Goal: Task Accomplishment & Management: Use online tool/utility

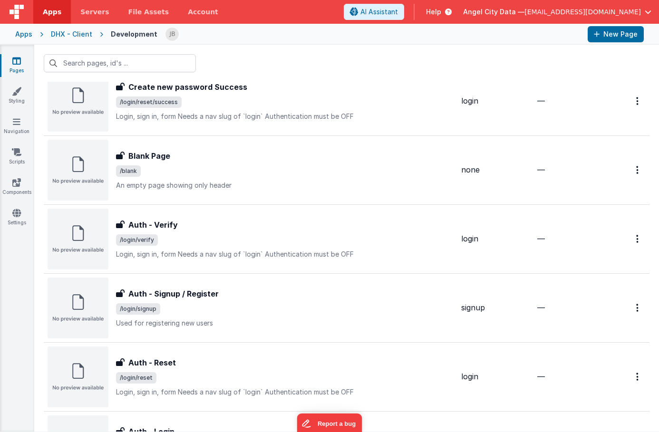
scroll to position [203, 0]
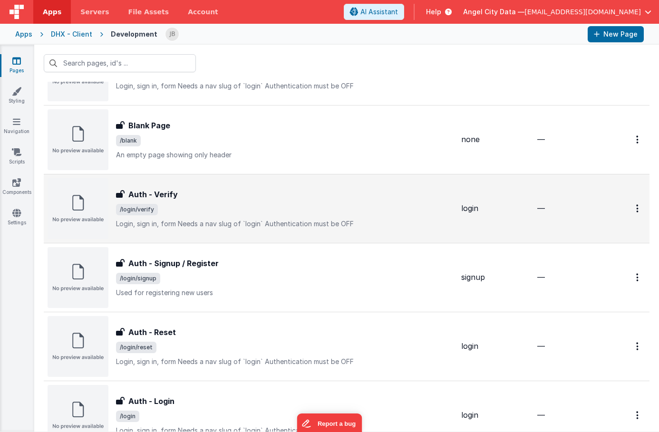
click at [145, 195] on h3 "Auth - Verify" at bounding box center [152, 194] width 49 height 11
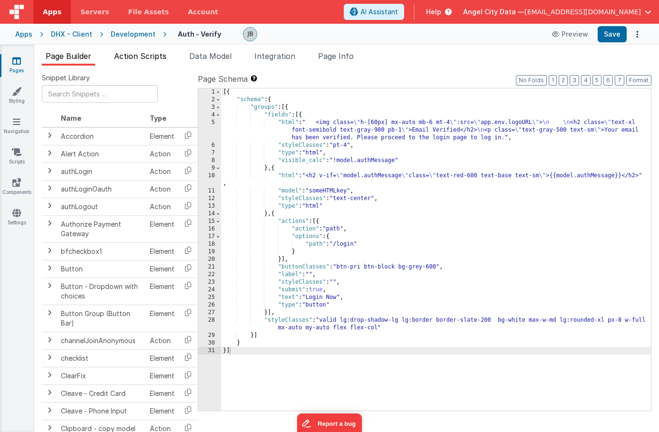
click at [133, 51] on span "Action Scripts" at bounding box center [140, 56] width 52 height 10
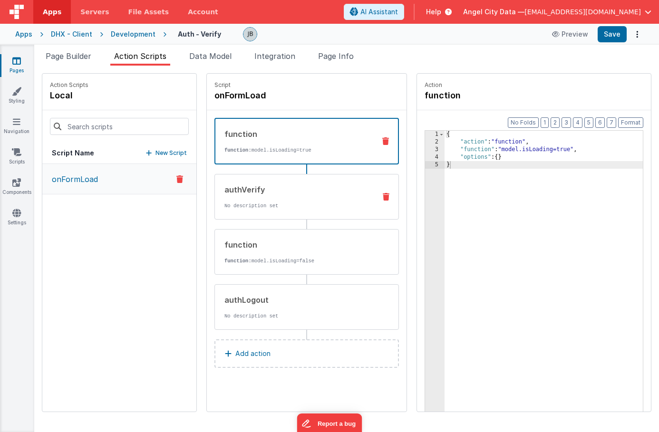
click at [241, 196] on div "authVerify No description set" at bounding box center [291, 197] width 153 height 26
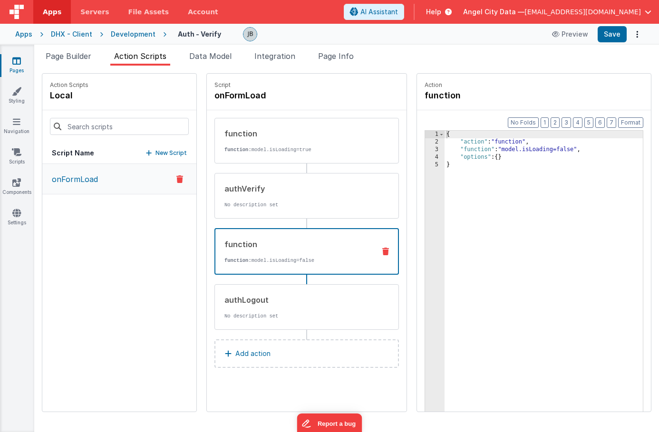
click at [244, 242] on div "function" at bounding box center [295, 244] width 143 height 11
click at [236, 298] on div "authLogout" at bounding box center [296, 299] width 144 height 11
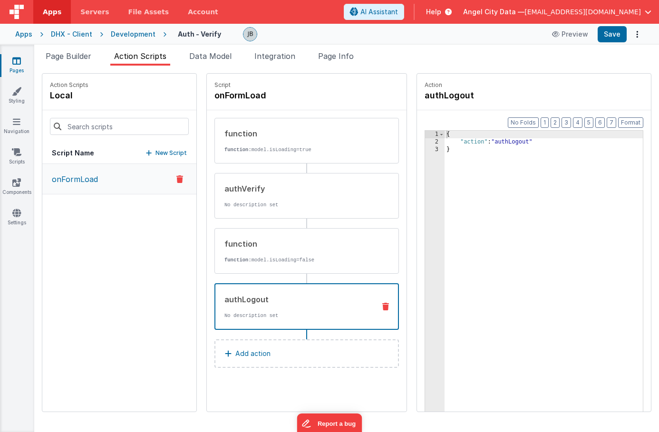
click at [28, 35] on div "Apps" at bounding box center [23, 34] width 17 height 10
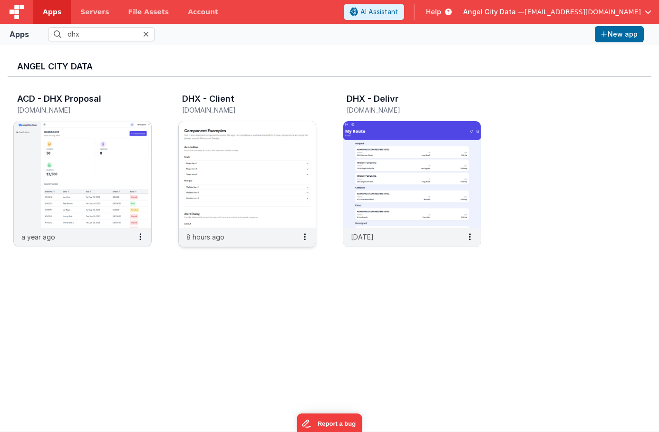
click at [213, 141] on img at bounding box center [247, 174] width 137 height 107
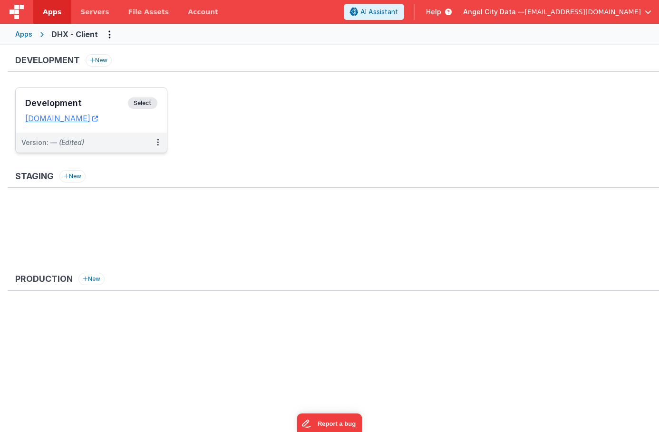
click at [97, 92] on div "Development Select URLs dhxclient.fmbetterforms.com" at bounding box center [91, 110] width 151 height 45
click at [95, 116] on link "[DOMAIN_NAME]" at bounding box center [61, 119] width 73 height 10
click at [106, 107] on h3 "Development" at bounding box center [76, 103] width 103 height 10
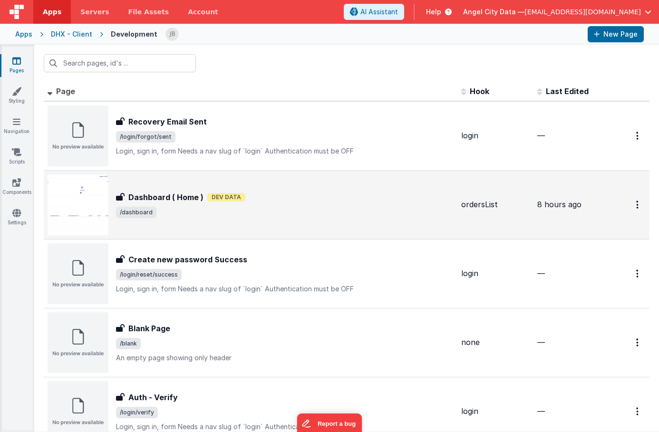
click at [147, 192] on h3 "Dashboard ( Home )" at bounding box center [165, 197] width 75 height 11
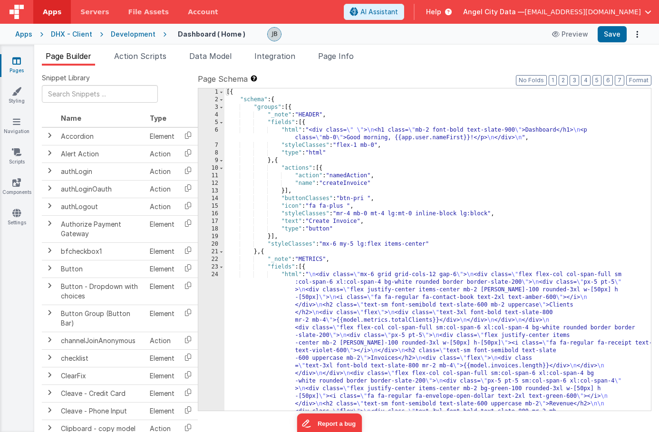
click at [123, 28] on div "Apps DHX - Client Development Dashboard ( Home ) Preview Save" at bounding box center [329, 34] width 659 height 21
click at [124, 36] on div "Development" at bounding box center [133, 34] width 45 height 10
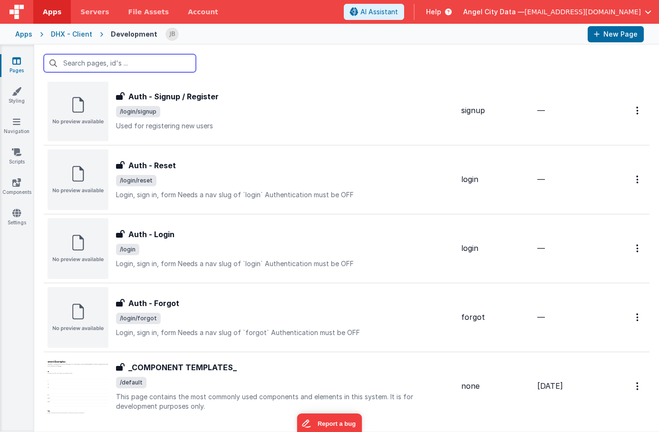
scroll to position [405, 0]
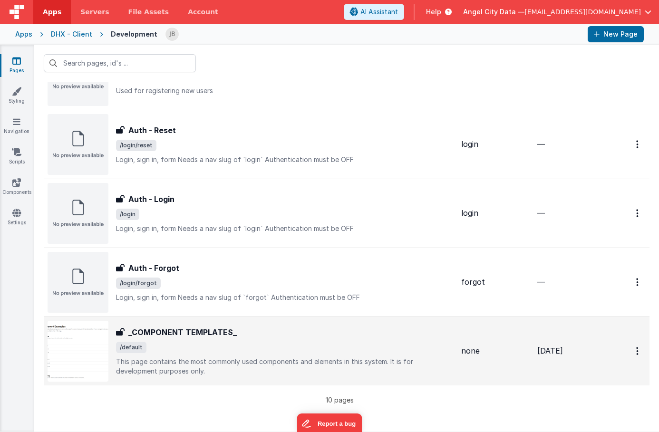
click at [155, 325] on div "_COMPONENT TEMPLATES_ _COMPONENT TEMPLATES_ /default This page contains the mos…" at bounding box center [251, 351] width 406 height 61
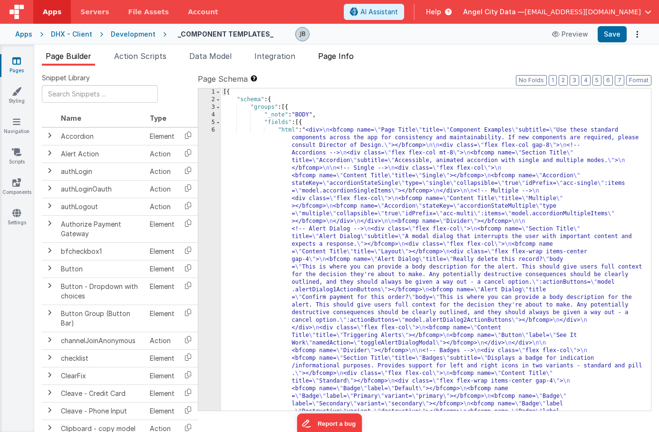
click at [327, 58] on span "Page Info" at bounding box center [336, 56] width 36 height 10
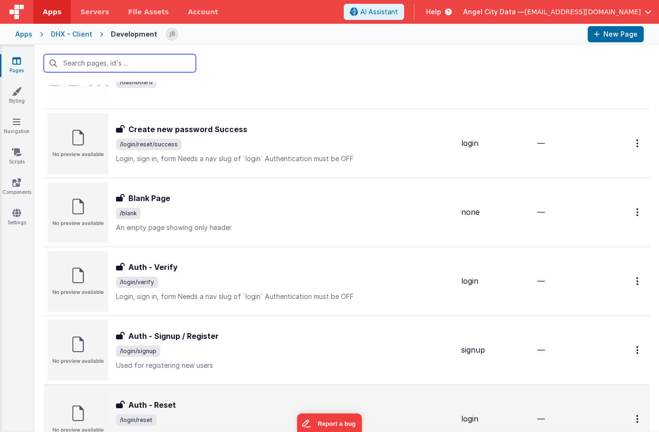
scroll to position [405, 0]
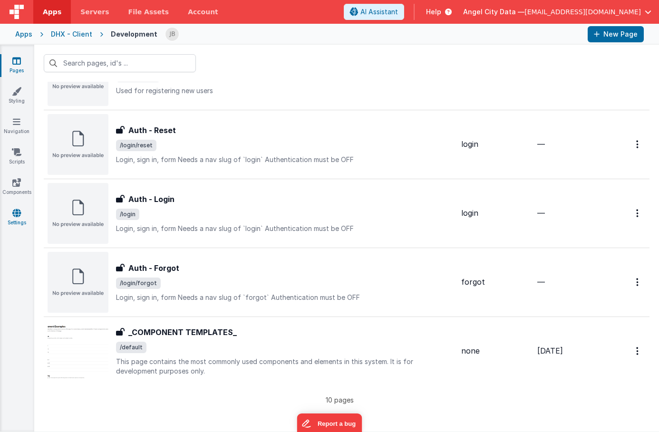
click at [15, 219] on link "Settings" at bounding box center [17, 217] width 34 height 19
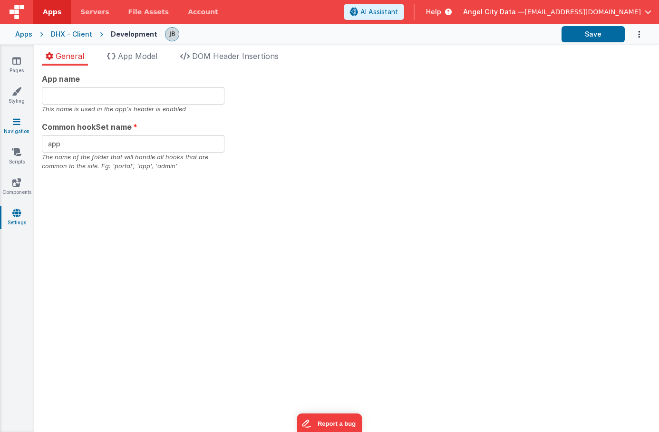
click at [19, 121] on icon at bounding box center [17, 122] width 8 height 10
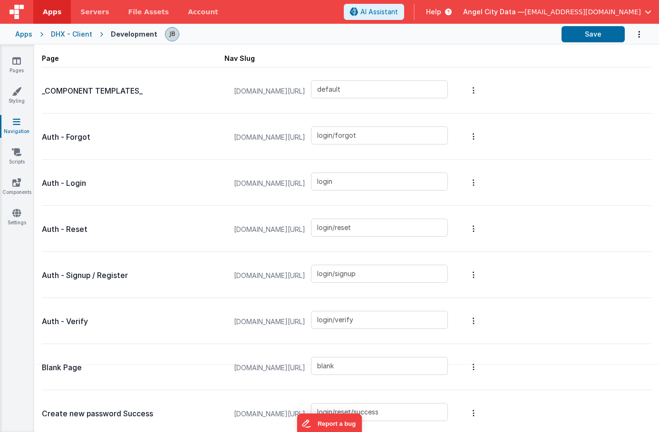
scroll to position [66, 0]
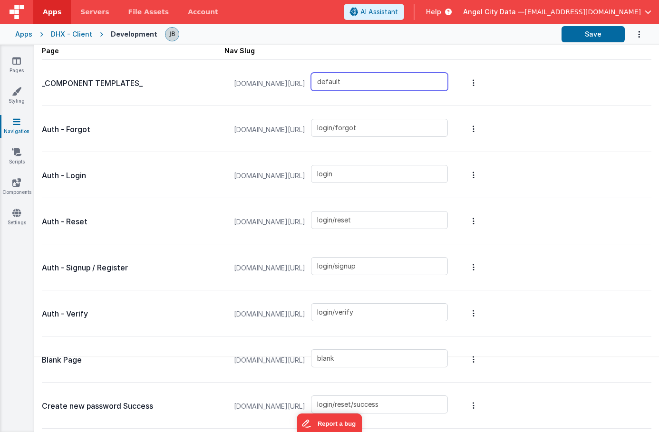
click at [378, 77] on input "default" at bounding box center [379, 82] width 137 height 18
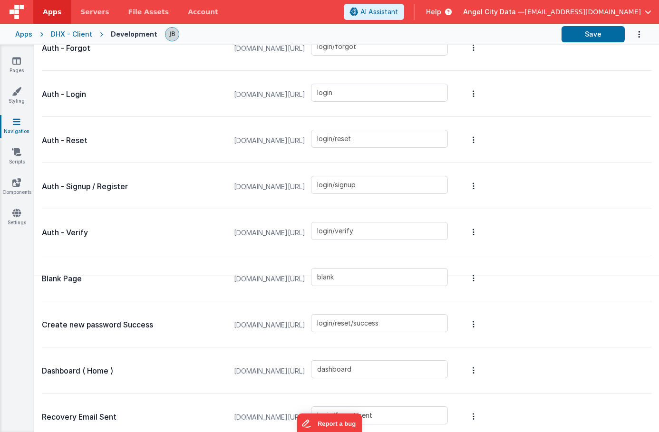
scroll to position [163, 0]
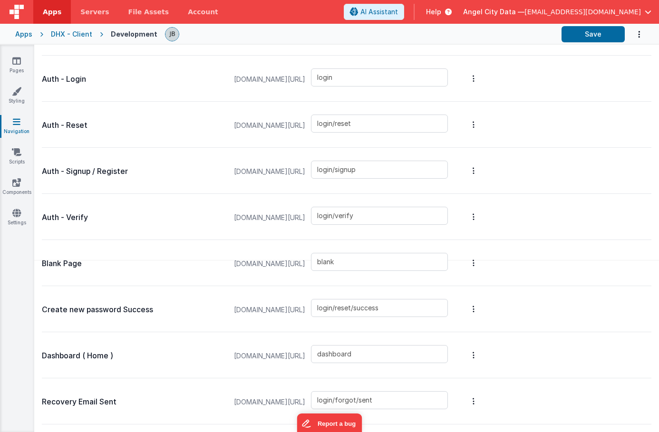
type input "templates"
click at [354, 353] on input "dashboard" at bounding box center [379, 354] width 137 height 18
type input "default"
click at [605, 40] on button "Save" at bounding box center [593, 34] width 63 height 16
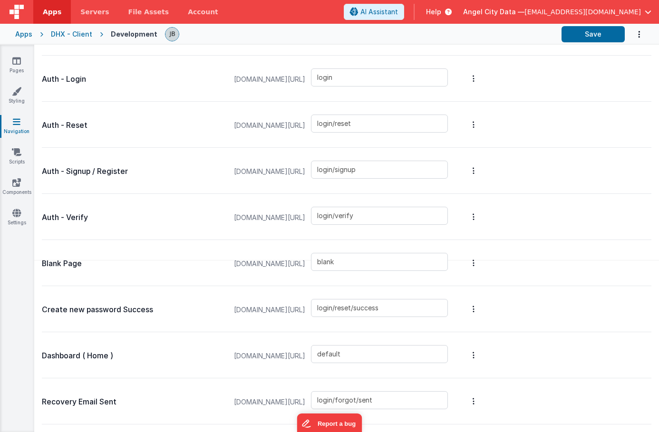
click at [59, 35] on div "DHX - Client" at bounding box center [71, 34] width 41 height 10
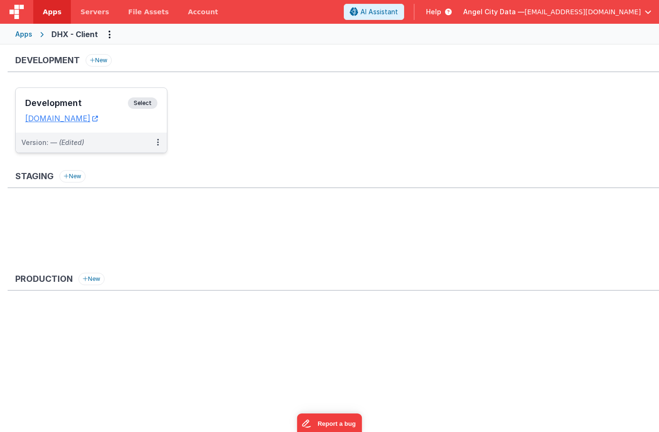
click at [96, 102] on h3 "Development" at bounding box center [76, 103] width 103 height 10
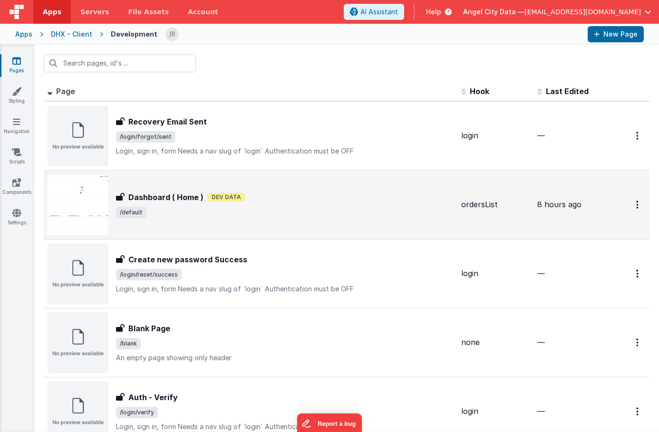
click at [166, 193] on h3 "Dashboard ( Home )" at bounding box center [165, 197] width 75 height 11
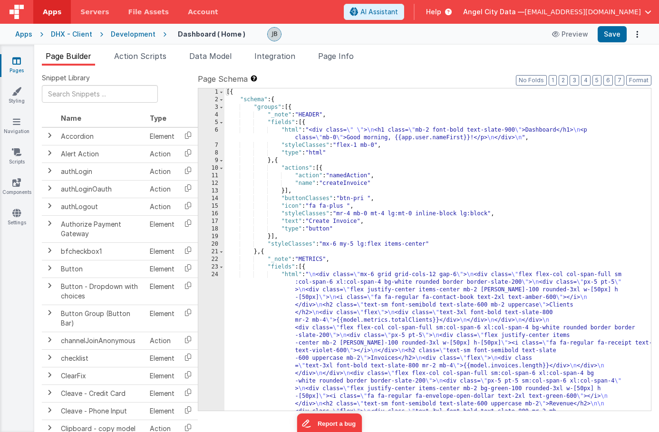
click at [216, 132] on div "6" at bounding box center [211, 133] width 26 height 15
click at [289, 55] on span "Integration" at bounding box center [274, 56] width 41 height 10
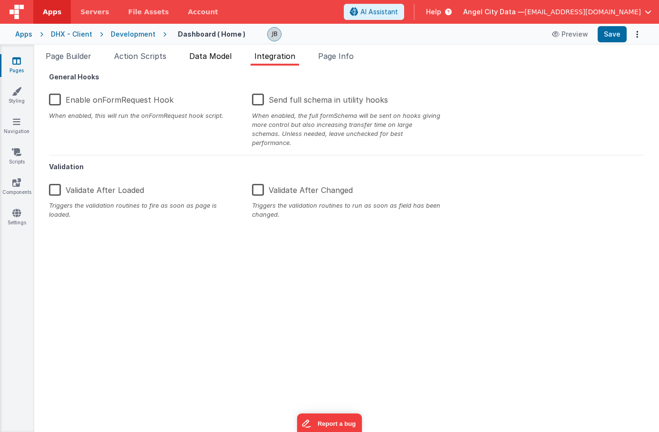
click at [187, 60] on li "Data Model" at bounding box center [210, 57] width 50 height 15
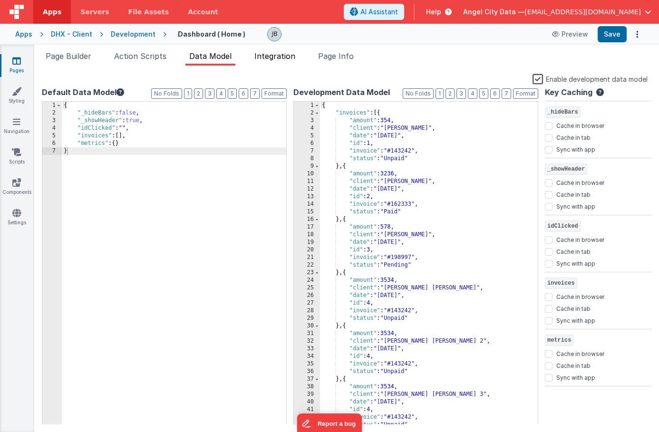
click at [275, 50] on li "Integration" at bounding box center [275, 57] width 49 height 15
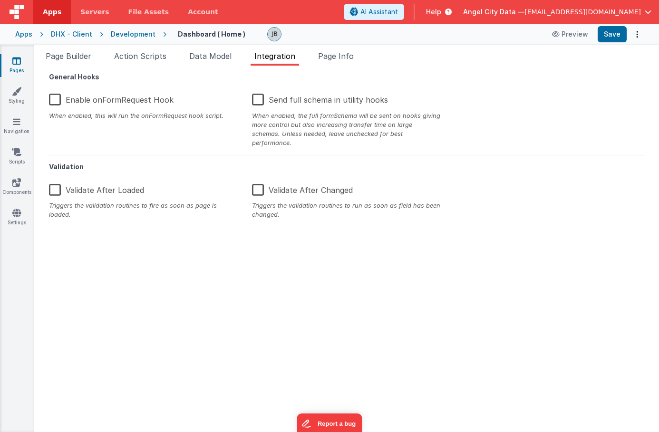
click at [343, 46] on div "Page Builder Action Scripts Data Model Integration Page Info Snippet Library Na…" at bounding box center [346, 239] width 625 height 388
click at [340, 52] on span "Page Info" at bounding box center [336, 56] width 36 height 10
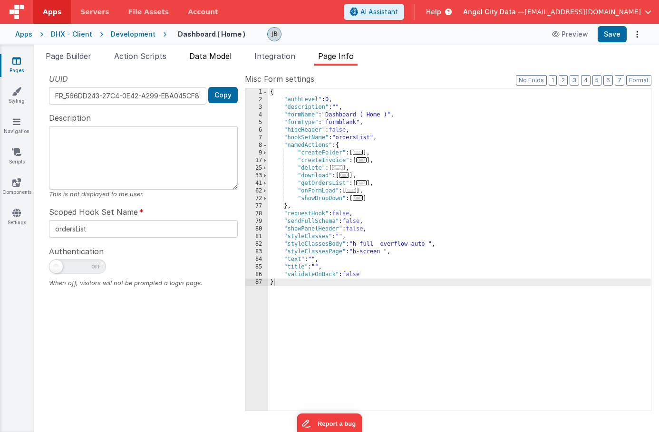
click at [206, 58] on span "Data Model" at bounding box center [210, 56] width 42 height 10
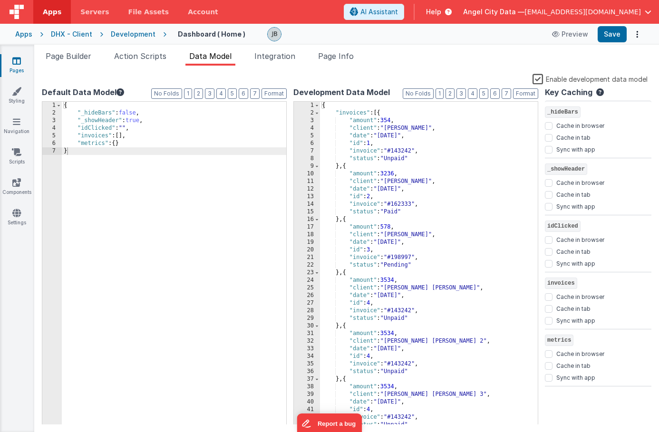
click at [122, 37] on div "Development" at bounding box center [133, 34] width 45 height 10
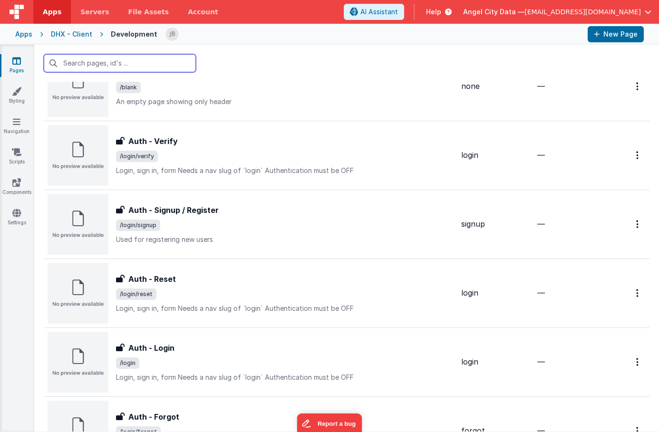
scroll to position [271, 0]
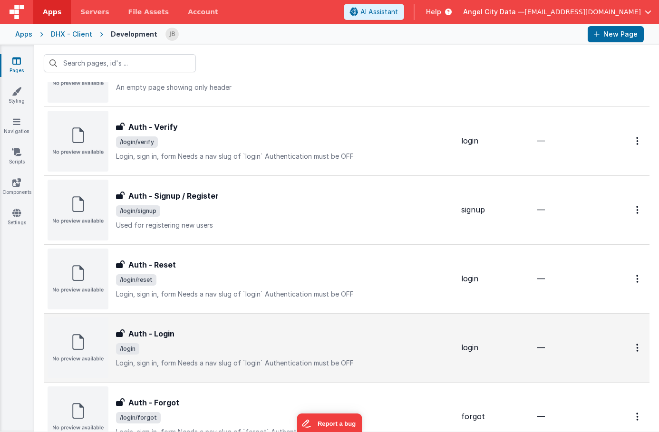
click at [165, 330] on h3 "Auth - Login" at bounding box center [151, 333] width 46 height 11
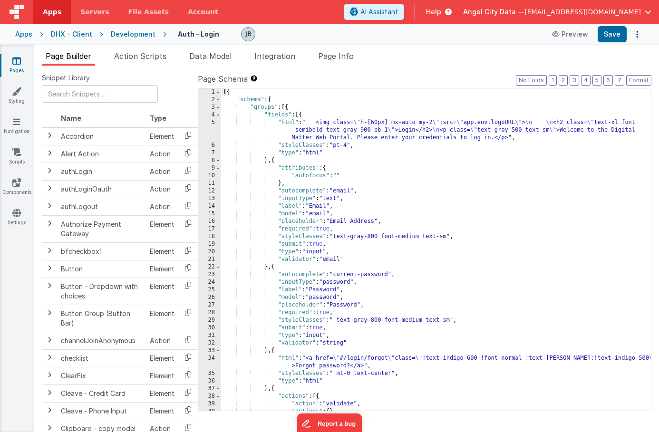
click at [126, 66] on div "Snippet Library Name Type Accordion Element Alert Action Action authLogin Actio…" at bounding box center [346, 257] width 625 height 382
click at [138, 60] on span "Action Scripts" at bounding box center [140, 56] width 52 height 10
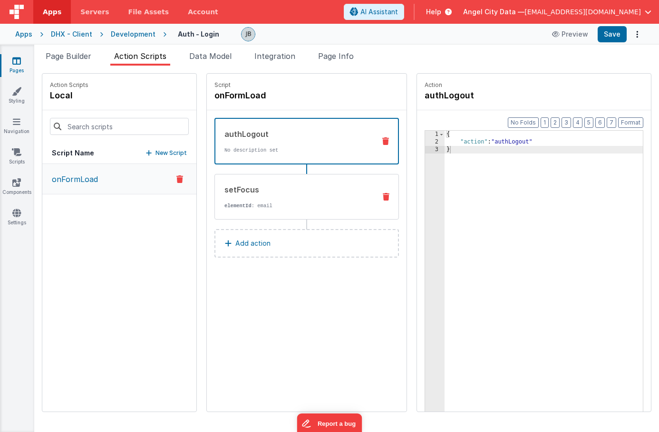
click at [224, 192] on div "setFocus" at bounding box center [296, 189] width 144 height 11
click at [224, 148] on p "No description set" at bounding box center [295, 150] width 143 height 8
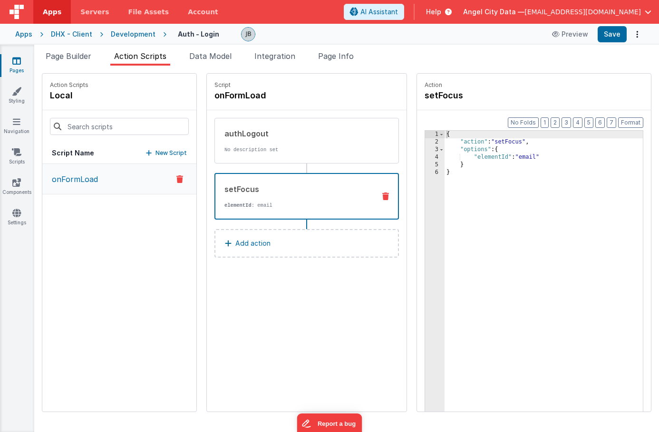
click at [224, 185] on div "setFocus" at bounding box center [295, 189] width 143 height 11
click at [12, 66] on link "Pages" at bounding box center [17, 65] width 34 height 19
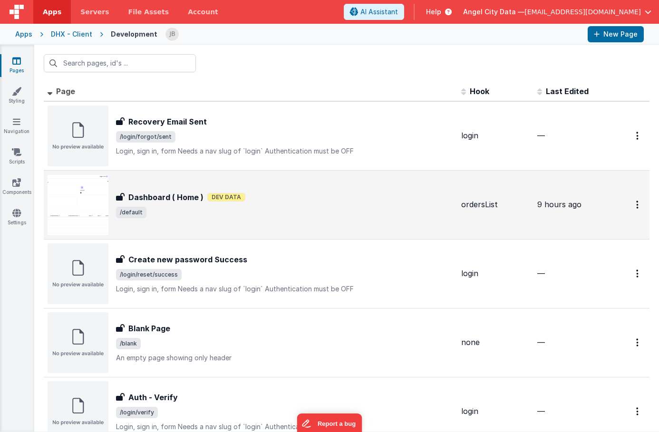
click at [164, 200] on h3 "Dashboard ( Home )" at bounding box center [165, 197] width 75 height 11
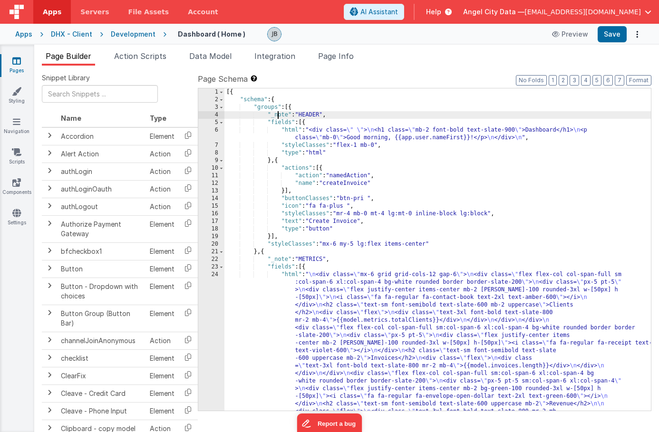
click at [278, 116] on div "[{ "schema" : { "groups" : [{ "_note" : "HEADER" , "fields" : [{ "html" : "<div…" at bounding box center [437, 333] width 427 height 490
click at [220, 123] on span at bounding box center [221, 123] width 5 height 8
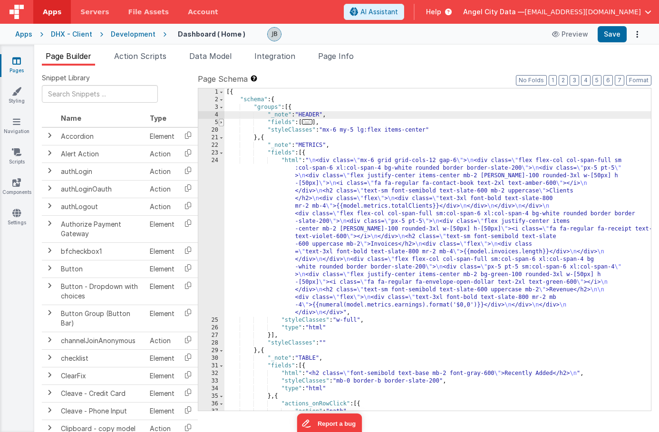
click at [220, 123] on span at bounding box center [221, 123] width 5 height 8
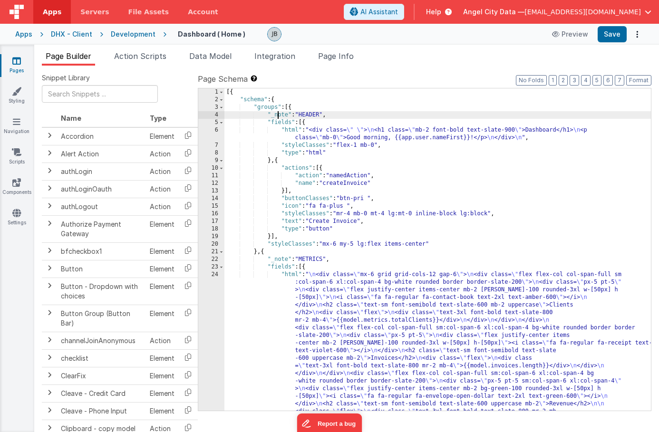
click at [282, 121] on div "[{ "schema" : { "groups" : [{ "_note" : "HEADER" , "fields" : [{ "html" : "<div…" at bounding box center [437, 333] width 427 height 490
click at [209, 278] on div "24" at bounding box center [211, 351] width 26 height 160
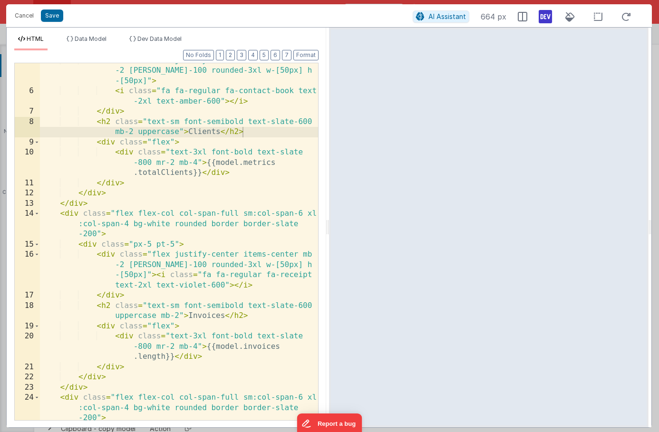
scroll to position [69, 0]
click at [160, 43] on li "Dev Data Model" at bounding box center [156, 42] width 60 height 15
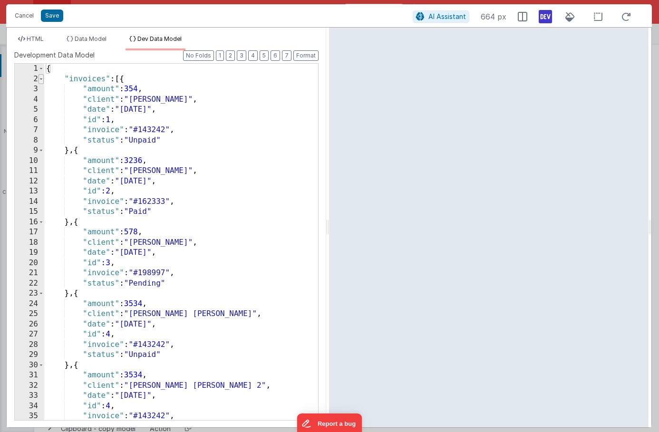
scroll to position [0, 0]
click at [41, 78] on span at bounding box center [41, 79] width 5 height 10
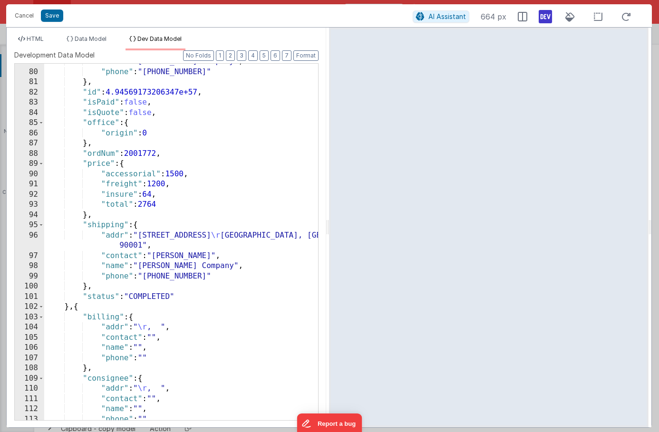
scroll to position [256, 0]
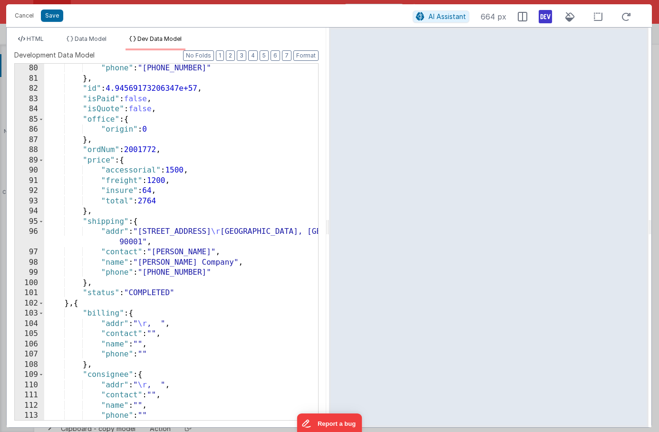
click at [153, 291] on div ""phone" : "(323) 774-3600" } , "id" : 4.94569173206347e+57 , "isPaid" : false ,…" at bounding box center [181, 251] width 274 height 377
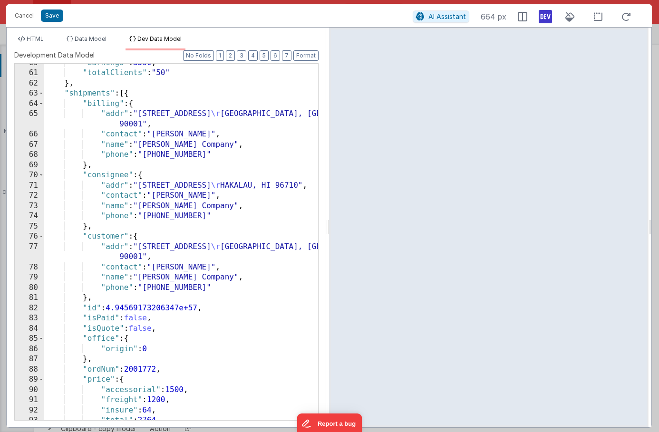
scroll to position [0, 0]
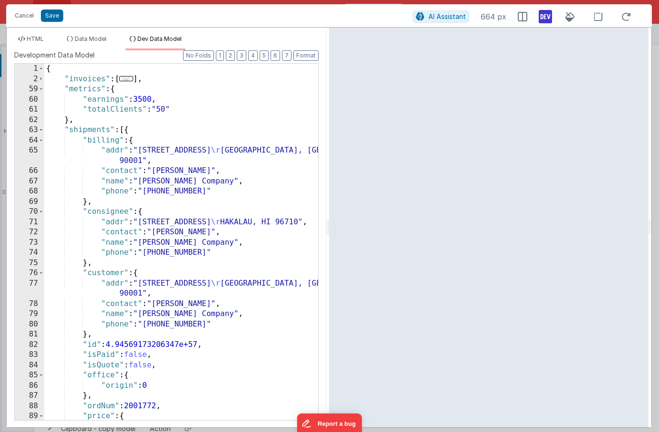
click at [72, 34] on div "HTML Data Model Dev Data Model Format 7 6 5 4 3 2 1 No Folds 5 6 7 8 9 10 11 12…" at bounding box center [167, 228] width 320 height 400
click at [80, 39] on span "Data Model" at bounding box center [91, 38] width 32 height 7
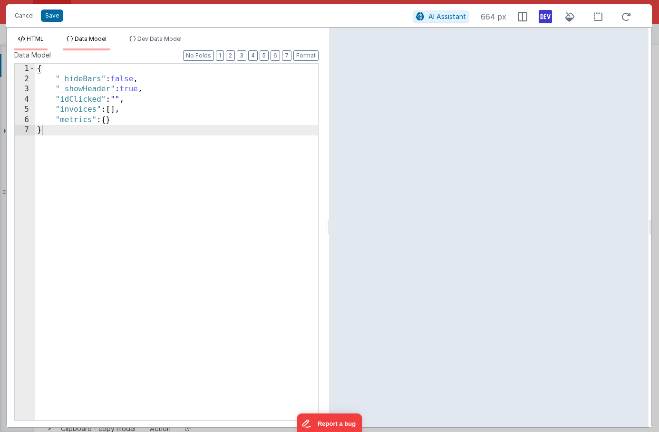
click at [35, 38] on span "HTML" at bounding box center [35, 38] width 17 height 7
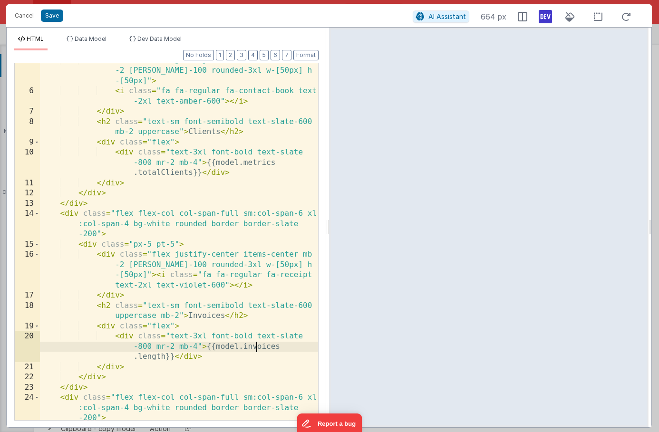
click at [256, 347] on div "< div class = "flex justify-center items-center mb -2 bg-amber-100 rounded-3xl …" at bounding box center [179, 265] width 278 height 418
click at [152, 359] on div "< div class = "flex justify-center items-center mb -2 bg-amber-100 rounded-3xl …" at bounding box center [179, 265] width 278 height 418
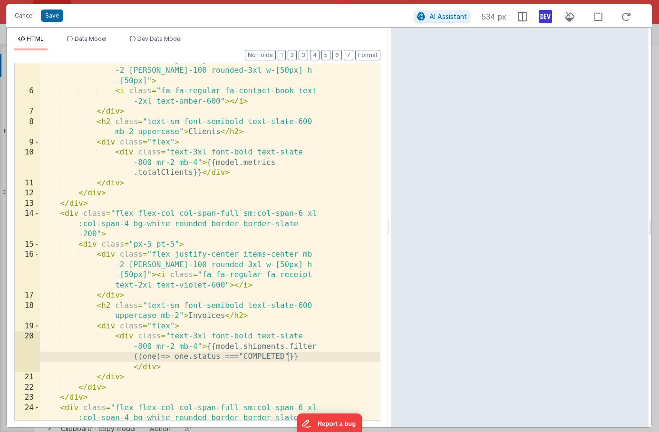
drag, startPoint x: 328, startPoint y: 255, endPoint x: 391, endPoint y: 254, distance: 63.2
click at [391, 254] on html "Cancel Save AI Assistant 534 px HTML Data Model Dev Data Model Format 7 6 5 4 3…" at bounding box center [329, 216] width 659 height 432
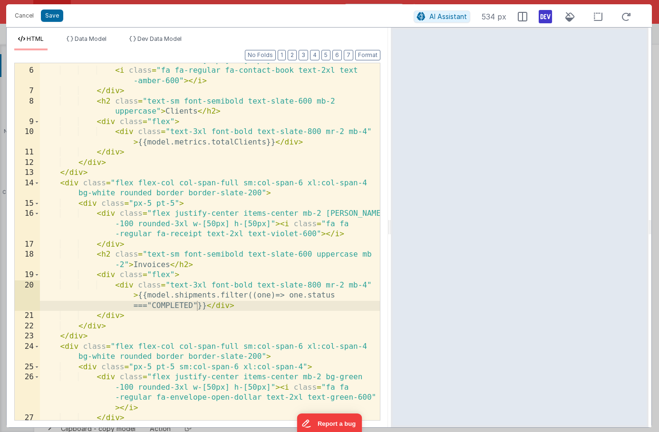
click at [155, 301] on div "< div class = "flex justify-center items-center mb-2 bg-amber -100 rounded-3xl …" at bounding box center [210, 239] width 340 height 388
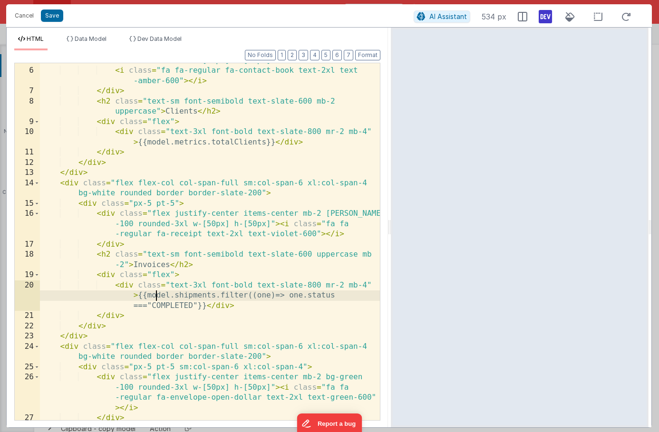
click at [194, 305] on div "< div class = "flex justify-center items-center mb-2 bg-amber -100 rounded-3xl …" at bounding box center [210, 239] width 340 height 388
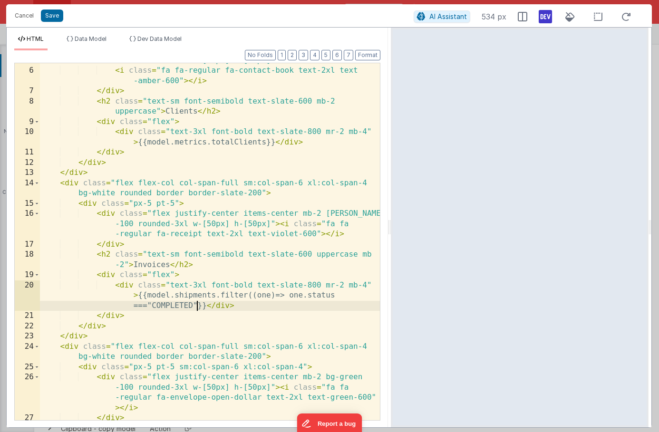
click at [196, 307] on div "< div class = "flex justify-center items-center mb-2 bg-amber -100 rounded-3xl …" at bounding box center [210, 239] width 340 height 388
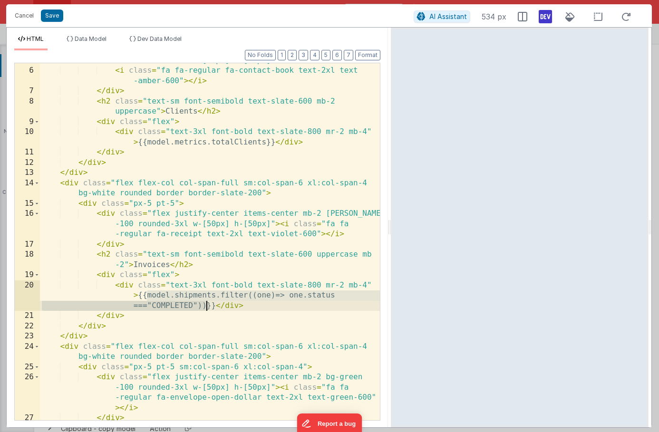
drag, startPoint x: 147, startPoint y: 296, endPoint x: 208, endPoint y: 308, distance: 62.0
click at [208, 308] on div "< div class = "flex justify-center items-center mb-2 bg-amber -100 rounded-3xl …" at bounding box center [210, 239] width 340 height 388
click at [170, 36] on span "Dev Data Model" at bounding box center [159, 38] width 44 height 7
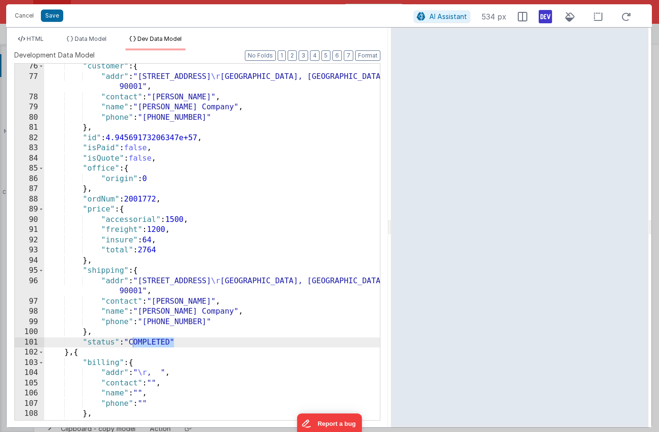
scroll to position [304, 0]
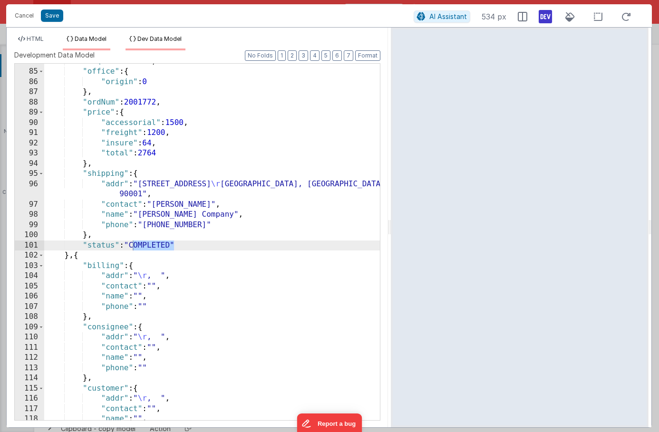
click at [80, 39] on span "Data Model" at bounding box center [91, 38] width 32 height 7
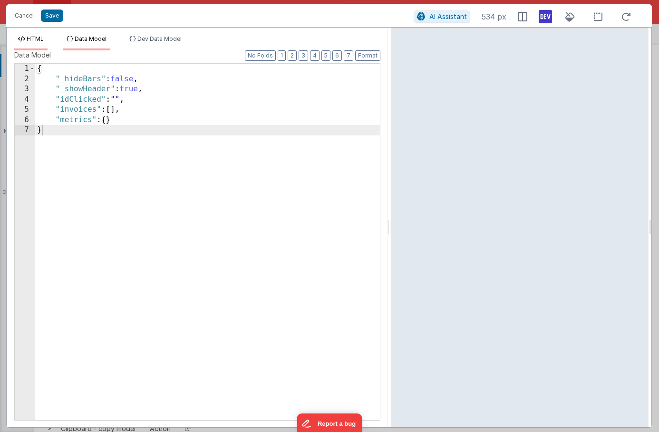
click at [40, 43] on li "HTML" at bounding box center [30, 42] width 33 height 15
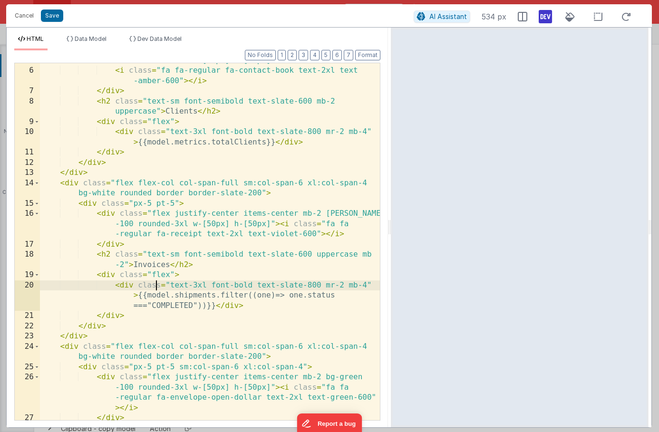
click at [156, 289] on div "< div class = "flex justify-center items-center mb-2 bg-amber -100 rounded-3xl …" at bounding box center [210, 239] width 340 height 388
click at [148, 296] on div "< div class = "flex justify-center items-center mb-2 bg-amber -100 rounded-3xl …" at bounding box center [210, 239] width 340 height 388
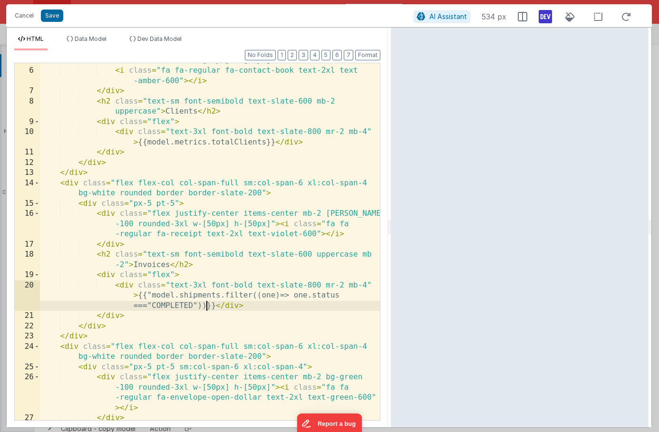
click at [205, 305] on div "< div class = "flex justify-center items-center mb-2 bg-amber -100 rounded-3xl …" at bounding box center [210, 239] width 340 height 388
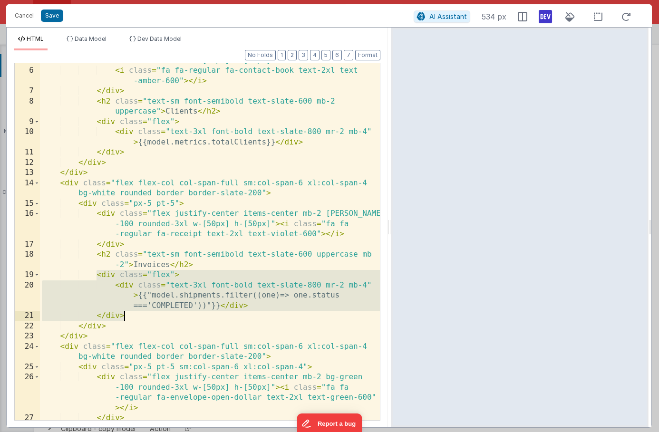
drag, startPoint x: 96, startPoint y: 272, endPoint x: 155, endPoint y: 319, distance: 75.2
click at [155, 319] on div "< div class = "flex justify-center items-center mb-2 bg-amber -100 rounded-3xl …" at bounding box center [210, 239] width 340 height 388
click at [207, 304] on div "< div class = "flex justify-center items-center mb-2 bg-amber -100 rounded-3xl …" at bounding box center [210, 239] width 340 height 388
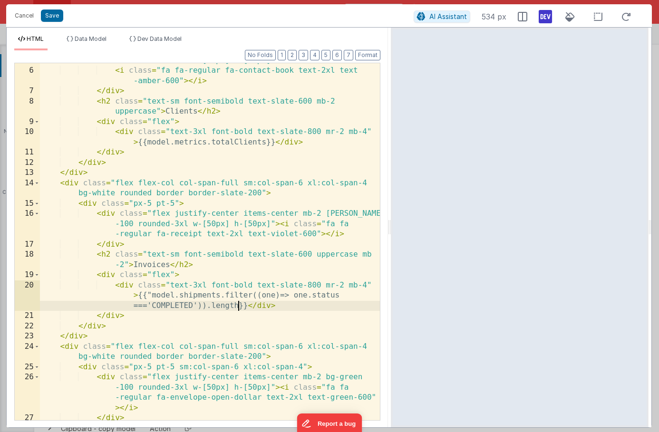
click at [152, 296] on div "< div class = "flex justify-center items-center mb-2 bg-amber -100 rounded-3xl …" at bounding box center [210, 239] width 340 height 388
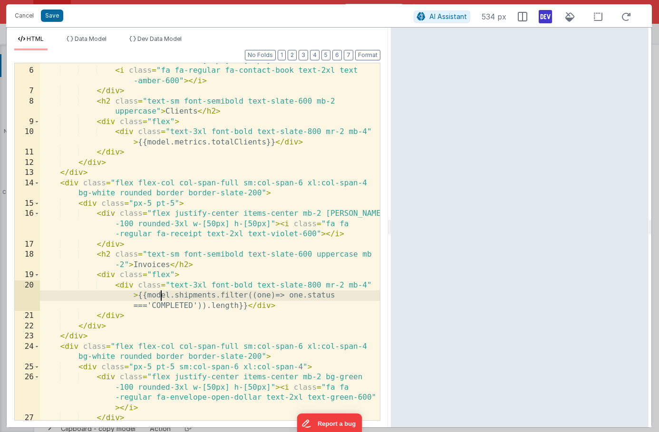
click at [160, 297] on div "< div class = "flex justify-center items-center mb-2 bg-amber -100 rounded-3xl …" at bounding box center [210, 239] width 340 height 388
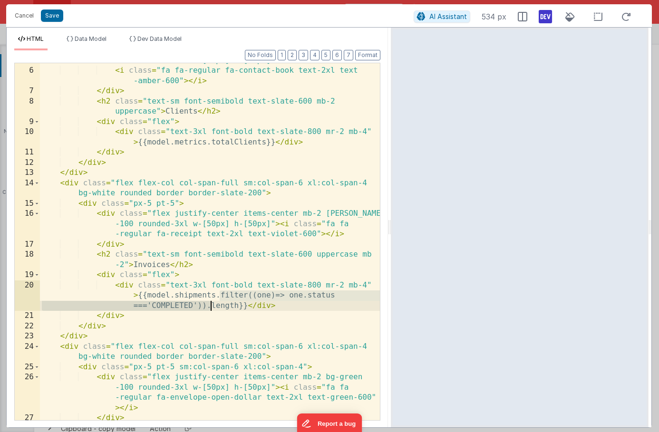
drag, startPoint x: 220, startPoint y: 296, endPoint x: 212, endPoint y: 308, distance: 15.0
click at [212, 308] on div "< div class = "flex justify-center items-center mb-2 bg-amber -100 rounded-3xl …" at bounding box center [210, 239] width 340 height 388
click at [198, 305] on div "< div class = "flex justify-center items-center mb-2 bg-amber -100 rounded-3xl …" at bounding box center [210, 239] width 340 height 388
click at [153, 304] on div "< div class = "flex justify-center items-center mb-2 bg-amber -100 rounded-3xl …" at bounding box center [210, 239] width 340 height 388
click at [136, 285] on div "< div class = "flex justify-center items-center mb-2 bg-amber -100 rounded-3xl …" at bounding box center [210, 239] width 340 height 388
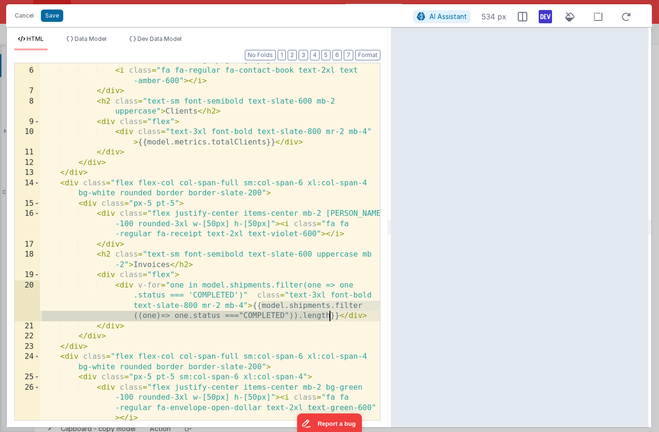
drag, startPoint x: 261, startPoint y: 307, endPoint x: 330, endPoint y: 318, distance: 69.8
click at [330, 318] on div "< div class = "flex justify-center items-center mb-2 bg-amber -100 rounded-3xl …" at bounding box center [210, 254] width 340 height 418
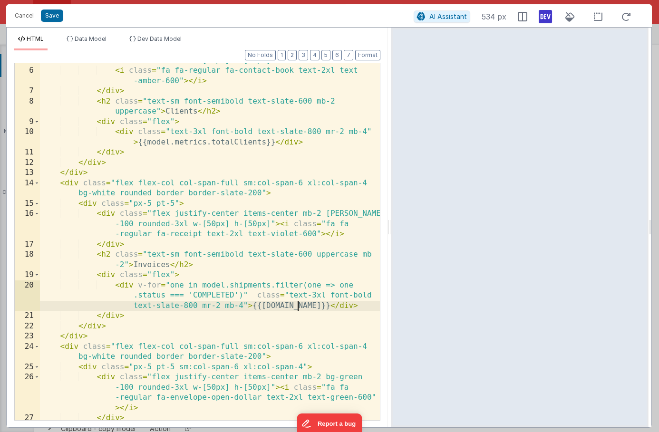
click at [155, 263] on div "< div class = "flex justify-center items-center mb-2 bg-amber -100 rounded-3xl …" at bounding box center [210, 239] width 340 height 388
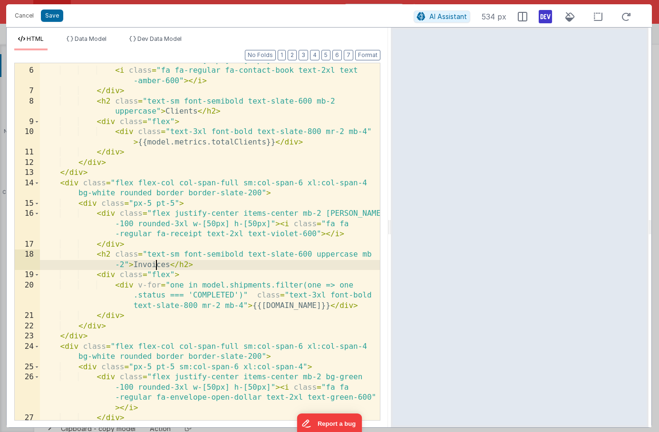
click at [155, 263] on div "< div class = "flex justify-center items-center mb-2 bg-amber -100 rounded-3xl …" at bounding box center [210, 239] width 340 height 388
click at [287, 309] on div "< div class = "flex justify-center items-center mb-2 bg-amber -100 rounded-3xl …" at bounding box center [210, 239] width 340 height 388
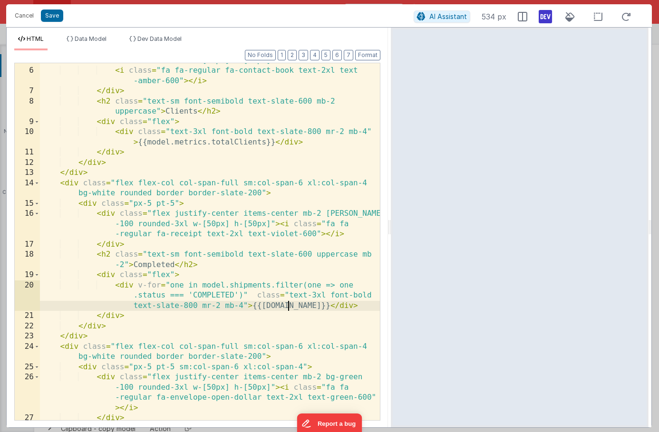
click at [287, 309] on div "< div class = "flex justify-center items-center mb-2 bg-amber -100 rounded-3xl …" at bounding box center [210, 239] width 340 height 388
click at [286, 285] on div "< div class = "flex justify-center items-center mb-2 bg-amber -100 rounded-3xl …" at bounding box center [210, 239] width 340 height 388
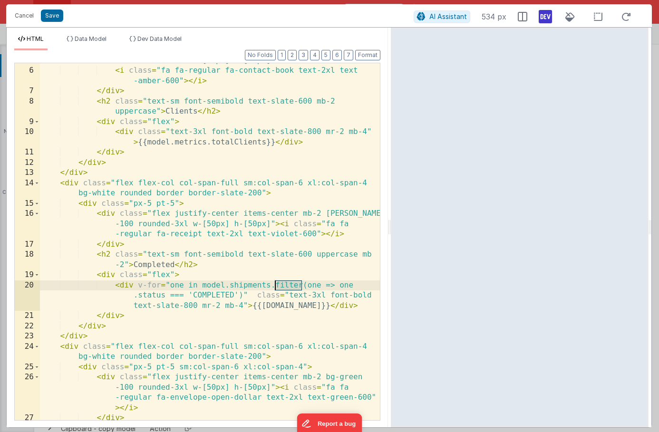
click at [286, 285] on div "< div class = "flex justify-center items-center mb-2 bg-amber -100 rounded-3xl …" at bounding box center [210, 239] width 340 height 388
click at [269, 307] on div "< div class = "flex justify-center items-center mb-2 bg-amber -100 rounded-3xl …" at bounding box center [210, 239] width 340 height 388
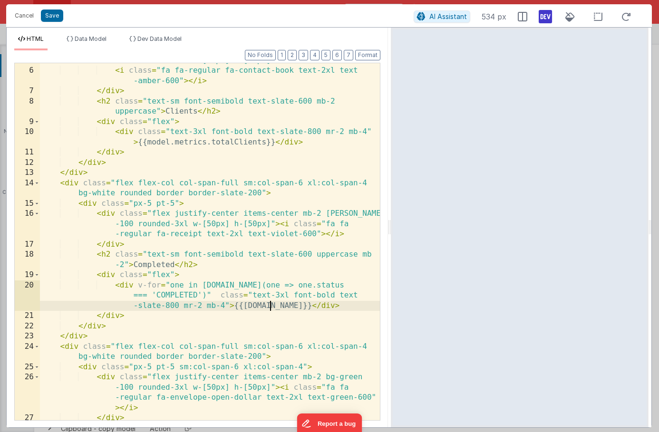
click at [269, 307] on div "< div class = "flex justify-center items-center mb-2 bg-amber -100 rounded-3xl …" at bounding box center [210, 239] width 340 height 388
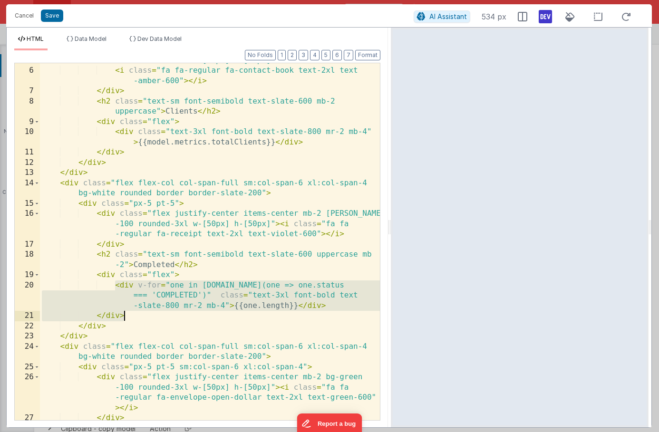
drag, startPoint x: 114, startPoint y: 287, endPoint x: 143, endPoint y: 314, distance: 39.7
click at [143, 314] on div "< div class = "flex justify-center items-center mb-2 bg-amber -100 rounded-3xl …" at bounding box center [210, 239] width 340 height 388
click at [146, 288] on div "< div class = "flex justify-center items-center mb-2 bg-amber -100 rounded-3xl …" at bounding box center [210, 239] width 340 height 388
drag, startPoint x: 116, startPoint y: 286, endPoint x: 139, endPoint y: 312, distance: 35.4
click at [139, 312] on div "< div class = "flex justify-center items-center mb-2 bg-amber -100 rounded-3xl …" at bounding box center [210, 239] width 340 height 388
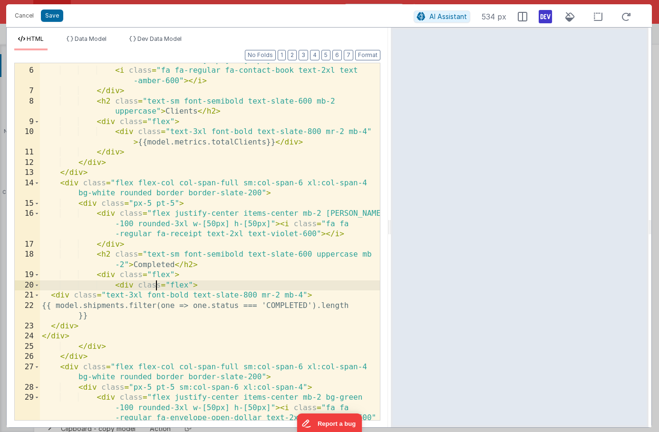
click at [158, 290] on div "< div class = "flex justify-center items-center mb-2 bg-amber -100 rounded-3xl …" at bounding box center [210, 254] width 340 height 418
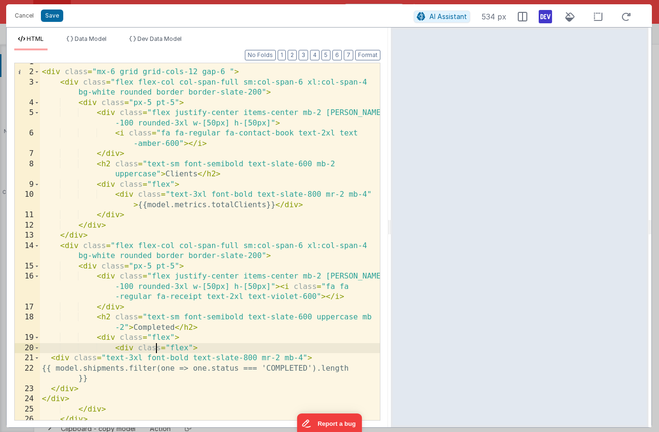
scroll to position [0, 0]
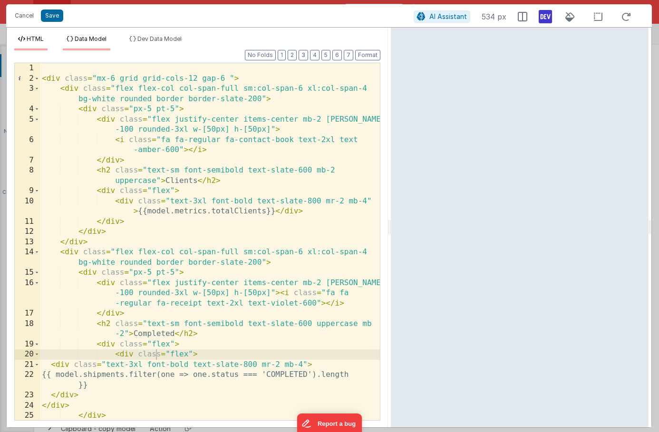
click at [83, 39] on span "Data Model" at bounding box center [91, 38] width 32 height 7
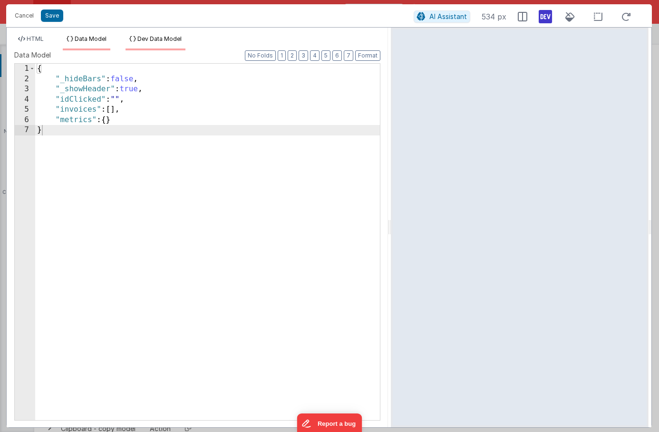
click at [129, 40] on li "Dev Data Model" at bounding box center [156, 42] width 60 height 15
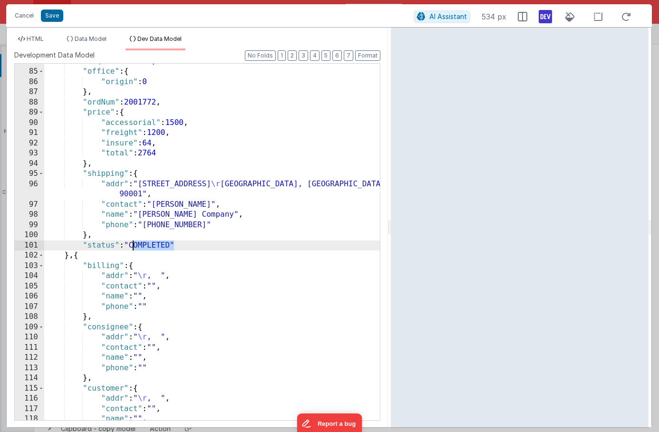
click at [144, 241] on div ""isQuote" : false , "office" : { "origin" : 0 } , "ordNum" : 2001772 , "price" …" at bounding box center [212, 245] width 336 height 377
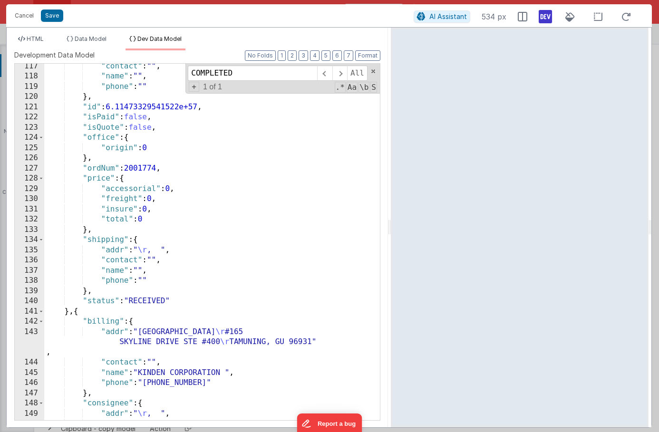
scroll to position [650, 0]
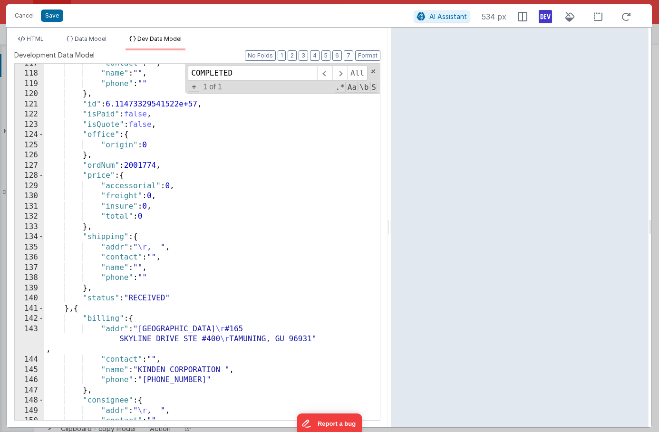
click at [152, 295] on div ""contact" : "" , "name" : "" , "phone" : "" } , "id" : 6.11473329541522e+57 , "…" at bounding box center [212, 246] width 336 height 377
click at [31, 18] on button "Cancel" at bounding box center [24, 15] width 29 height 13
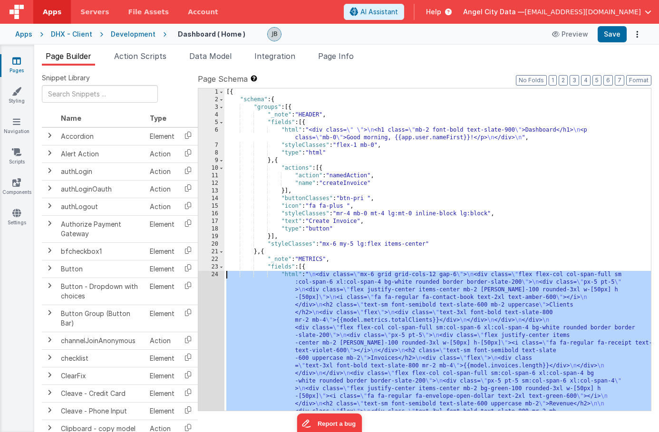
click at [206, 285] on div "24" at bounding box center [211, 351] width 26 height 160
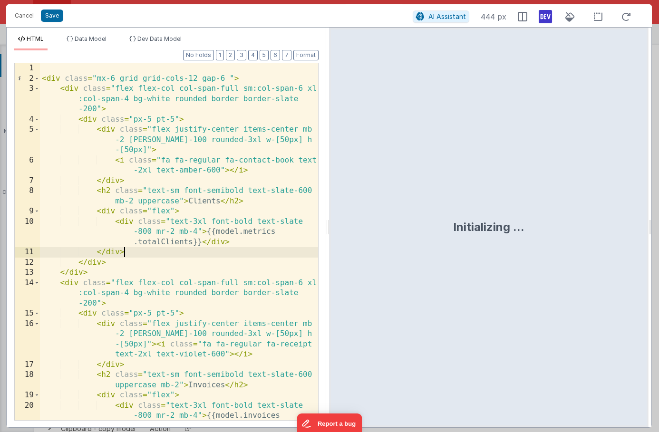
click at [169, 254] on div "< div class = "mx-6 grid grid-cols-12 gap-6 " > < div class = "flex flex-col co…" at bounding box center [179, 262] width 278 height 398
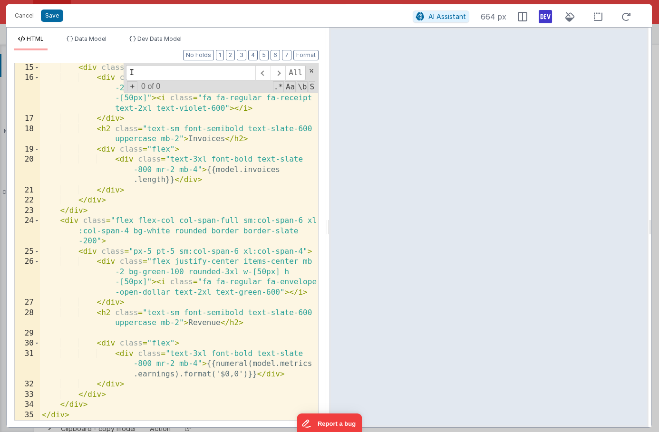
scroll to position [16, 0]
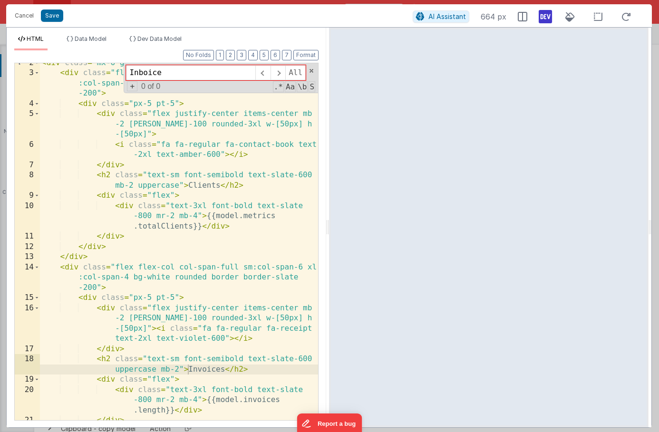
type input "Inboice"
click at [201, 370] on div "< div class = "mx-6 grid grid-cols-12 gap-6 " > < div class = "flex flex-col co…" at bounding box center [179, 247] width 278 height 378
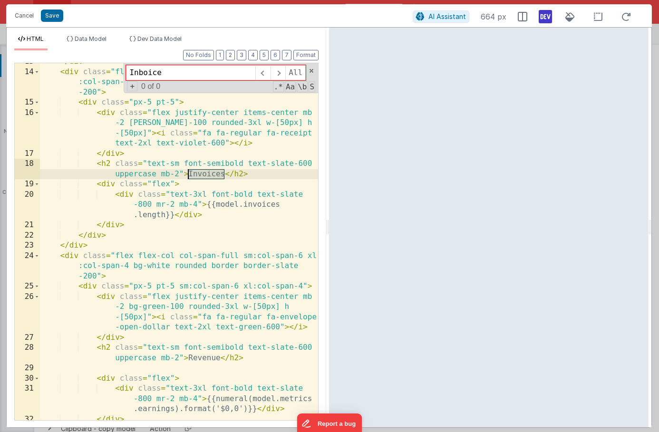
scroll to position [246, 0]
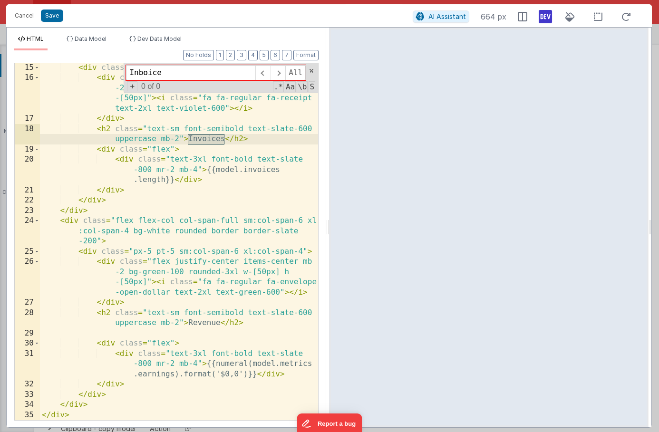
click at [195, 327] on div "< div class = "px-5 pt-5" > < div class = "flex justify-center items-center mb …" at bounding box center [179, 252] width 278 height 378
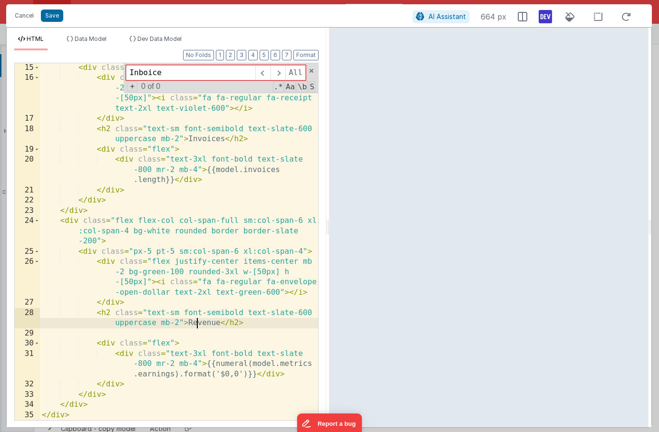
click at [195, 327] on div "< div class = "px-5 pt-5" > < div class = "flex justify-center items-center mb …" at bounding box center [179, 252] width 278 height 378
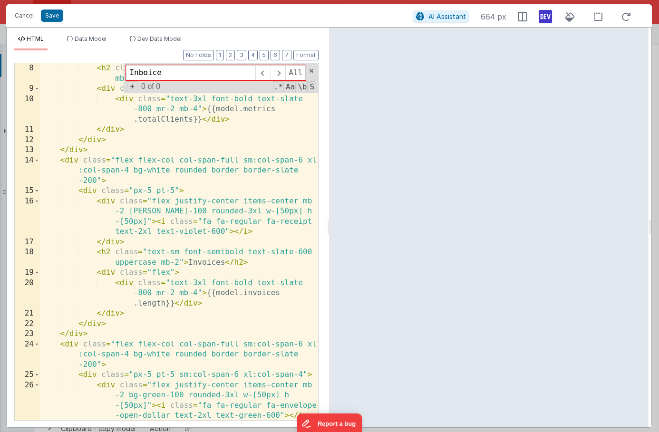
scroll to position [97, 0]
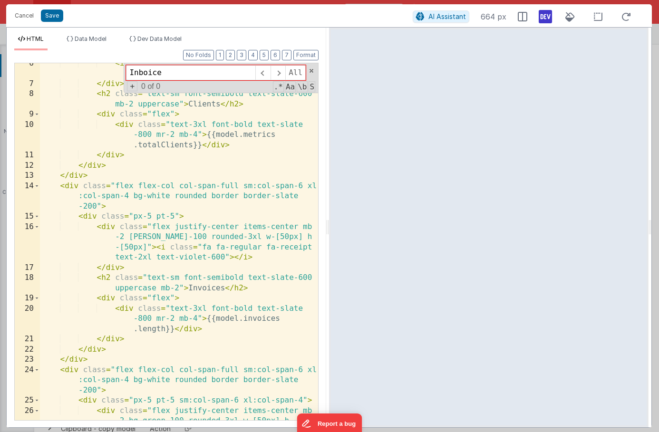
click at [204, 291] on div "< i class = "fa fa-regular fa-contact-book text -2xl text-amber-600" > </ i > <…" at bounding box center [179, 267] width 278 height 418
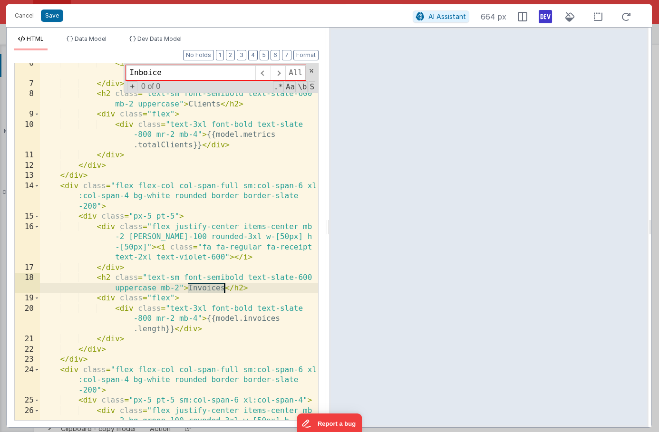
click at [204, 291] on div "< i class = "fa fa-regular fa-contact-book text -2xl text-amber-600" > </ i > <…" at bounding box center [179, 267] width 278 height 418
click at [144, 36] on span "Dev Data Model" at bounding box center [159, 38] width 44 height 7
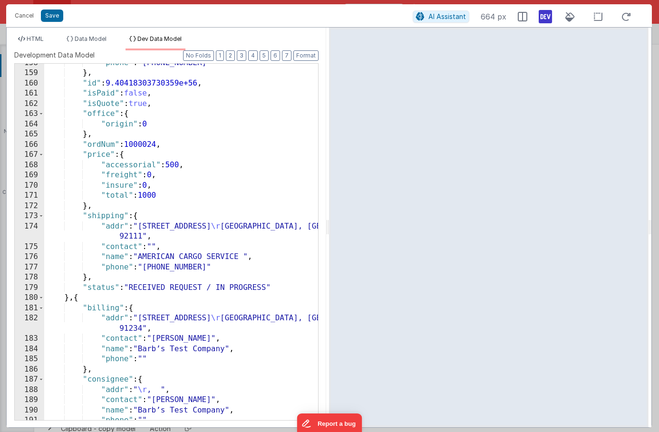
scroll to position [0, 0]
drag, startPoint x: 133, startPoint y: 290, endPoint x: 271, endPoint y: 291, distance: 137.9
click at [271, 291] on div ""phone" : "(905) 564-6620" } , "id" : 9.40418303730359e+56 , "isPaid" : false ,…" at bounding box center [181, 246] width 274 height 377
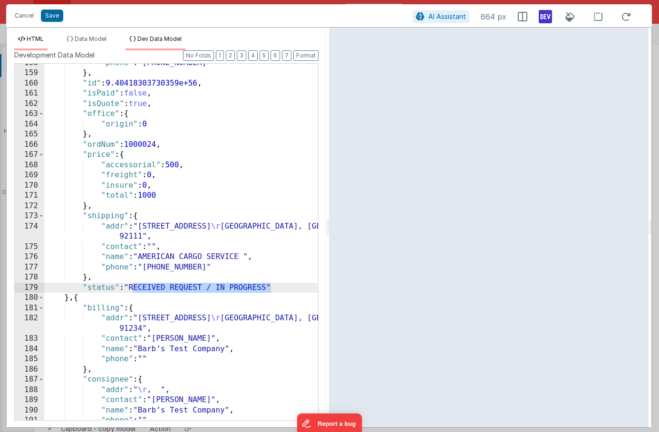
click at [36, 39] on span "HTML" at bounding box center [35, 38] width 17 height 7
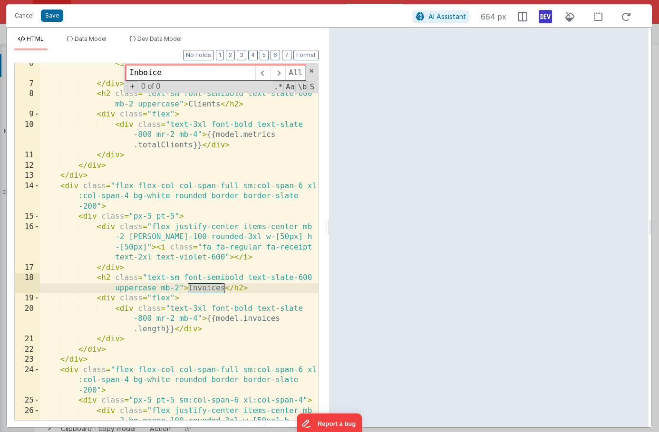
click at [209, 289] on div "< i class = "fa fa-regular fa-contact-book text -2xl text-amber-600" > </ i > <…" at bounding box center [179, 267] width 278 height 418
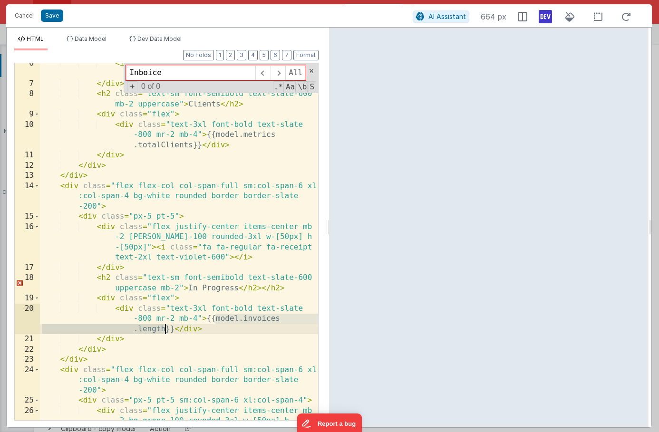
drag, startPoint x: 215, startPoint y: 320, endPoint x: 165, endPoint y: 333, distance: 51.6
click at [165, 333] on div "< i class = "fa fa-regular fa-contact-book text -2xl text-amber-600" > </ i > <…" at bounding box center [179, 267] width 278 height 418
paste textarea
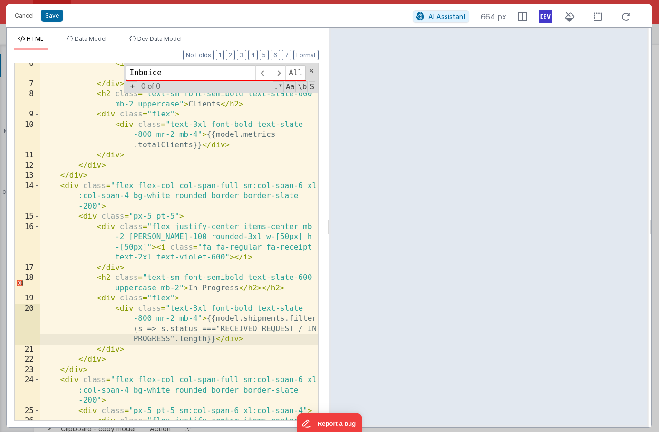
click at [261, 288] on div "< i class = "fa fa-regular fa-contact-book text -2xl text-amber-600" > </ i > <…" at bounding box center [179, 267] width 278 height 418
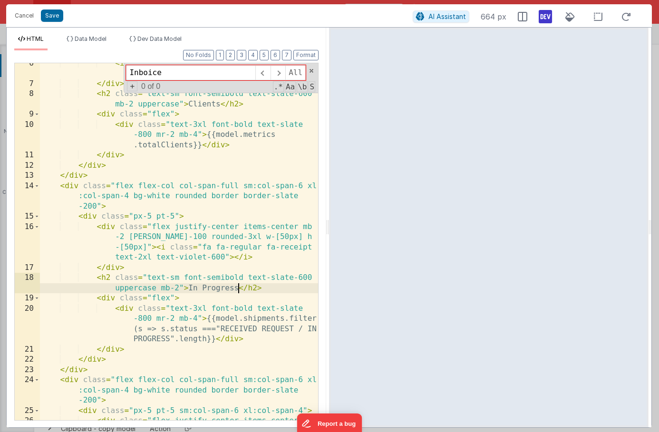
click at [225, 294] on div "< i class = "fa fa-regular fa-contact-book text -2xl text-amber-600" > </ i > <…" at bounding box center [179, 267] width 278 height 418
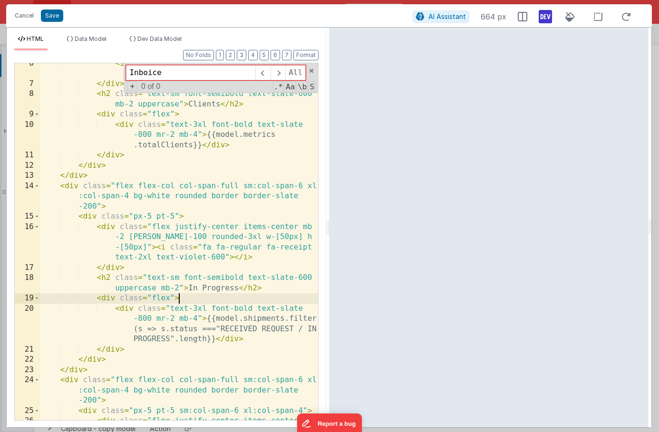
click at [114, 299] on div "< i class = "fa fa-regular fa-contact-book text -2xl text-amber-600" > </ i > <…" at bounding box center [179, 267] width 278 height 418
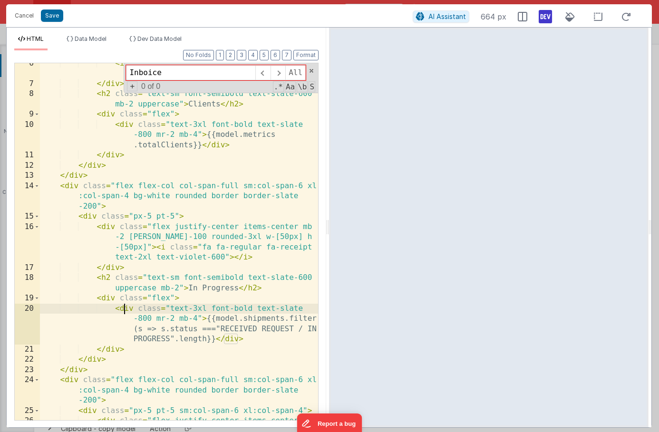
click at [123, 312] on div "< i class = "fa fa-regular fa-contact-book text -2xl text-amber-600" > </ i > <…" at bounding box center [179, 267] width 278 height 418
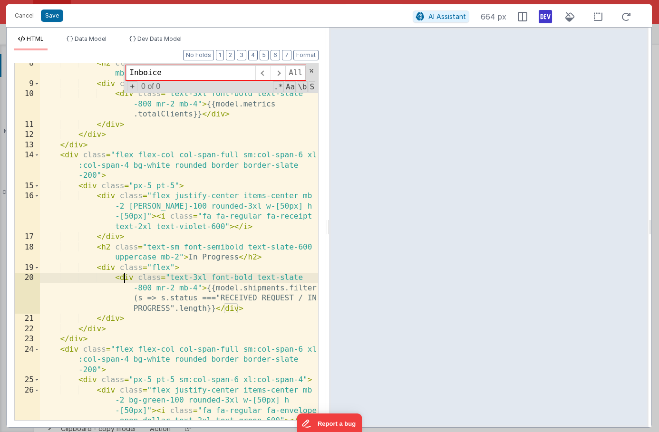
scroll to position [141, 0]
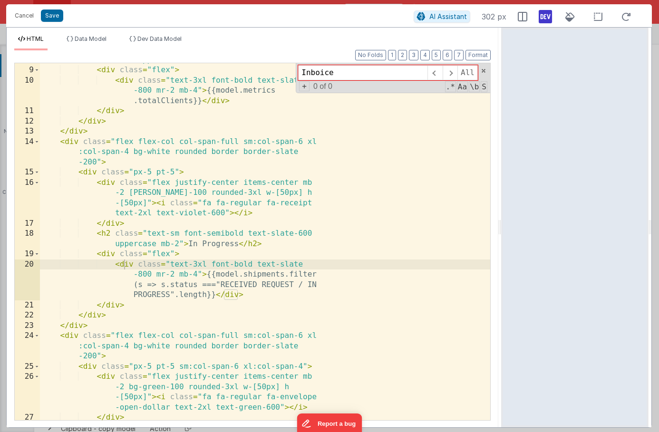
drag, startPoint x: 329, startPoint y: 233, endPoint x: 502, endPoint y: 246, distance: 174.0
click at [502, 246] on html "Cancel Save AI Assistant 302 px HTML Data Model Dev Data Model Format 7 6 5 4 3…" at bounding box center [329, 216] width 659 height 432
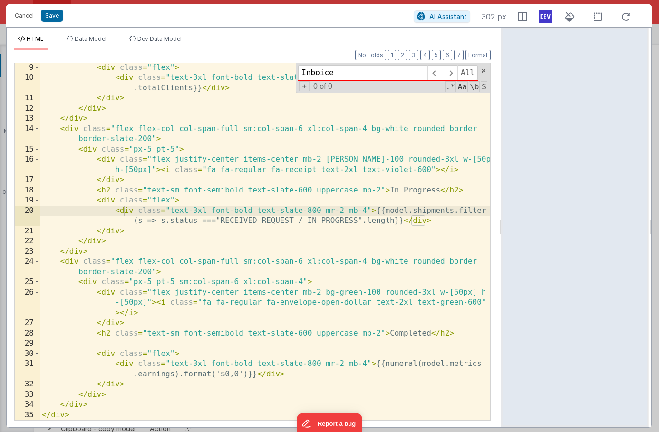
scroll to position [103, 0]
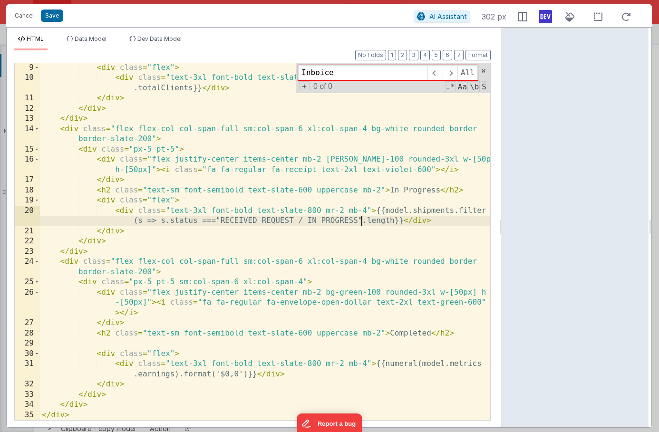
click at [361, 223] on div "< div class = "flex" > < div class = "text-3xl font-bold text-slate-800 mr-2 mb…" at bounding box center [265, 252] width 450 height 378
drag, startPoint x: 127, startPoint y: 221, endPoint x: 305, endPoint y: 223, distance: 177.4
click at [305, 223] on div "< div class = "flex" > < div class = "text-3xl font-bold text-slate-800 mr-2 mb…" at bounding box center [265, 252] width 450 height 378
click at [366, 211] on div "< div class = "flex" > < div class = "text-3xl font-bold text-slate-800 mr-2 mb…" at bounding box center [265, 252] width 450 height 378
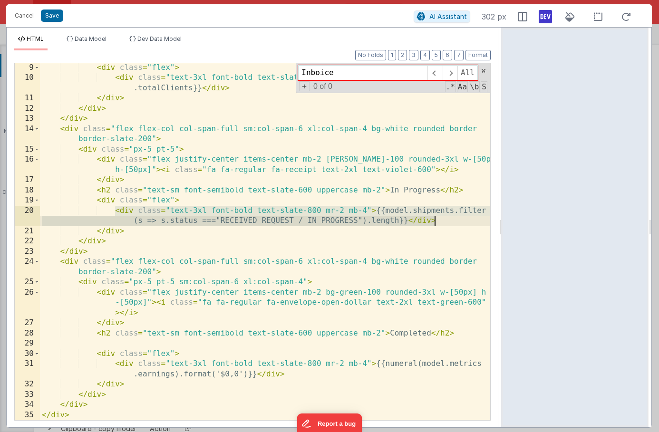
drag, startPoint x: 113, startPoint y: 213, endPoint x: 455, endPoint y: 218, distance: 341.5
click at [455, 218] on div "< div class = "flex" > < div class = "text-3xl font-bold text-slate-800 mr-2 mb…" at bounding box center [265, 252] width 450 height 378
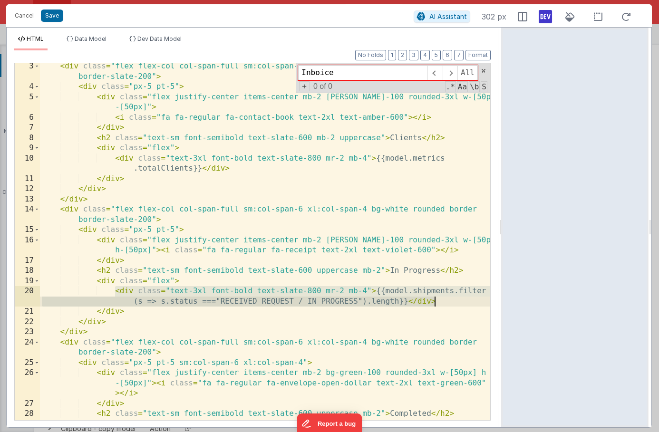
scroll to position [4, 0]
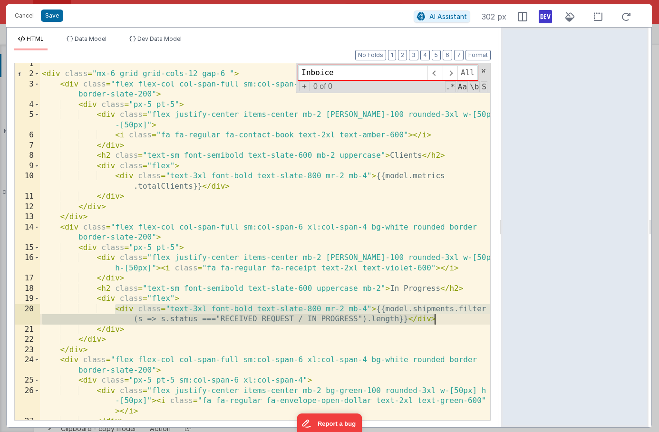
click at [402, 156] on div "< div class = "mx-6 grid grid-cols-12 gap-6 " > < div class = "flex flex-col co…" at bounding box center [265, 248] width 450 height 378
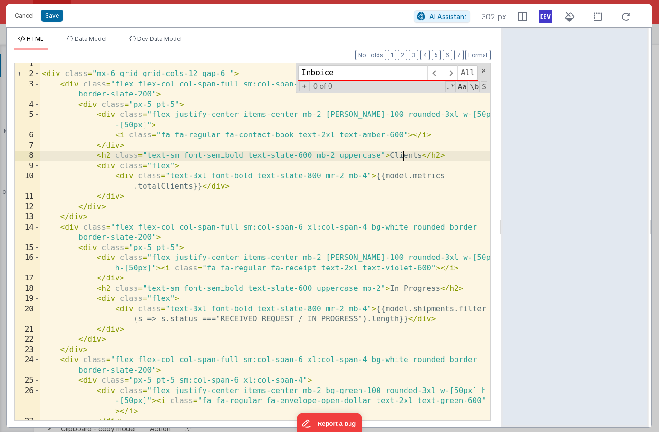
click at [402, 156] on div "< div class = "mx-6 grid grid-cols-12 gap-6 " > < div class = "flex flex-col co…" at bounding box center [265, 248] width 450 height 378
click at [427, 177] on div "< div class = "mx-6 grid grid-cols-12 gap-6 " > < div class = "flex flex-col co…" at bounding box center [265, 248] width 450 height 378
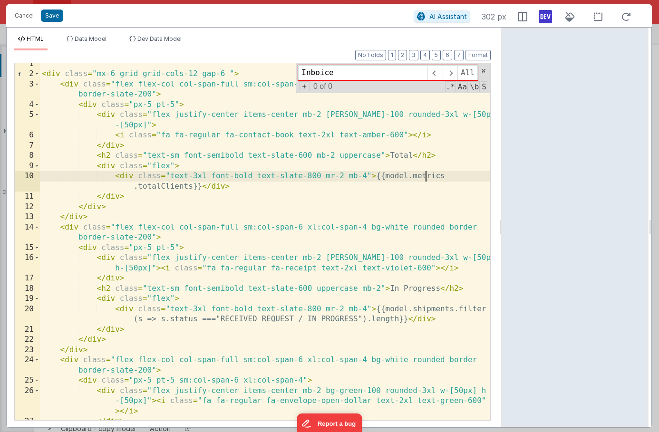
click at [427, 177] on div "< div class = "mx-6 grid grid-cols-12 gap-6 " > < div class = "flex flex-col co…" at bounding box center [265, 248] width 450 height 378
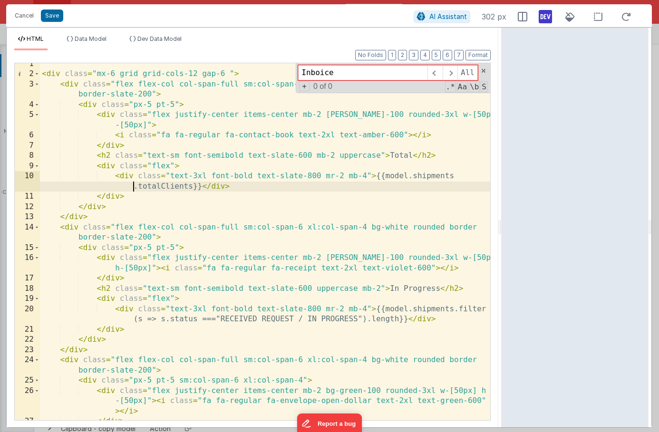
click at [179, 191] on div "< div class = "mx-6 grid grid-cols-12 gap-6 " > < div class = "flex flex-col co…" at bounding box center [265, 248] width 450 height 378
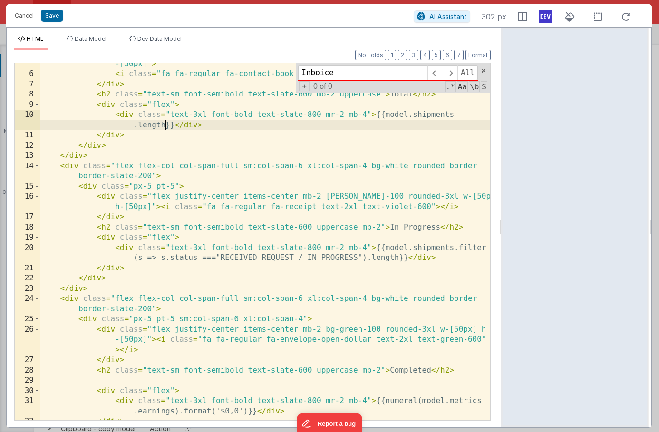
scroll to position [75, 0]
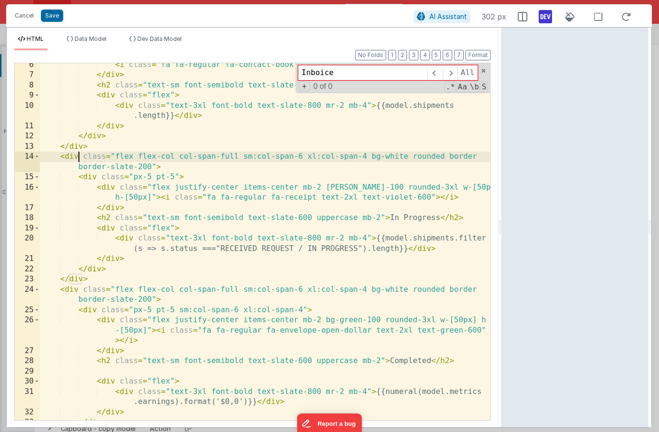
click at [77, 158] on div "< i class = "fa fa-regular fa-contact-book text-2xl text-amber-600" > </ i > </…" at bounding box center [265, 249] width 450 height 378
click at [68, 157] on div "< i class = "fa fa-regular fa-contact-book text-2xl text-amber-600" > </ i > </…" at bounding box center [265, 249] width 450 height 378
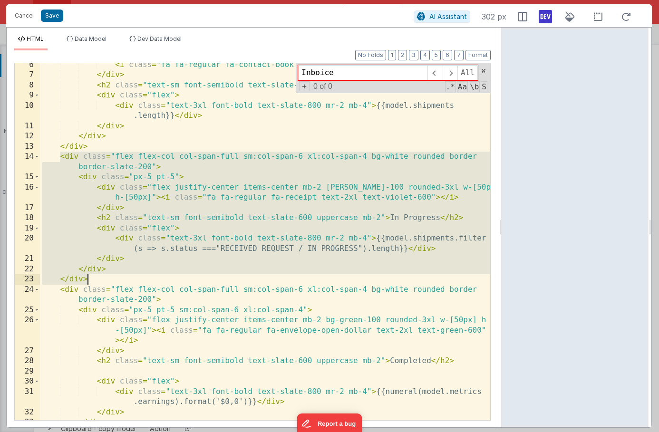
drag, startPoint x: 58, startPoint y: 156, endPoint x: 113, endPoint y: 282, distance: 137.4
click at [113, 282] on div "< i class = "fa fa-regular fa-contact-book text-2xl text-amber-600" > </ i > </…" at bounding box center [265, 249] width 450 height 378
click at [107, 150] on div "< i class = "fa fa-regular fa-contact-book text-2xl text-amber-600" > </ i > </…" at bounding box center [265, 249] width 450 height 378
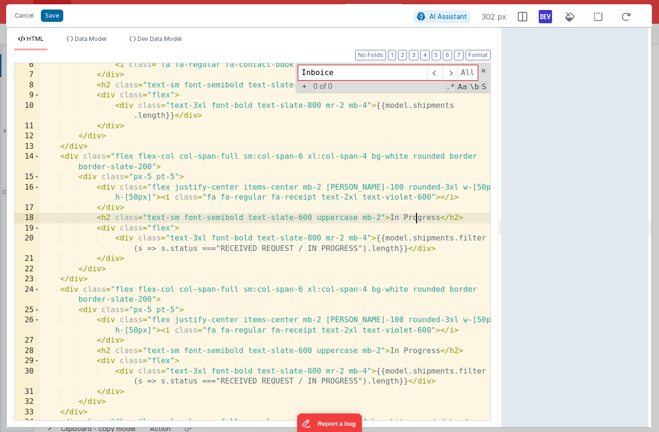
click at [418, 220] on div "< i class = "fa fa-regular fa-contact-book text-2xl text-amber-600" > </ i > </…" at bounding box center [265, 254] width 450 height 388
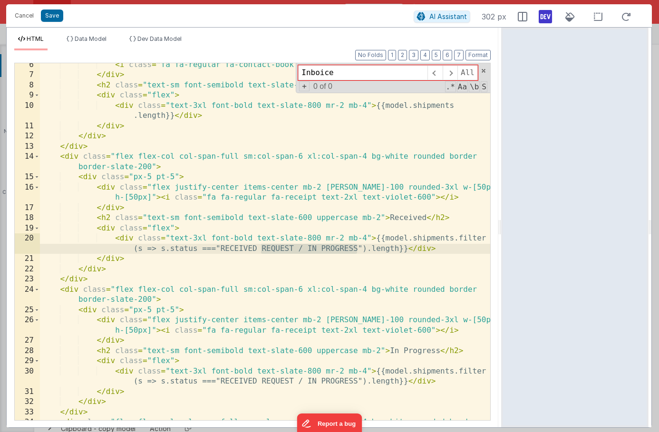
drag, startPoint x: 358, startPoint y: 248, endPoint x: 259, endPoint y: 249, distance: 98.4
click at [259, 249] on div "< i class = "fa fa-regular fa-contact-book text-2xl text-amber-600" > </ i > </…" at bounding box center [265, 254] width 450 height 388
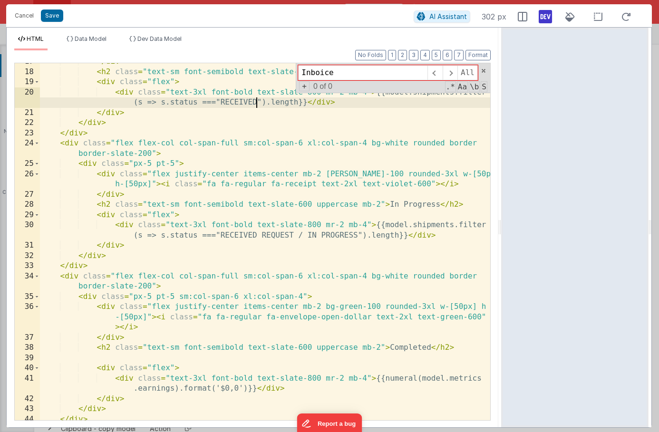
scroll to position [236, 0]
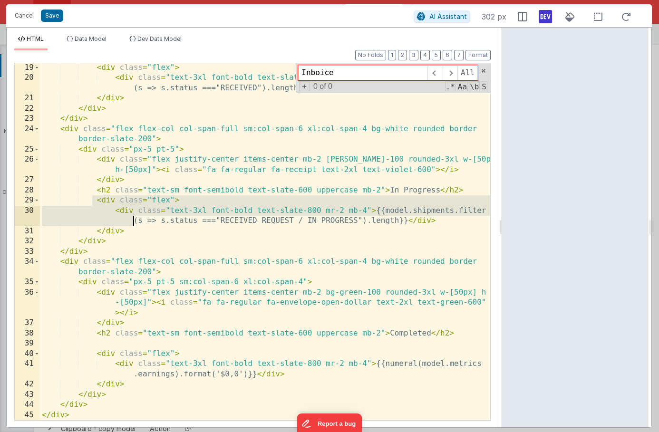
drag, startPoint x: 94, startPoint y: 203, endPoint x: 134, endPoint y: 225, distance: 45.6
click at [134, 225] on div "< div class = "flex" > < div class = "text-3xl font-bold text-slate-800 mr-2 mb…" at bounding box center [265, 252] width 450 height 378
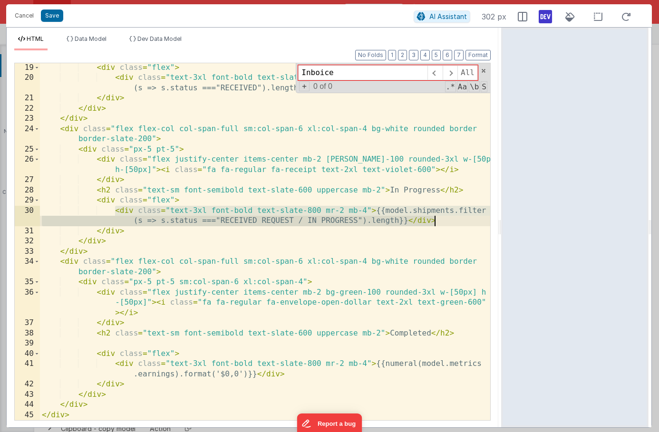
drag, startPoint x: 115, startPoint y: 211, endPoint x: 454, endPoint y: 221, distance: 339.2
click at [454, 221] on div "< div class = "flex" > < div class = "text-3xl font-bold text-slate-800 mr-2 mb…" at bounding box center [265, 252] width 450 height 378
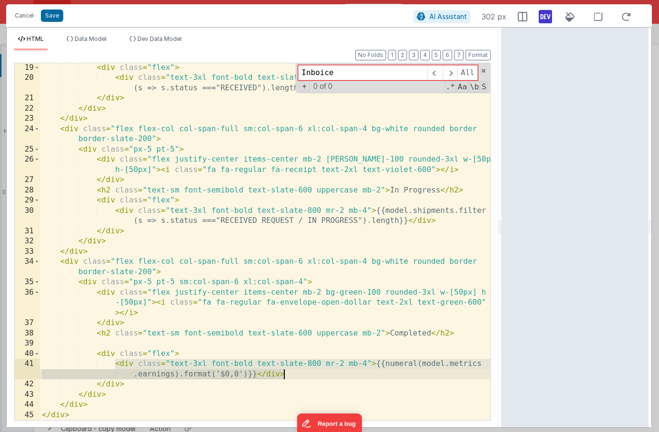
drag, startPoint x: 114, startPoint y: 365, endPoint x: 295, endPoint y: 374, distance: 181.4
click at [295, 374] on div "< div class = "flex" > < div class = "text-3xl font-bold text-slate-800 mr-2 mb…" at bounding box center [265, 252] width 450 height 378
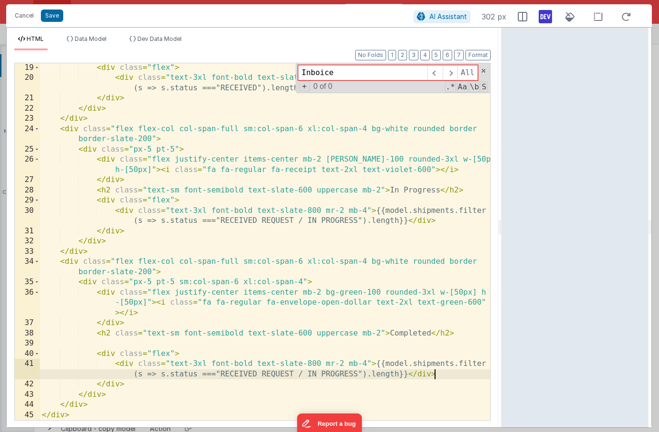
click at [333, 375] on div "< div class = "flex" > < div class = "text-3xl font-bold text-slate-800 mr-2 mb…" at bounding box center [265, 252] width 450 height 378
click at [49, 17] on button "Save" at bounding box center [52, 16] width 22 height 12
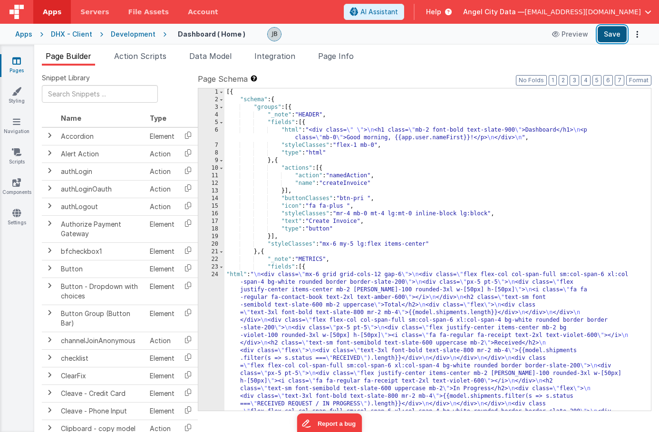
click at [615, 36] on button "Save" at bounding box center [612, 34] width 29 height 16
click at [218, 298] on div "24" at bounding box center [211, 366] width 26 height 190
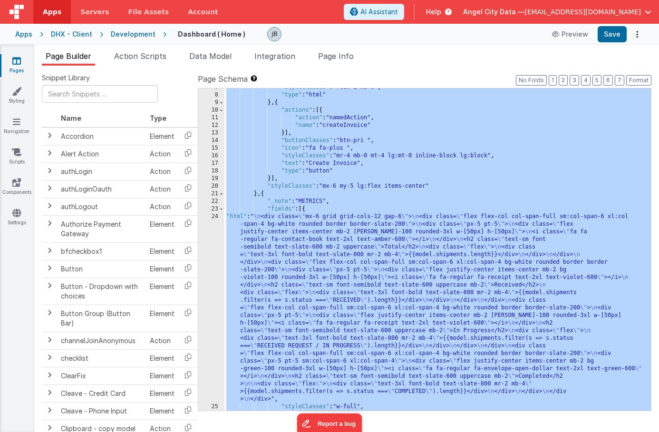
click at [215, 297] on div "24" at bounding box center [211, 308] width 26 height 190
click at [215, 282] on div "24" at bounding box center [211, 308] width 26 height 190
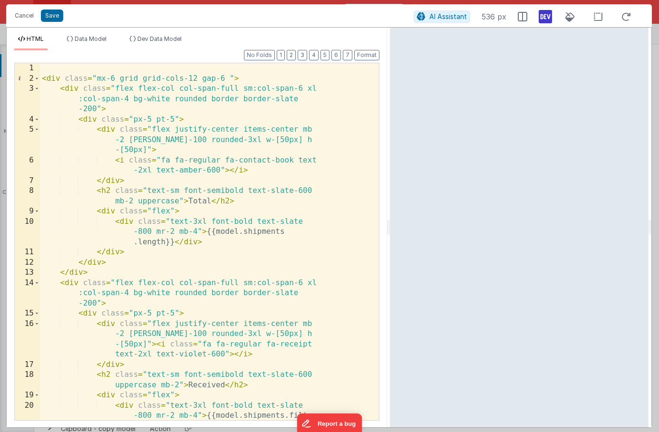
drag, startPoint x: 328, startPoint y: 115, endPoint x: 390, endPoint y: 115, distance: 61.8
click at [390, 115] on html "Cancel Save AI Assistant 536 px HTML Data Model Dev Data Model Format 7 6 5 4 3…" at bounding box center [329, 216] width 659 height 432
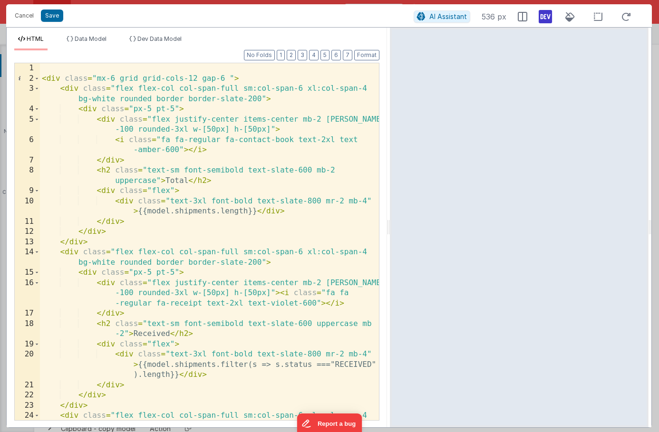
click at [149, 162] on div "< div class = "mx-6 grid grid-cols-12 gap-6 " > < div class = "flex flex-col co…" at bounding box center [209, 257] width 339 height 388
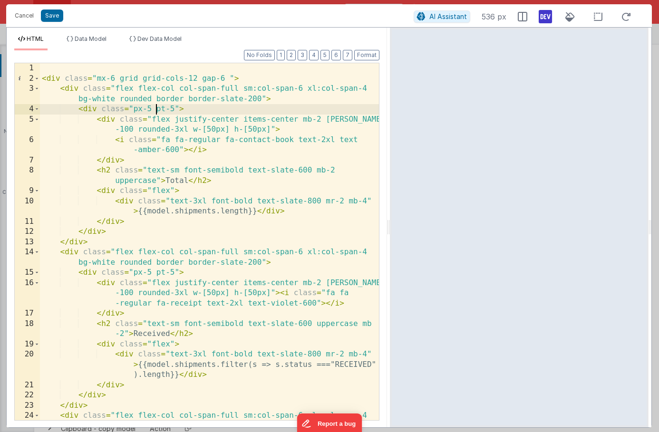
click at [154, 113] on div "< div class = "mx-6 grid grid-cols-12 gap-6 " > < div class = "flex flex-col co…" at bounding box center [209, 257] width 339 height 388
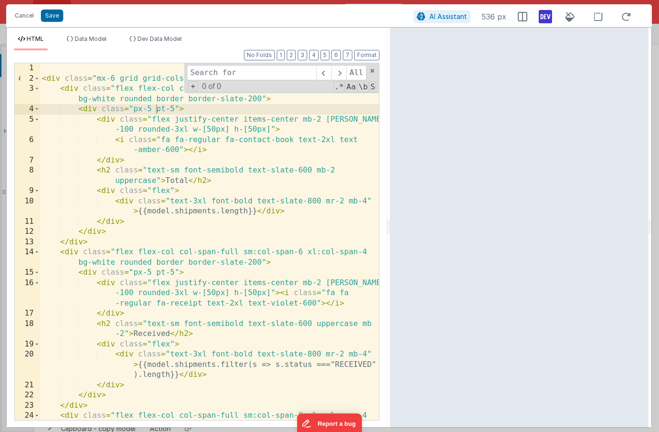
type input "g"
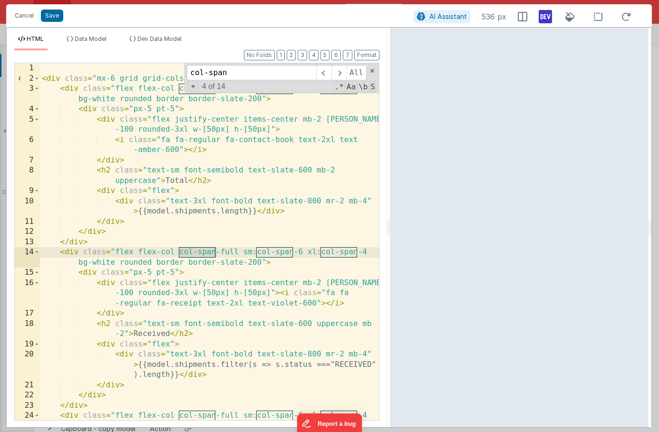
type input "col-span"
click at [365, 252] on div "< div class = "mx-6 grid grid-cols-12 gap-6 " > < div class = "flex flex-col co…" at bounding box center [209, 257] width 339 height 388
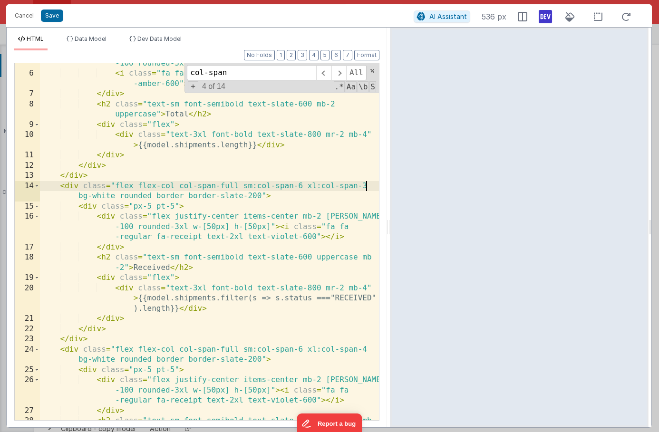
scroll to position [116, 0]
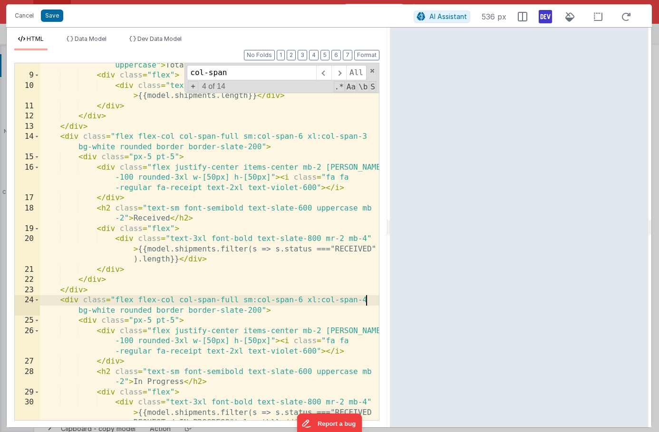
click at [365, 299] on div "< h2 class = "text-sm font-semibold text-slate-600 mb-2 uppercase" > Total </ h…" at bounding box center [209, 254] width 339 height 408
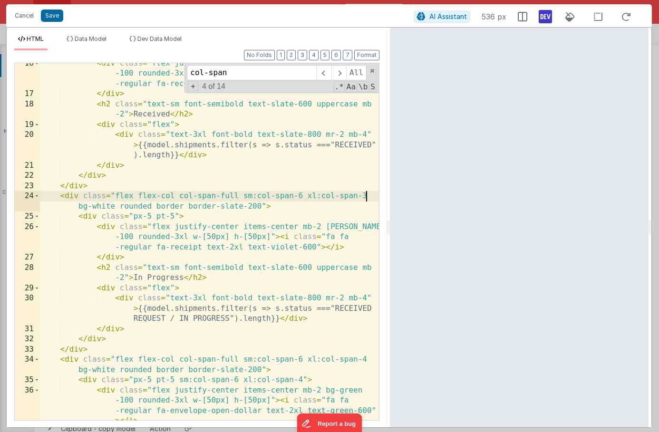
scroll to position [282, 0]
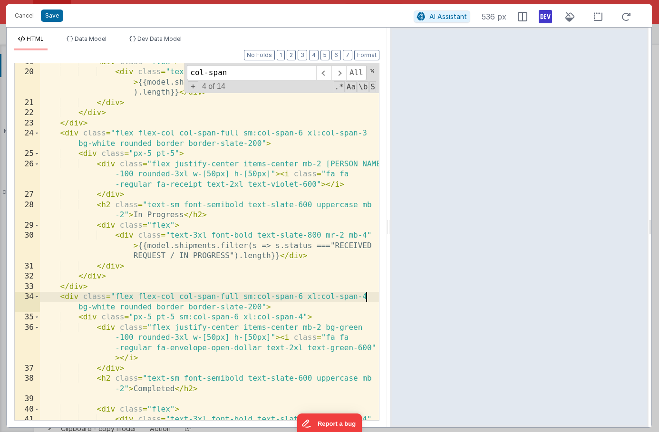
click at [365, 299] on div "< div class = "flex" > < div class = "text-3xl font-bold text-slate-800 mr-2 mb…" at bounding box center [209, 256] width 339 height 398
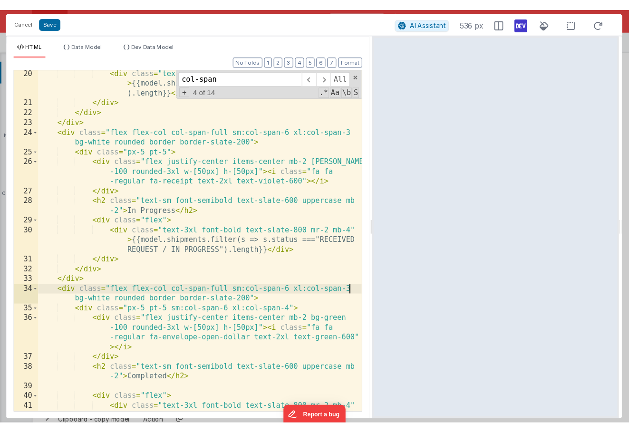
scroll to position [348, 0]
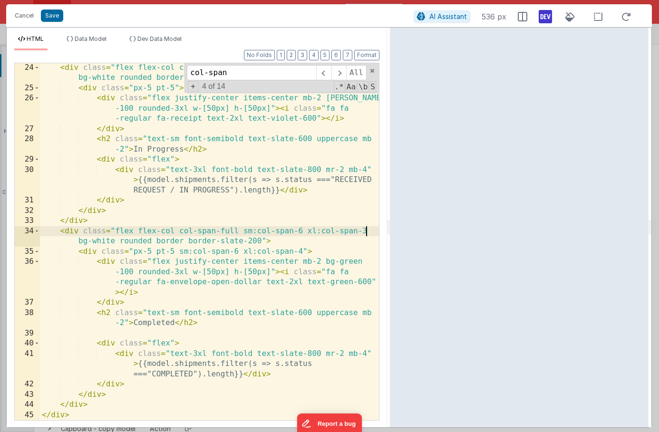
click at [364, 355] on div "< div class = "flex flex-col col-span-full sm:col-span-6 xl:col-span-3 bg-white…" at bounding box center [209, 257] width 339 height 388
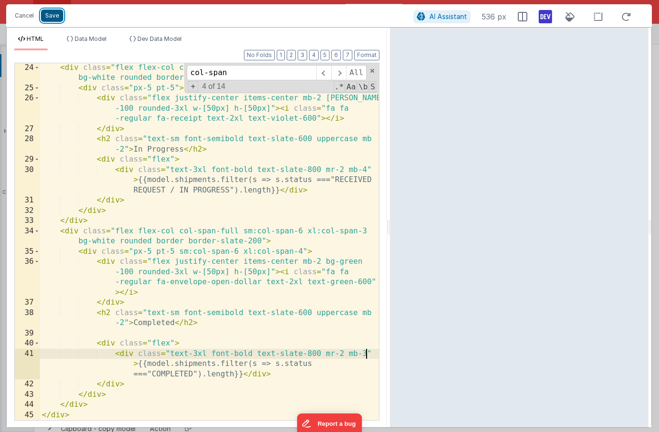
click at [54, 16] on button "Save" at bounding box center [52, 16] width 22 height 12
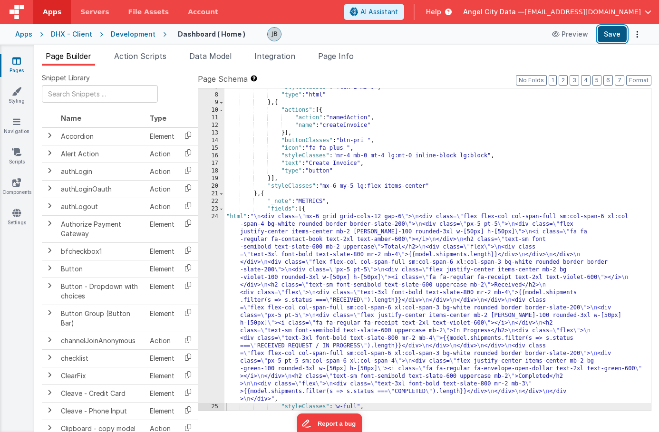
click at [610, 34] on button "Save" at bounding box center [612, 34] width 29 height 16
click at [619, 39] on button "Save" at bounding box center [612, 34] width 29 height 16
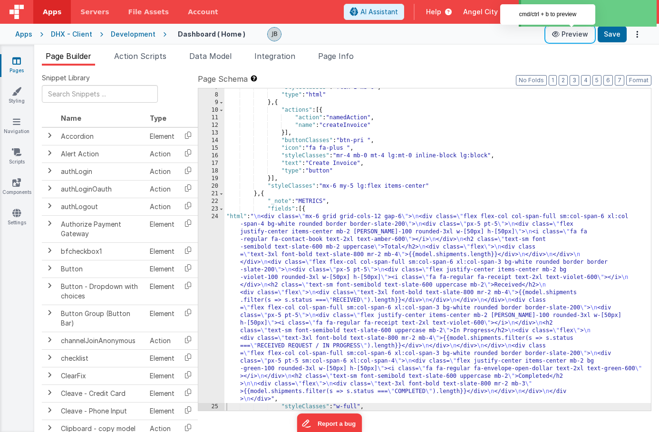
click at [572, 38] on button "Preview" at bounding box center [570, 34] width 48 height 15
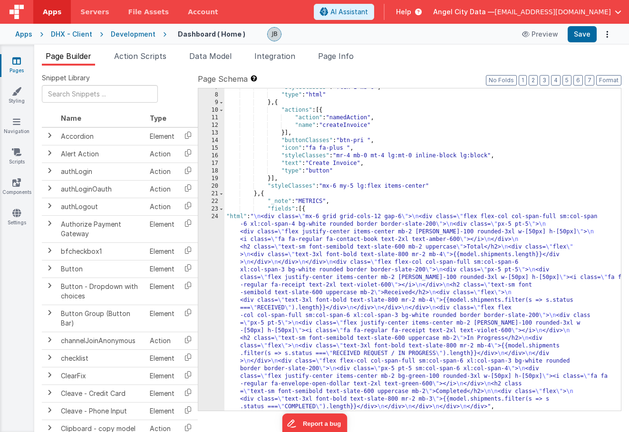
click at [202, 221] on div "24" at bounding box center [211, 312] width 26 height 198
click at [208, 233] on div "7 8 9 10 11 12 13 14 15 16 17 18 19 20 21 22 23 24 25 26" at bounding box center [211, 253] width 26 height 338
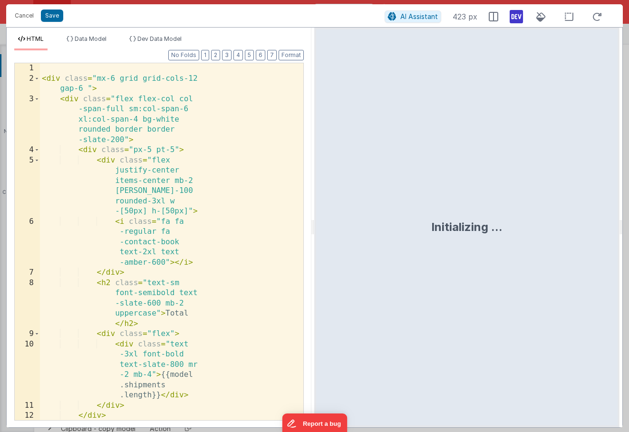
scroll to position [66, 0]
click at [208, 233] on div "Format 7 6 5 4 3 2 1 No Folds 1 2 3 4 5 6 7 8 9 10 11 12 13 < div class = "mx-6…" at bounding box center [159, 238] width 305 height 377
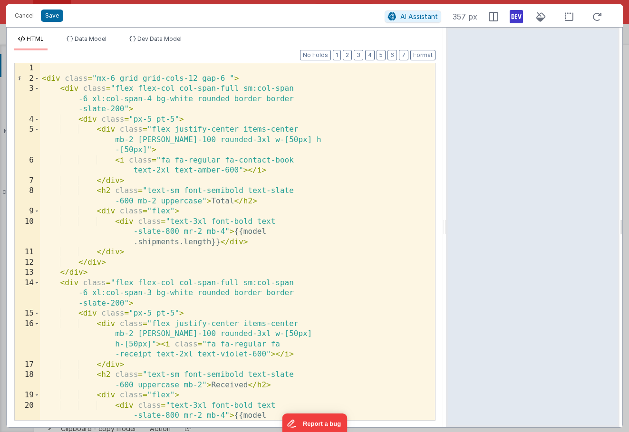
drag, startPoint x: 313, startPoint y: 144, endPoint x: 451, endPoint y: 151, distance: 137.6
click at [451, 151] on html "Cancel Save AI Assistant 357 px HTML Data Model Dev Data Model Format 7 6 5 4 3…" at bounding box center [314, 216] width 629 height 432
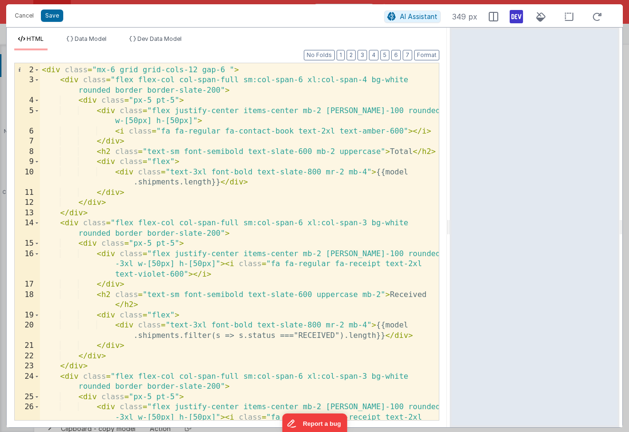
scroll to position [0, 0]
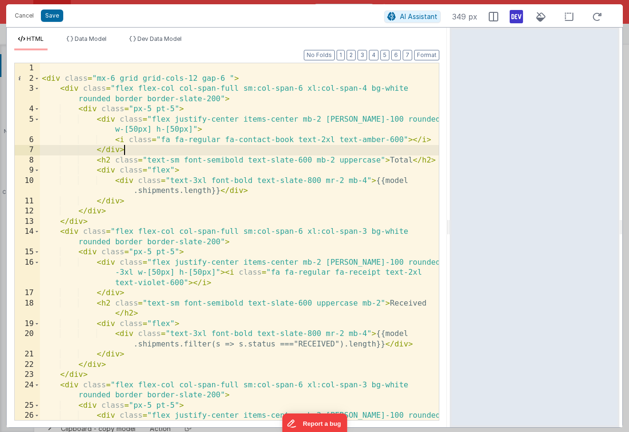
click at [254, 152] on div "< div class = "mx-6 grid grid-cols-12 gap-6 " > < div class = "flex flex-col co…" at bounding box center [239, 262] width 399 height 398
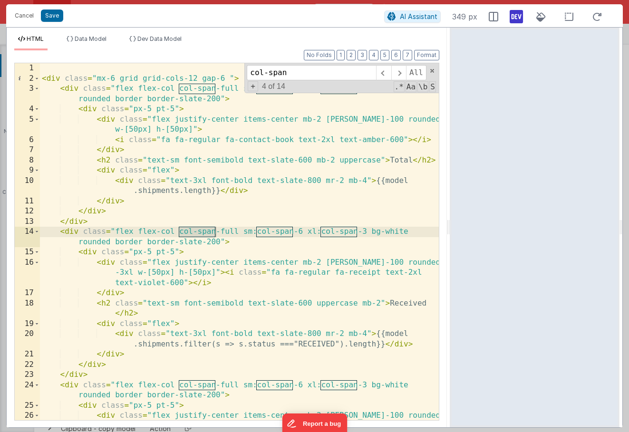
type input "col-span"
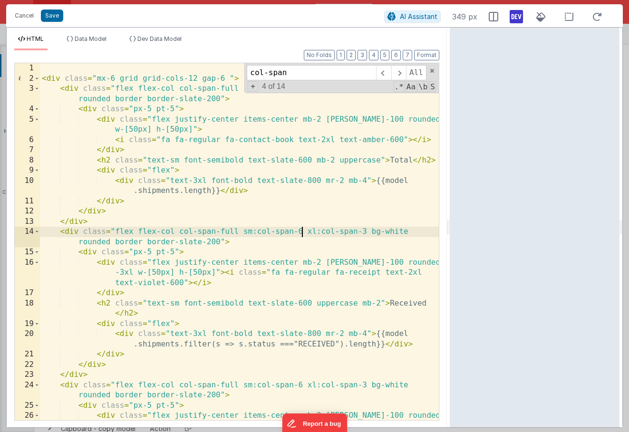
click at [302, 229] on div "< div class = "mx-6 grid grid-cols-12 gap-6 " > < div class = "flex flex-col co…" at bounding box center [239, 262] width 399 height 398
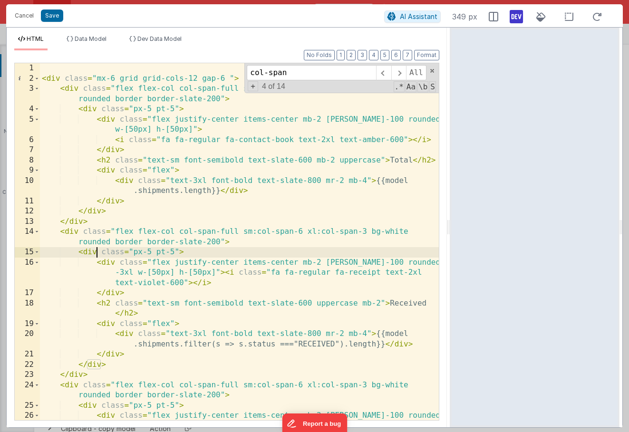
click at [97, 254] on div "< div class = "mx-6 grid grid-cols-12 gap-6 " > < div class = "flex flex-col co…" at bounding box center [239, 262] width 399 height 398
click at [83, 254] on div "< div class = "mx-6 grid grid-cols-12 gap-6 " > < div class = "flex flex-col co…" at bounding box center [239, 262] width 399 height 398
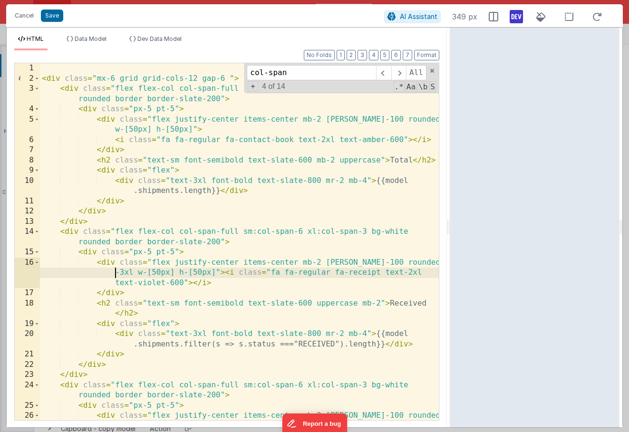
click at [106, 268] on div "< div class = "mx-6 grid grid-cols-12 gap-6 " > < div class = "flex flex-col co…" at bounding box center [239, 262] width 399 height 398
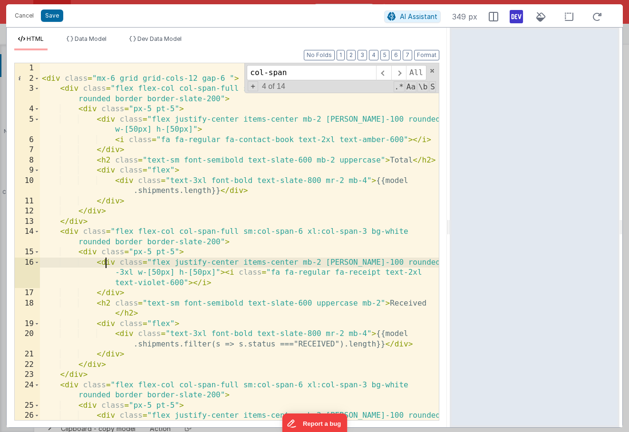
click at [105, 266] on div "< div class = "mx-6 grid grid-cols-12 gap-6 " > < div class = "flex flex-col co…" at bounding box center [239, 262] width 399 height 398
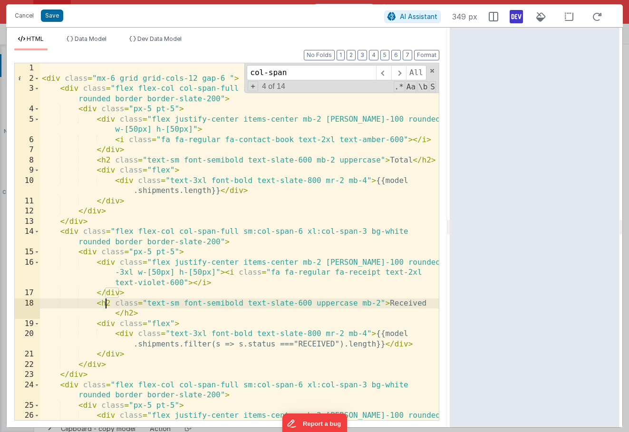
click at [105, 302] on div "< div class = "mx-6 grid grid-cols-12 gap-6 " > < div class = "flex flex-col co…" at bounding box center [239, 262] width 399 height 398
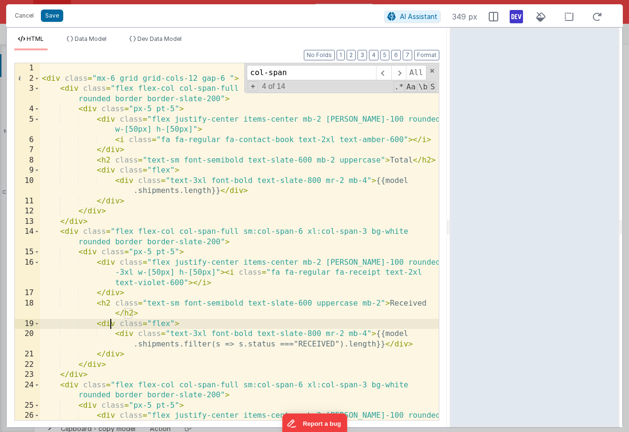
click at [109, 320] on div "< div class = "mx-6 grid grid-cols-12 gap-6 " > < div class = "flex flex-col co…" at bounding box center [239, 262] width 399 height 398
click at [432, 74] on div "col-span All Replace All + 4 of 14 .* Aa \b S" at bounding box center [341, 78] width 194 height 30
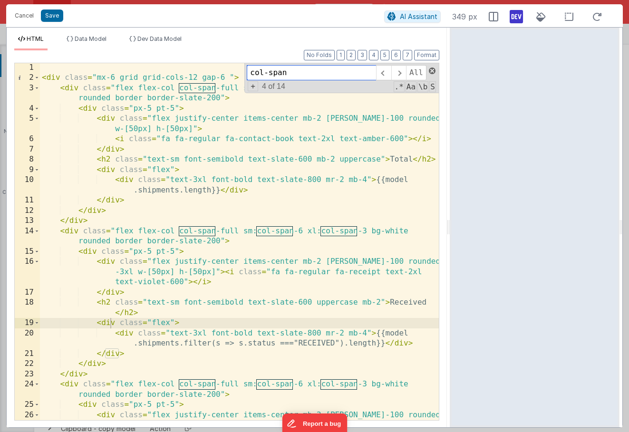
click at [434, 71] on span at bounding box center [432, 71] width 7 height 7
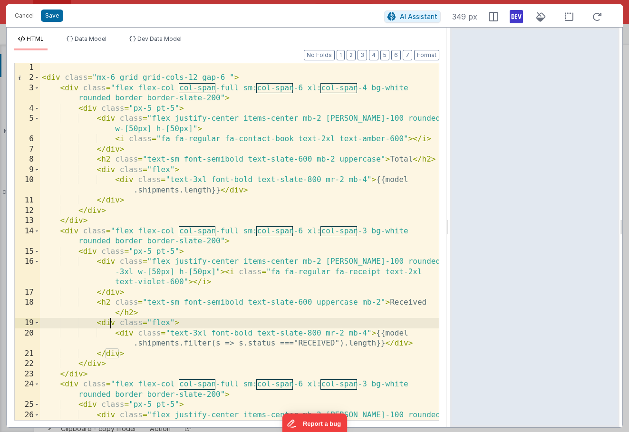
click at [185, 106] on div "< div class = "mx-6 grid grid-cols-12 gap-6 " > < div class = "flex flex-col co…" at bounding box center [239, 262] width 399 height 398
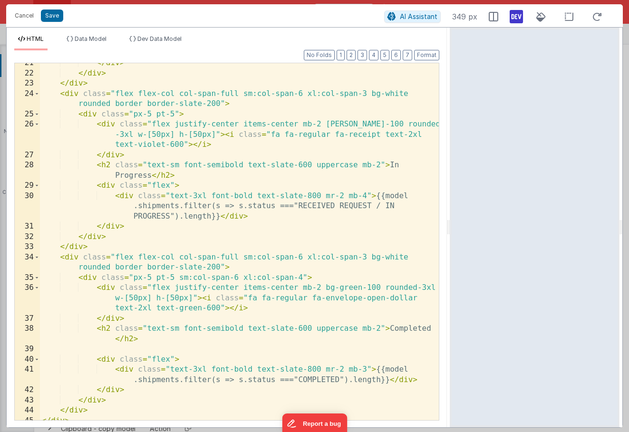
scroll to position [0, 0]
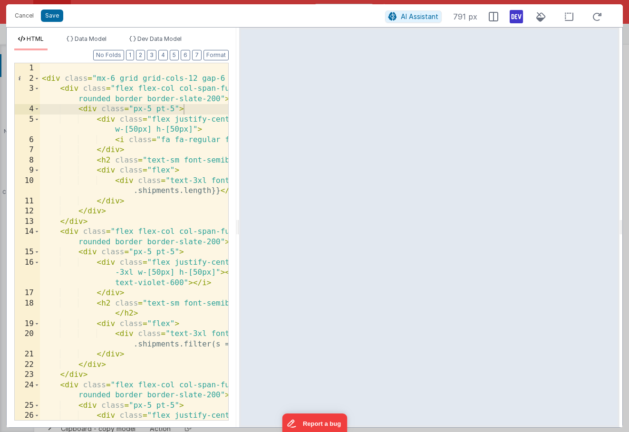
drag, startPoint x: 448, startPoint y: 181, endPoint x: 238, endPoint y: 155, distance: 211.7
click at [238, 155] on html "Cancel Save AI Assistant 791 px HTML Data Model Dev Data Model Format 7 6 5 4 3…" at bounding box center [314, 216] width 629 height 432
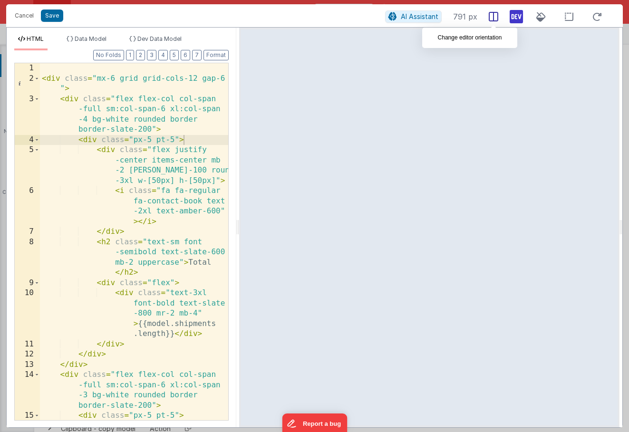
click at [489, 15] on icon at bounding box center [494, 17] width 10 height 10
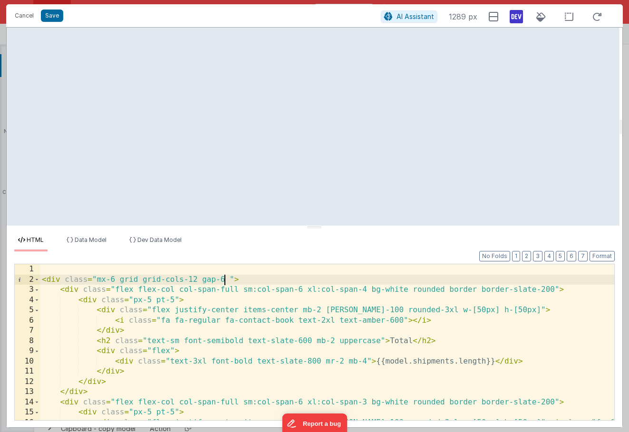
click at [224, 280] on div "< div class = "mx-6 grid grid-cols-12 gap-6 " > < div class = "flex flex-col co…" at bounding box center [327, 357] width 574 height 186
click at [114, 278] on div "< div class = "mx-6 grid grid-cols-12 gap-1 " > < div class = "flex flex-col co…" at bounding box center [327, 357] width 574 height 186
click at [165, 294] on div "< div class = "mx-auto grid grid-cols-12 gap-1 " > < div class = "flex flex-col…" at bounding box center [327, 357] width 574 height 186
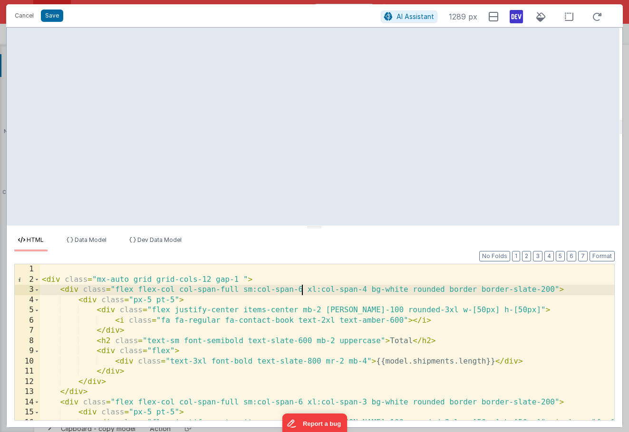
click at [301, 291] on div "< div class = "mx-auto grid grid-cols-12 gap-1 " > < div class = "flex flex-col…" at bounding box center [327, 357] width 574 height 186
click at [365, 290] on div "< div class = "mx-auto grid grid-cols-12 gap-1 " > < div class = "flex flex-col…" at bounding box center [327, 357] width 574 height 186
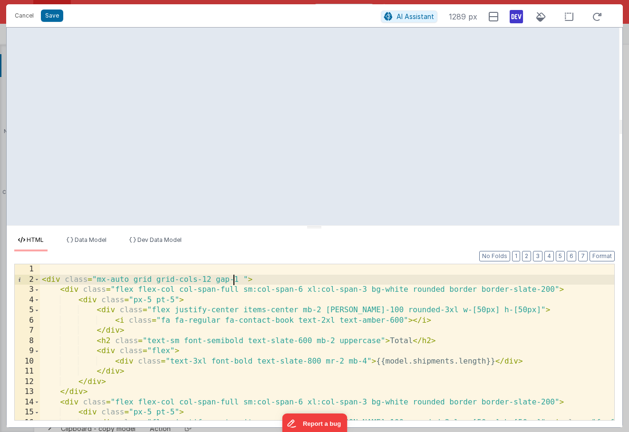
click at [236, 280] on div "< div class = "mx-auto grid grid-cols-12 gap-1 " > < div class = "flex flex-col…" at bounding box center [327, 357] width 574 height 186
click at [238, 281] on div "< div class = "mx-auto grid grid-cols-12 gap-1 " > < div class = "flex flex-col…" at bounding box center [327, 357] width 574 height 186
click at [54, 17] on button "Save" at bounding box center [52, 16] width 22 height 12
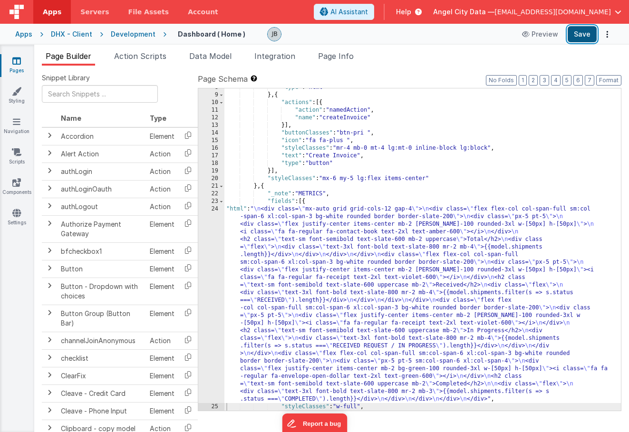
click at [576, 35] on button "Save" at bounding box center [582, 34] width 29 height 16
click at [206, 264] on div "24" at bounding box center [211, 304] width 26 height 198
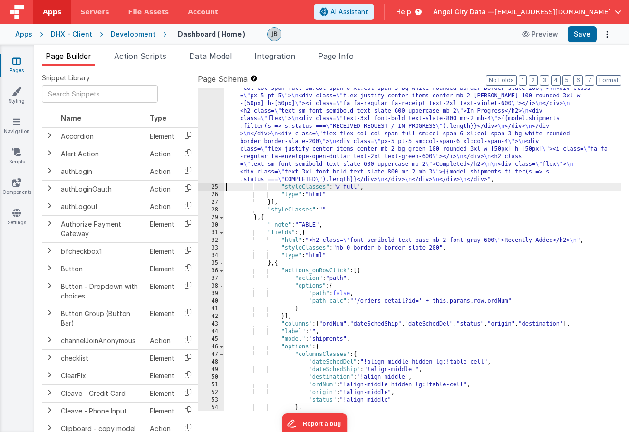
scroll to position [261, 0]
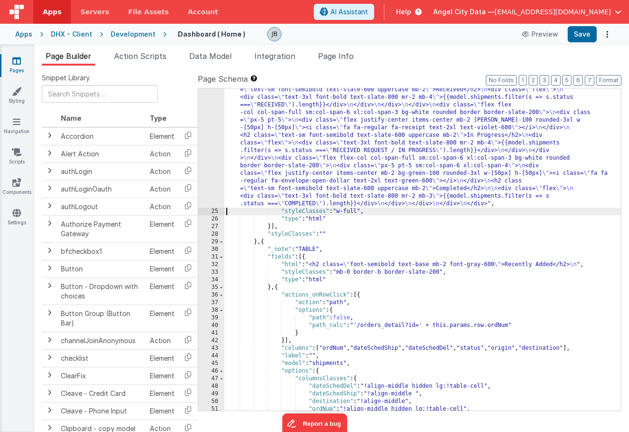
click at [293, 243] on div ""html" : " \n <div class= \" mx-auto grid grid-cols-12 gap-4 \" > \n <div class…" at bounding box center [422, 274] width 397 height 528
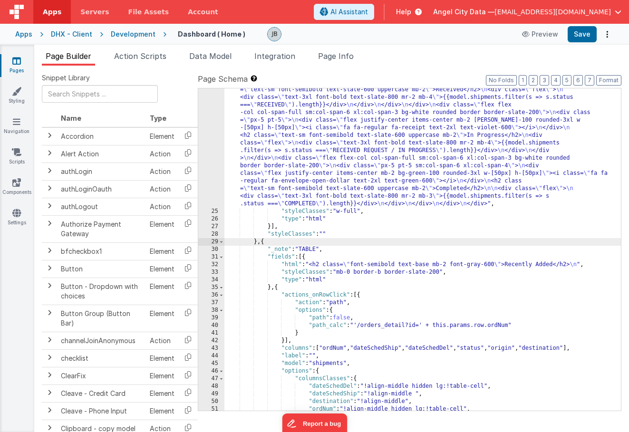
click at [278, 230] on div ""html" : " \n <div class= \" mx-auto grid grid-cols-12 gap-4 \" > \n <div class…" at bounding box center [422, 274] width 397 height 528
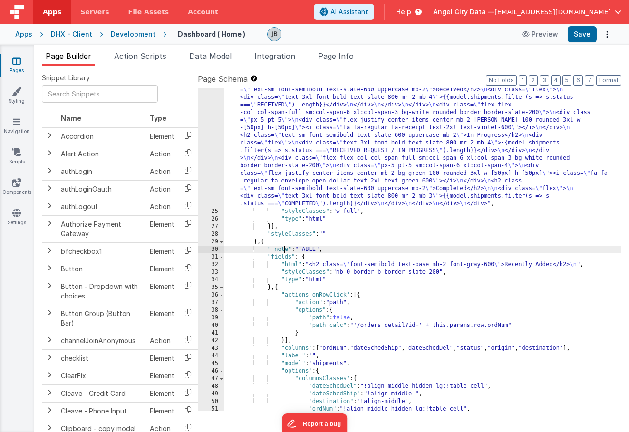
click at [283, 253] on div ""html" : " \n <div class= \" mx-auto grid grid-cols-12 gap-4 \" > \n <div class…" at bounding box center [422, 274] width 397 height 528
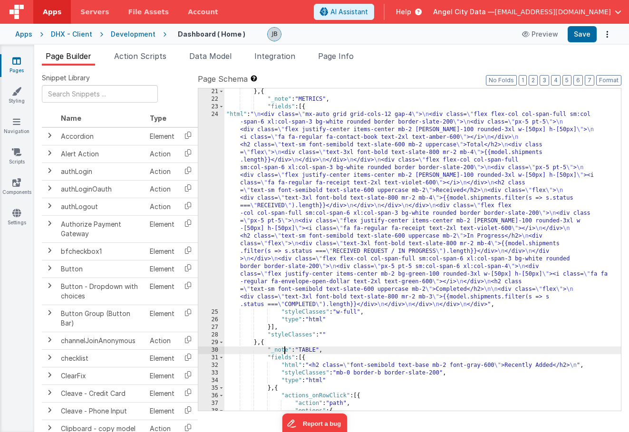
scroll to position [0, 0]
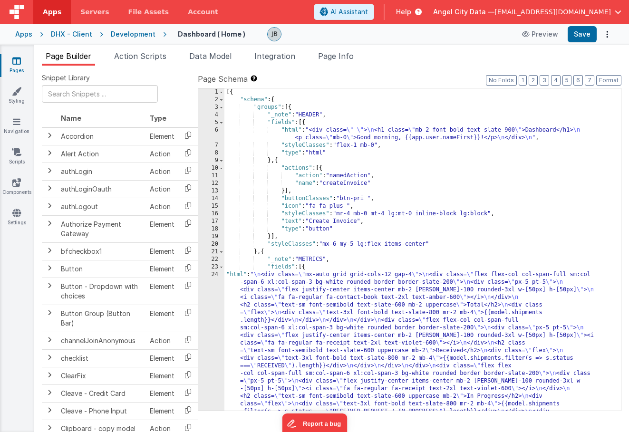
click at [367, 140] on div "[{ "schema" : { "groups" : [{ "_note" : "HEADER" , "fields" : [{ "html" : "<div…" at bounding box center [422, 352] width 397 height 528
click at [330, 190] on div "[{ "schema" : { "groups" : [{ "_note" : "HEADER" , "fields" : [{ "html" : "<div…" at bounding box center [422, 352] width 397 height 528
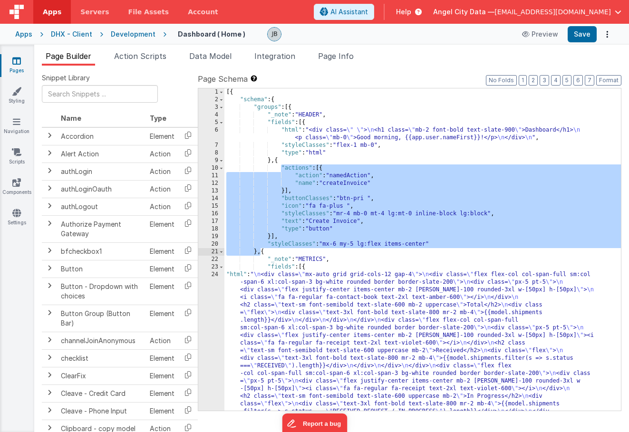
drag, startPoint x: 284, startPoint y: 175, endPoint x: 260, endPoint y: 250, distance: 77.9
click at [260, 250] on div "[{ "schema" : { "groups" : [{ "_note" : "HEADER" , "fields" : [{ "html" : "<div…" at bounding box center [422, 352] width 397 height 528
click at [284, 200] on div "[{ "schema" : { "groups" : [{ "_note" : "HEADER" , "fields" : [{ "html" : "<div…" at bounding box center [422, 352] width 397 height 528
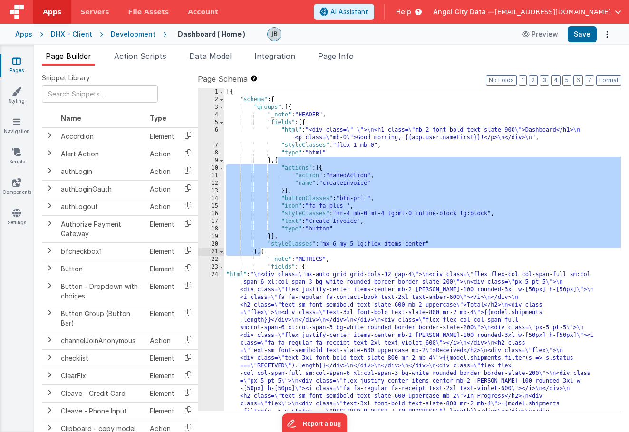
drag, startPoint x: 276, startPoint y: 161, endPoint x: 262, endPoint y: 252, distance: 92.5
click at [262, 252] on div "[{ "schema" : { "groups" : [{ "_note" : "HEADER" , "fields" : [{ "html" : "<div…" at bounding box center [422, 352] width 397 height 528
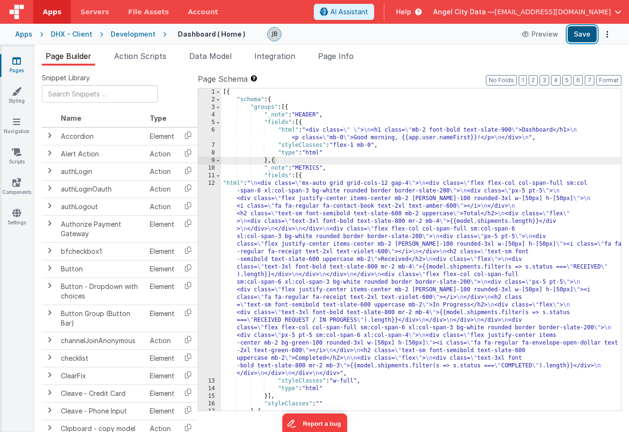
click at [579, 40] on button "Save" at bounding box center [582, 34] width 29 height 16
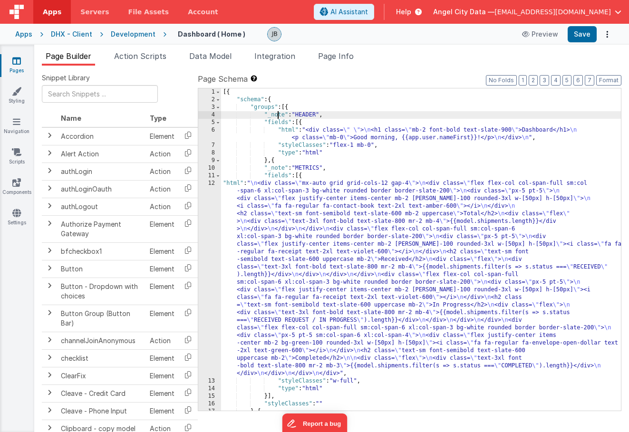
click at [276, 114] on div "[{ "schema" : { "groups" : [{ "_note" : "HEADER" , "fields" : [{ "html" : "<div…" at bounding box center [421, 257] width 400 height 338
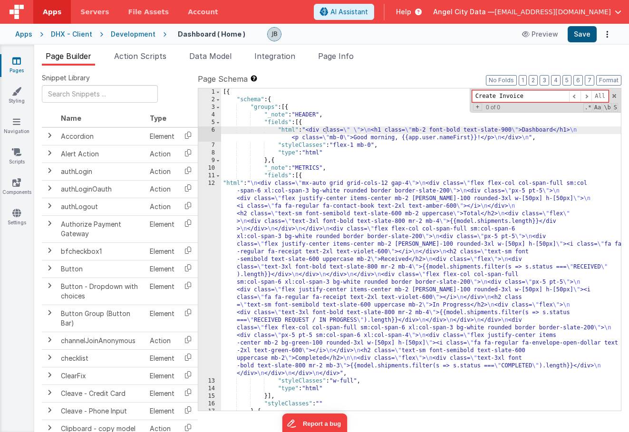
type input "Create Invoice"
click at [579, 33] on button "Save" at bounding box center [582, 34] width 29 height 16
click at [206, 204] on div "12" at bounding box center [209, 279] width 23 height 198
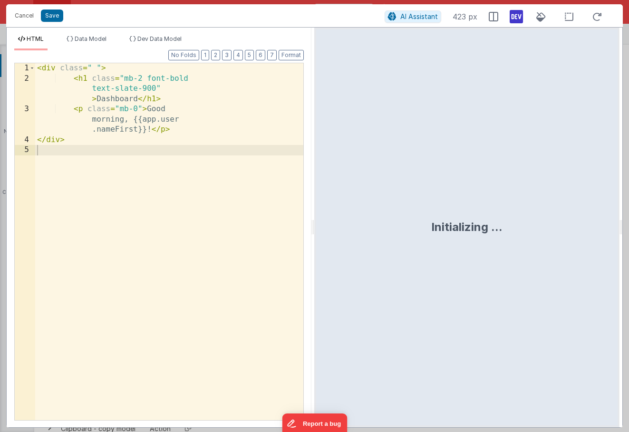
click at [210, 203] on div "< div class = " " > < h1 class = "mb-2 font-bold text-slate-900" > Dashboard </…" at bounding box center [169, 252] width 268 height 378
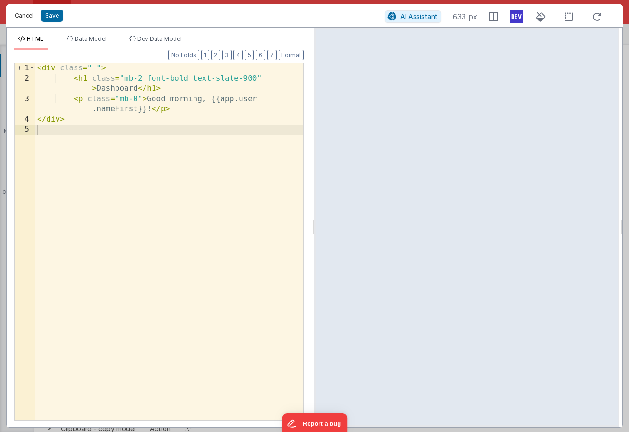
click at [24, 19] on button "Cancel" at bounding box center [24, 15] width 29 height 13
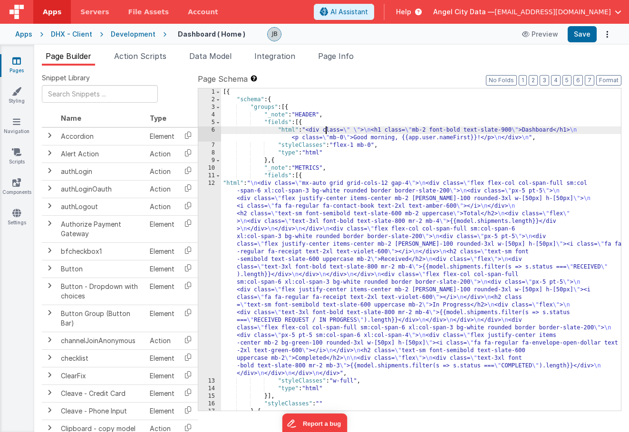
click at [215, 195] on div "12" at bounding box center [209, 279] width 23 height 198
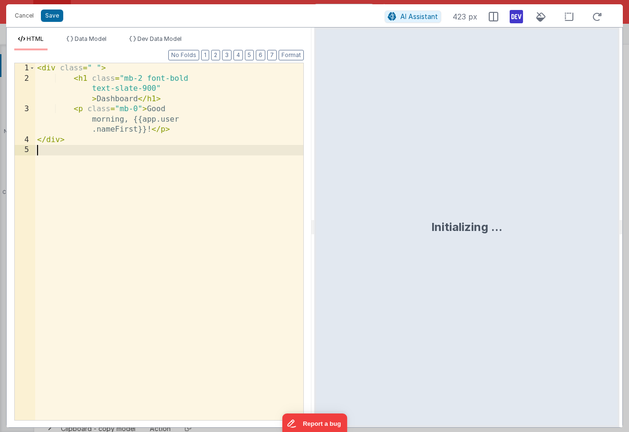
click at [211, 195] on div "< div class = " " > < h1 class = "mb-2 font-bold text-slate-900" > Dashboard </…" at bounding box center [169, 252] width 268 height 378
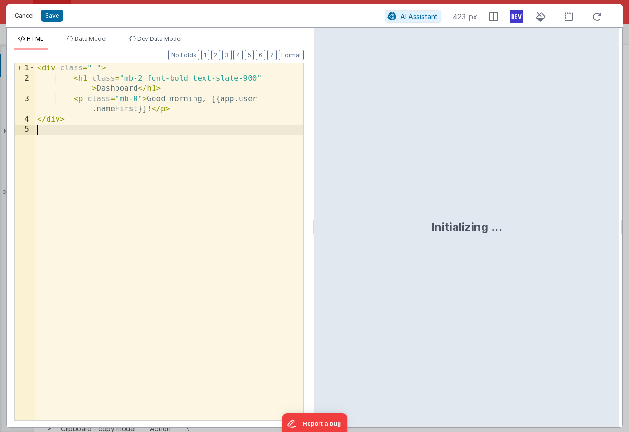
click at [25, 13] on button "Cancel" at bounding box center [24, 15] width 29 height 13
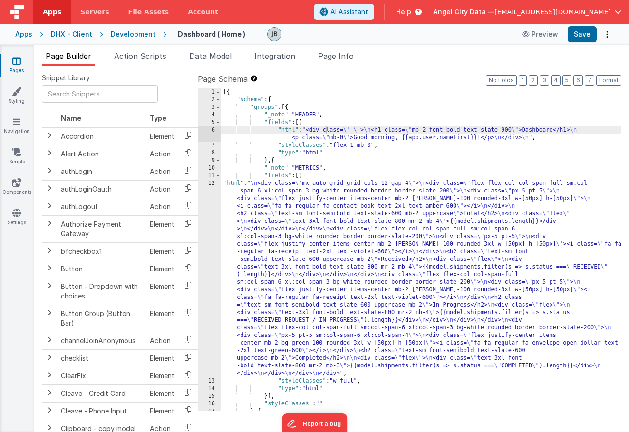
click at [307, 261] on div "[{ "schema" : { "groups" : [{ "_note" : "HEADER" , "fields" : [{ "html" : "<div…" at bounding box center [421, 257] width 400 height 338
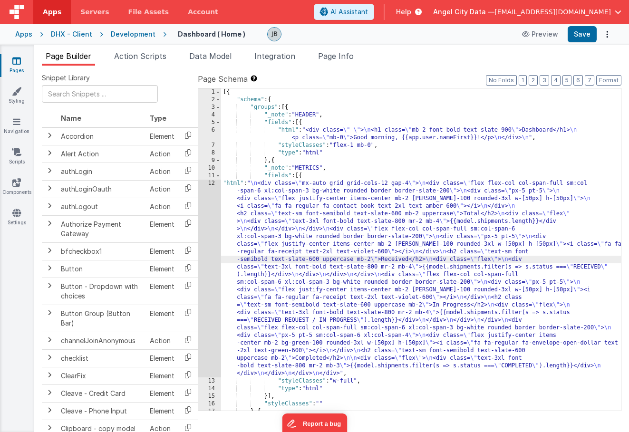
click at [212, 242] on div "12" at bounding box center [209, 279] width 23 height 198
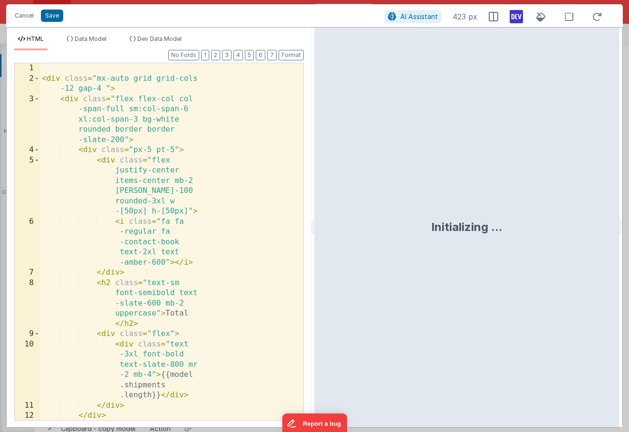
click at [189, 194] on div "< div class = "mx-auto grid grid-cols -12 gap-4 " > < div class = "flex flex-co…" at bounding box center [171, 252] width 263 height 378
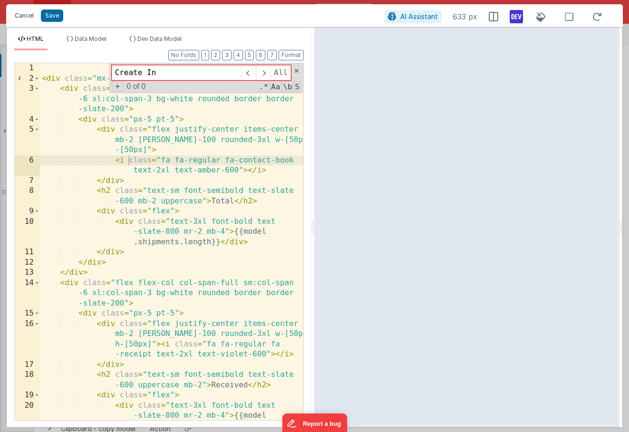
type input "Create In"
click at [23, 19] on button "Cancel" at bounding box center [24, 15] width 29 height 13
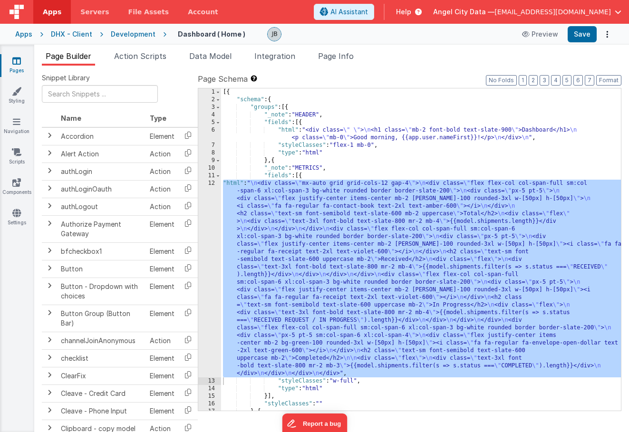
click at [317, 142] on div "[{ "schema" : { "groups" : [{ "_note" : "HEADER" , "fields" : [{ "html" : "<div…" at bounding box center [421, 257] width 400 height 338
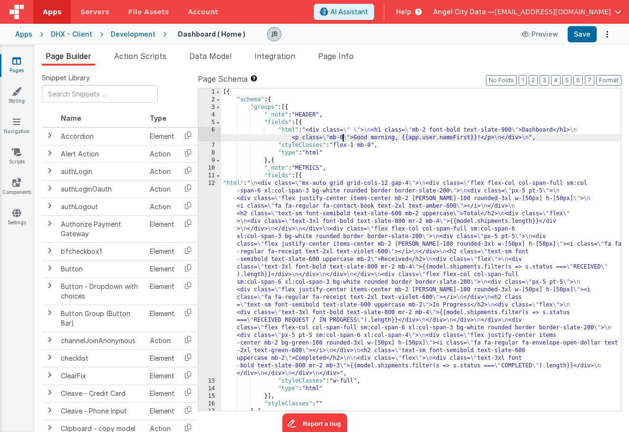
click at [343, 135] on div "[{ "schema" : { "groups" : [{ "_note" : "HEADER" , "fields" : [{ "html" : "<div…" at bounding box center [421, 257] width 400 height 338
click at [503, 82] on button "No Folds" at bounding box center [501, 80] width 31 height 10
click at [605, 85] on button "Format" at bounding box center [608, 80] width 25 height 10
click at [606, 83] on button "Format" at bounding box center [608, 80] width 25 height 10
click at [524, 81] on button "1" at bounding box center [523, 80] width 8 height 10
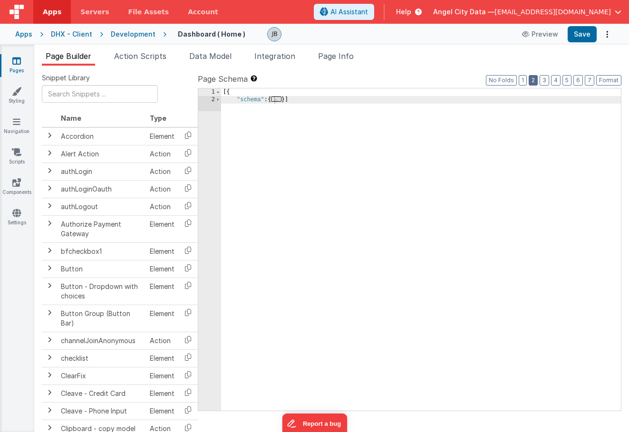
click at [533, 81] on button "2" at bounding box center [533, 80] width 9 height 10
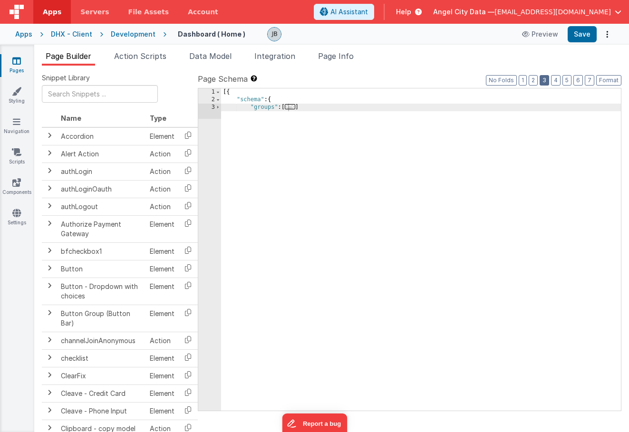
click at [547, 82] on button "3" at bounding box center [545, 80] width 10 height 10
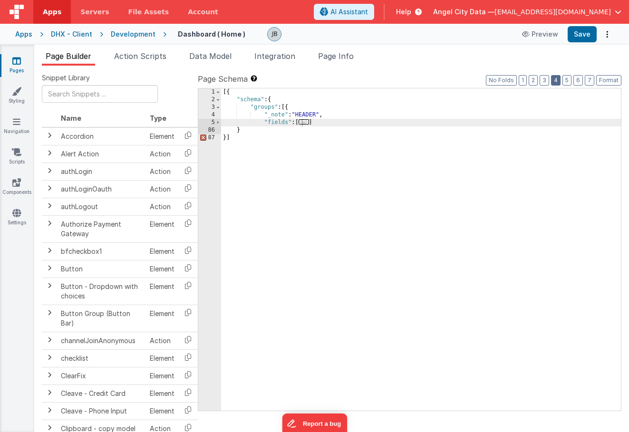
click at [555, 82] on button "4" at bounding box center [556, 80] width 10 height 10
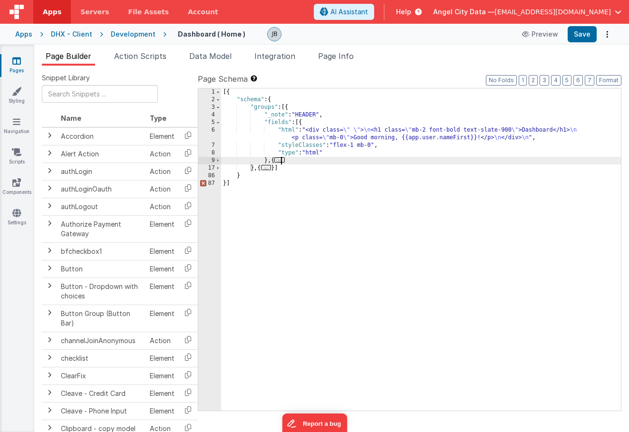
click at [284, 162] on span "..." at bounding box center [279, 159] width 10 height 5
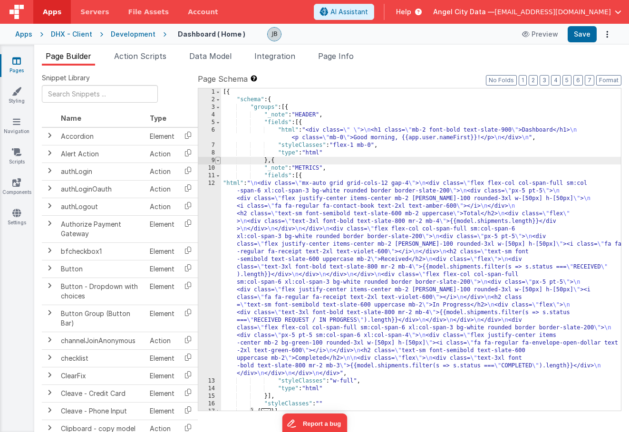
scroll to position [20, 0]
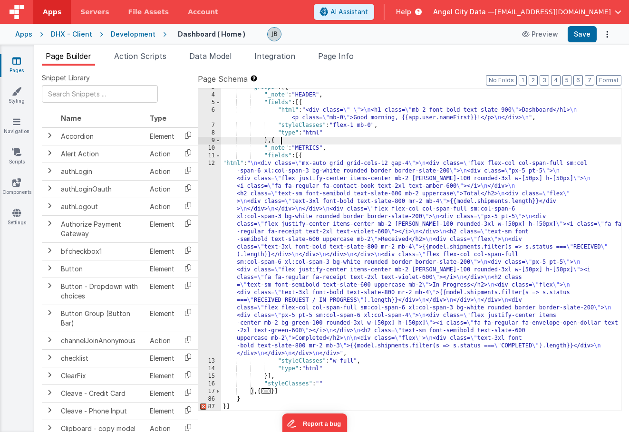
click at [275, 139] on div ""groups" : [{ "_note" : "HEADER" , "fields" : [{ "html" : "<div class= \" \" > …" at bounding box center [421, 253] width 400 height 338
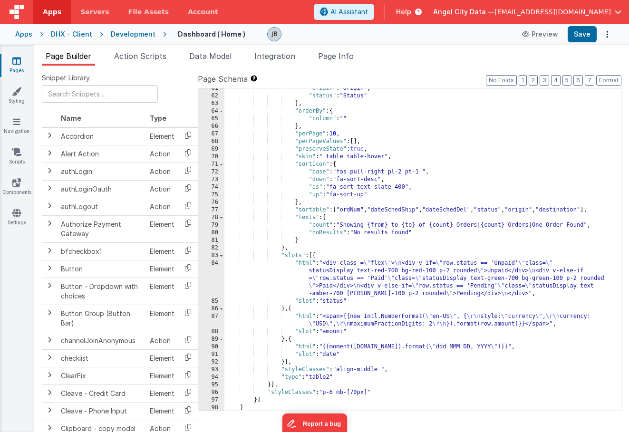
scroll to position [0, 0]
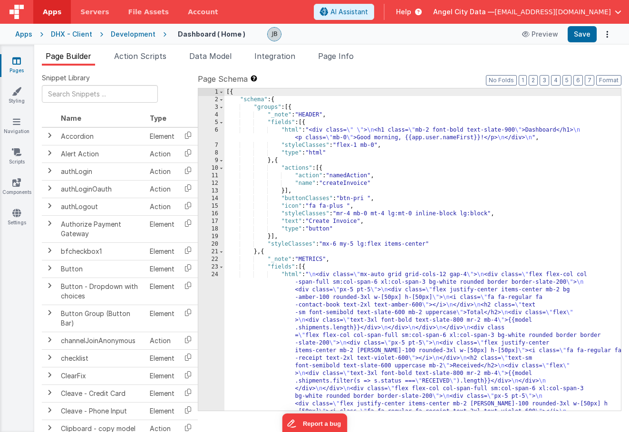
click at [314, 151] on div "[{ "schema" : { "groups" : [{ "_note" : "HEADER" , "fields" : [{ "html" : "<div…" at bounding box center [422, 371] width 397 height 566
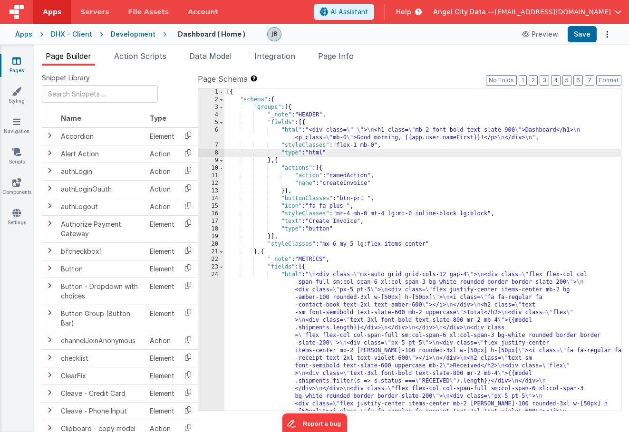
click at [321, 221] on div "[{ "schema" : { "groups" : [{ "_note" : "HEADER" , "fields" : [{ "html" : "<div…" at bounding box center [422, 371] width 397 height 566
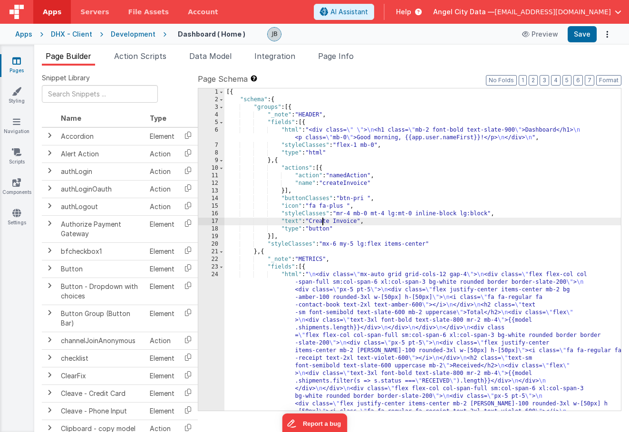
click at [278, 161] on div "[{ "schema" : { "groups" : [{ "_note" : "HEADER" , "fields" : [{ "html" : "<div…" at bounding box center [422, 371] width 397 height 566
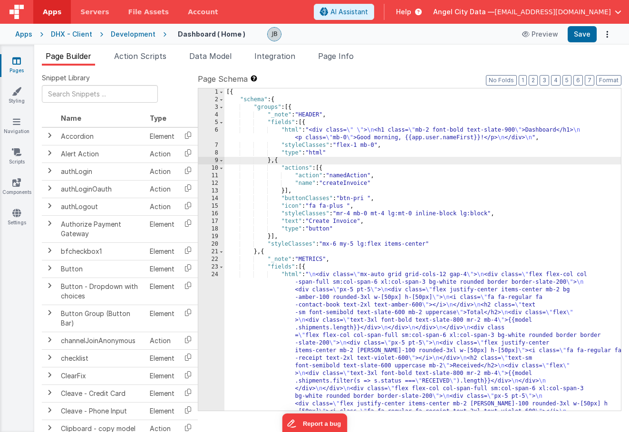
click at [280, 161] on div "[{ "schema" : { "groups" : [{ "_note" : "HEADER" , "fields" : [{ "html" : "<div…" at bounding box center [422, 371] width 397 height 566
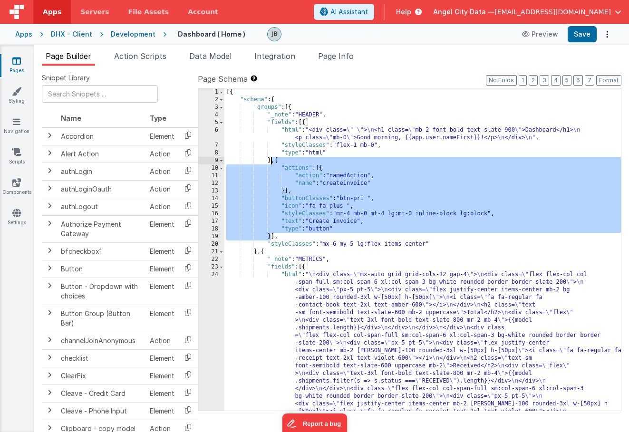
drag, startPoint x: 271, startPoint y: 237, endPoint x: 271, endPoint y: 161, distance: 76.6
click at [271, 161] on div "[{ "schema" : { "groups" : [{ "_note" : "HEADER" , "fields" : [{ "html" : "<div…" at bounding box center [422, 371] width 397 height 566
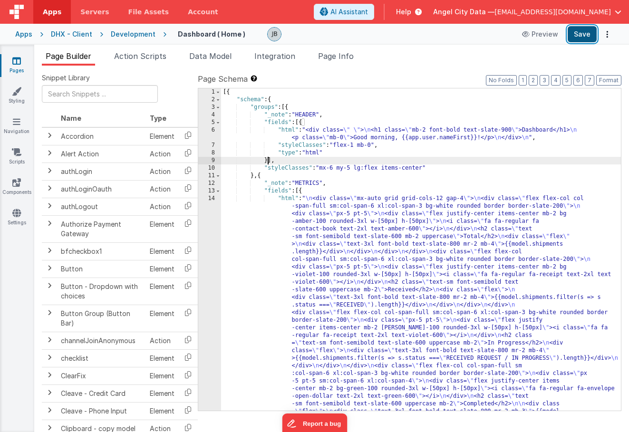
click at [577, 37] on button "Save" at bounding box center [582, 34] width 29 height 16
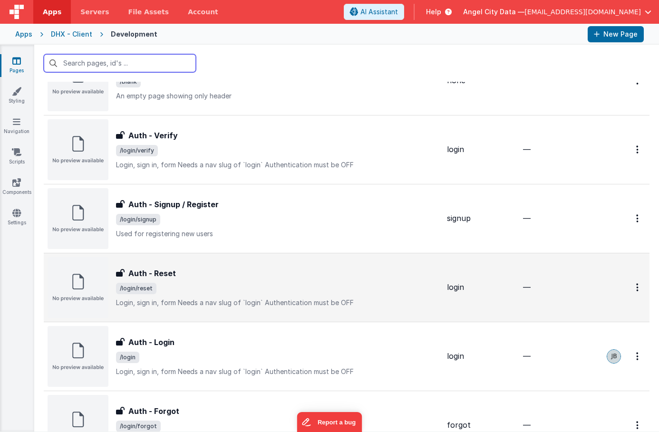
scroll to position [265, 0]
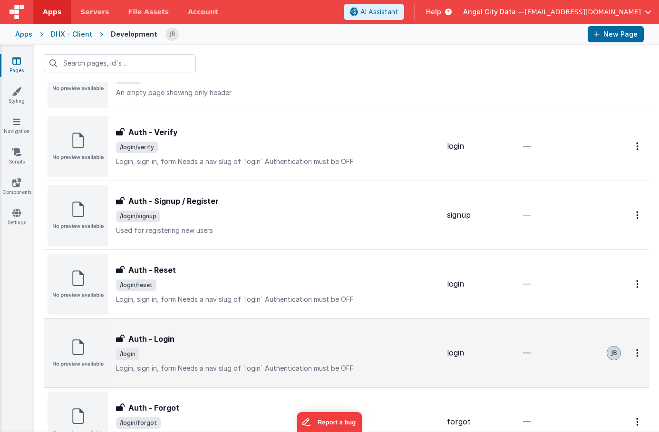
click at [161, 337] on h3 "Auth - Login" at bounding box center [151, 338] width 46 height 11
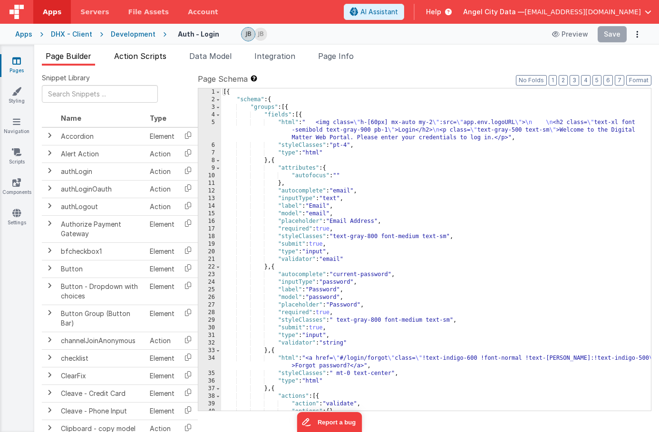
click at [152, 51] on span "Action Scripts" at bounding box center [140, 56] width 52 height 10
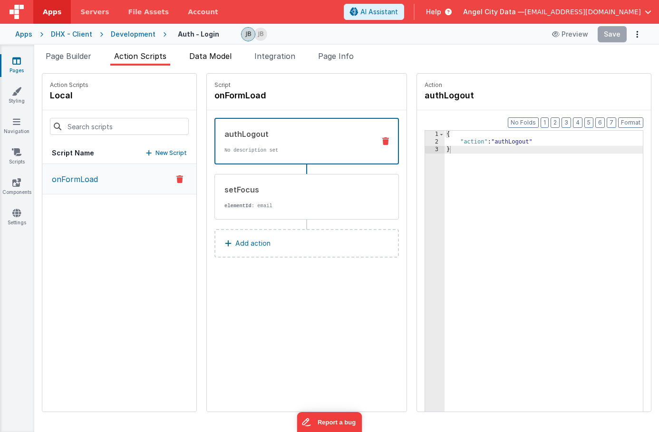
click at [211, 56] on span "Data Model" at bounding box center [210, 56] width 42 height 10
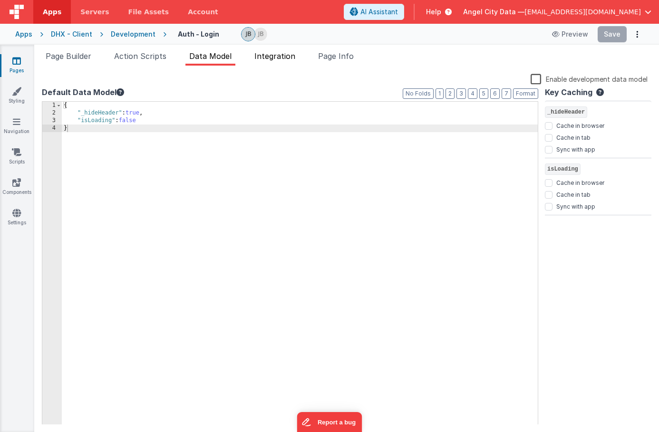
click at [267, 58] on span "Integration" at bounding box center [274, 56] width 41 height 10
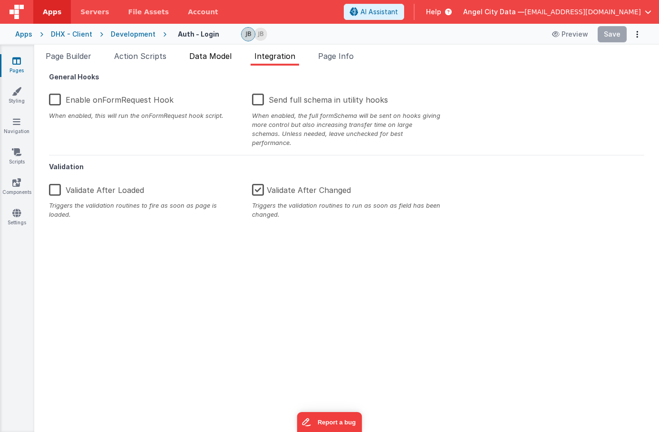
click at [207, 57] on span "Data Model" at bounding box center [210, 56] width 42 height 10
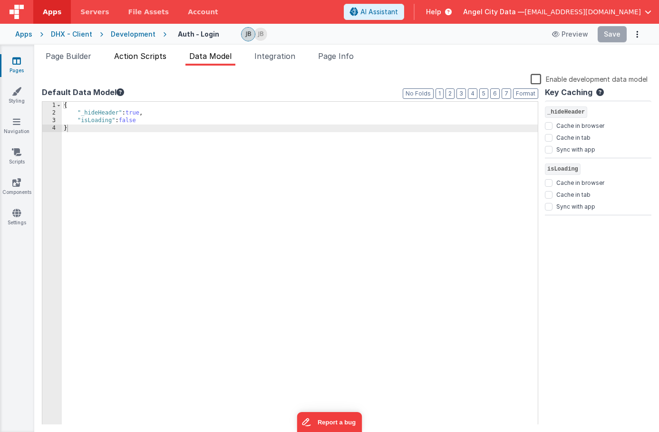
click at [153, 56] on span "Action Scripts" at bounding box center [140, 56] width 52 height 10
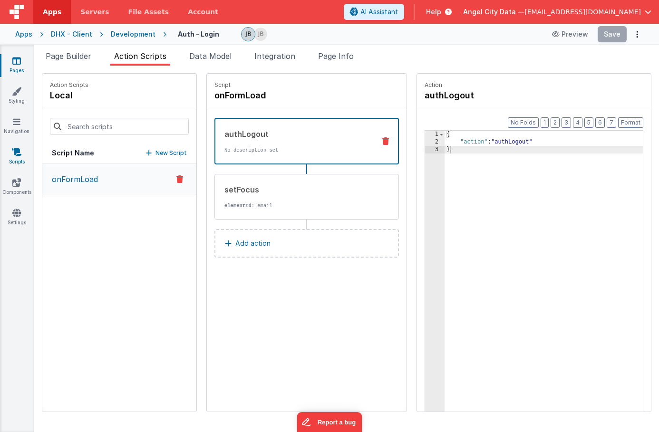
click at [17, 154] on icon at bounding box center [17, 152] width 10 height 10
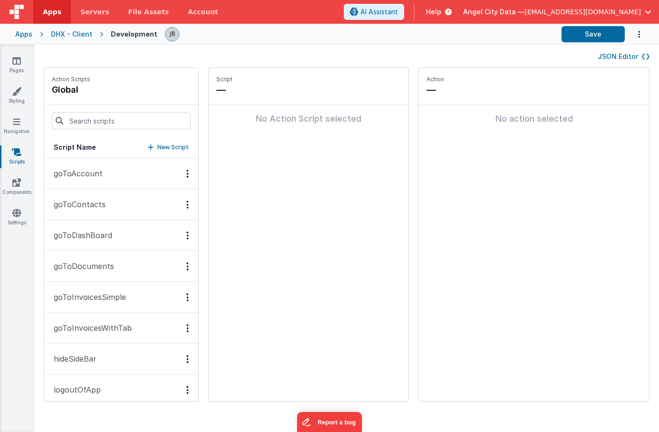
click at [75, 175] on p "goToAccount" at bounding box center [75, 173] width 55 height 11
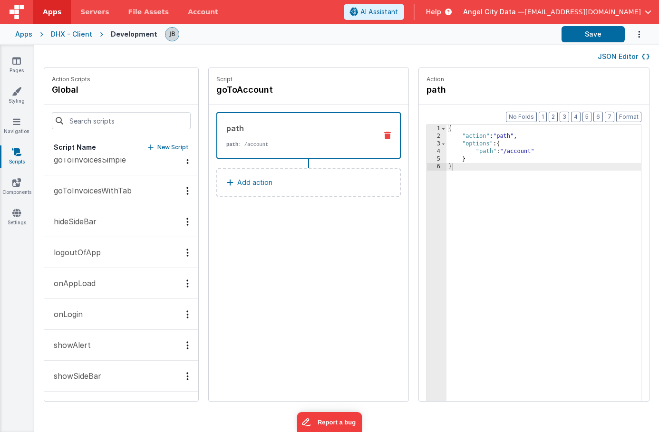
scroll to position [136, 0]
click at [78, 190] on p "goToInvoicesWithTab" at bounding box center [90, 190] width 84 height 11
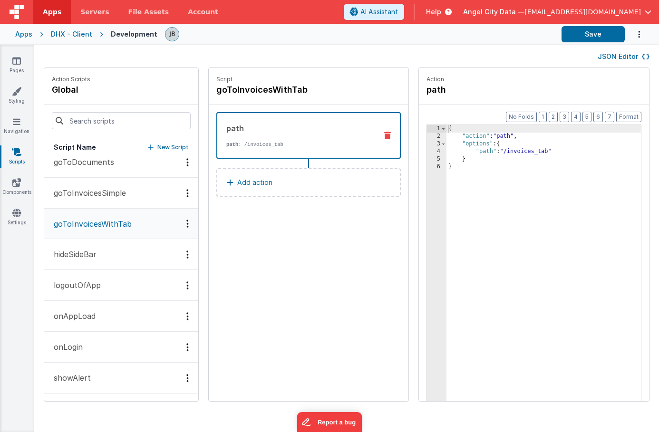
scroll to position [0, 0]
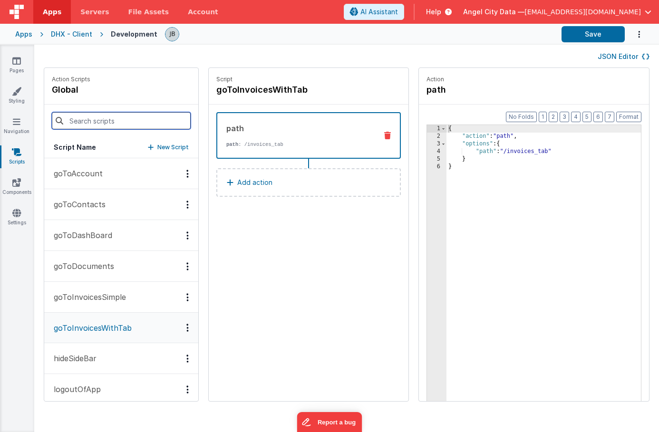
click at [82, 125] on input at bounding box center [121, 120] width 139 height 17
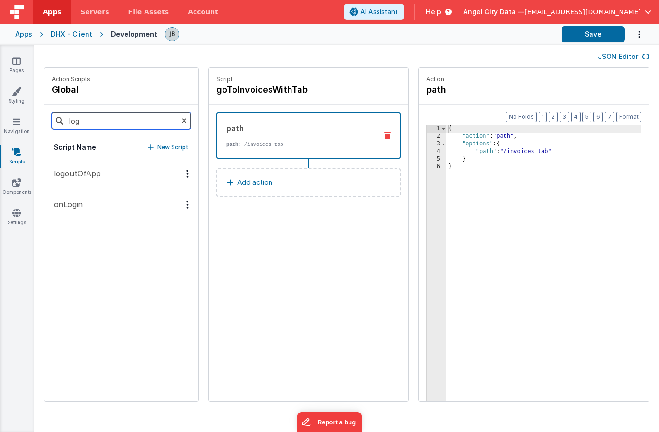
type input "log"
click at [74, 202] on p "onLogin" at bounding box center [65, 204] width 35 height 11
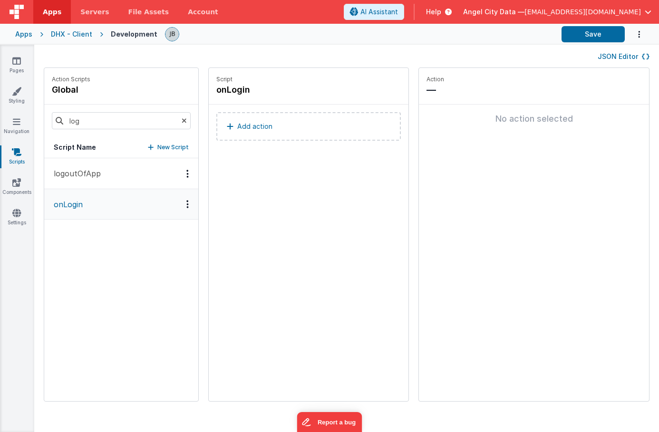
click at [92, 169] on p "logoutOfApp" at bounding box center [74, 173] width 53 height 11
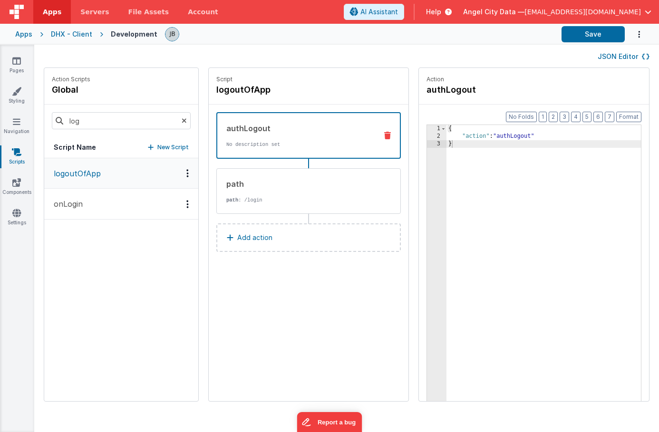
click at [116, 38] on div "Development" at bounding box center [134, 34] width 47 height 10
click at [15, 61] on icon at bounding box center [16, 61] width 9 height 10
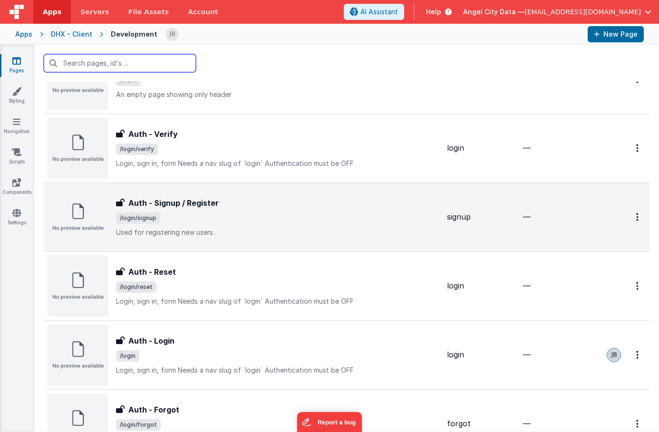
scroll to position [268, 0]
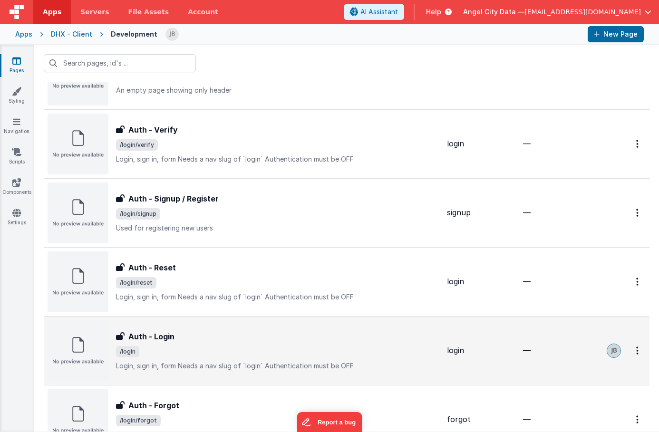
click at [167, 331] on h3 "Auth - Login" at bounding box center [151, 336] width 46 height 11
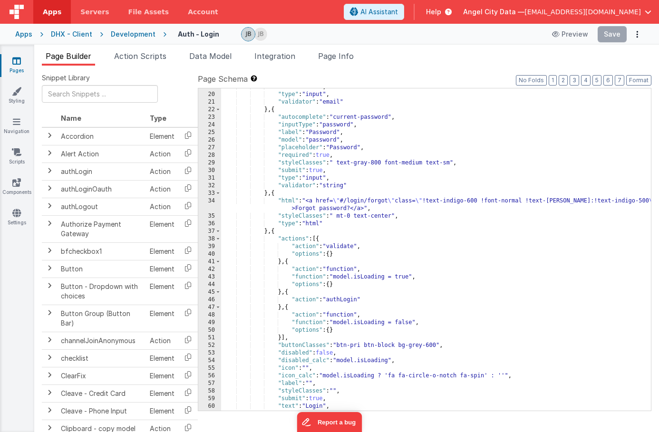
scroll to position [154, 0]
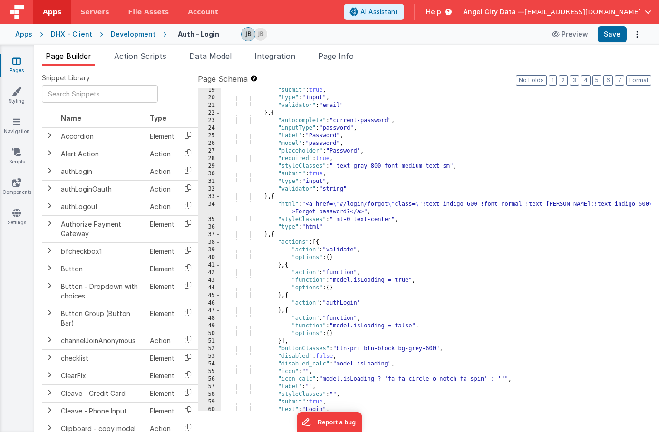
click at [210, 207] on div "34" at bounding box center [209, 208] width 23 height 15
click at [211, 198] on div "33" at bounding box center [209, 197] width 23 height 8
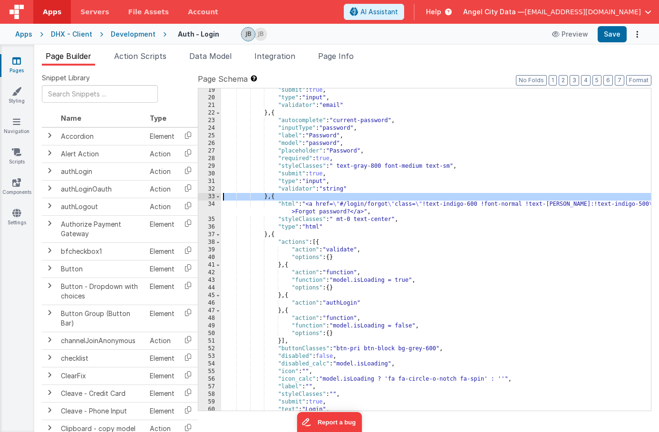
click at [211, 206] on div "34" at bounding box center [209, 208] width 23 height 15
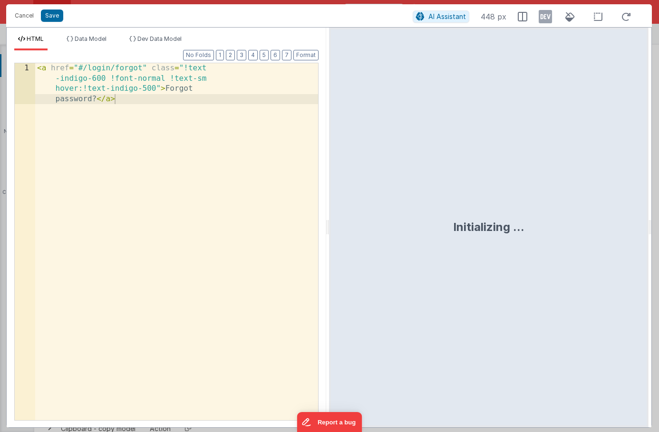
click at [211, 206] on div "Format 7 6 5 4 3 2 1 No Folds 1 < a href = "#/login/forgot" class = "!text -ind…" at bounding box center [167, 238] width 320 height 377
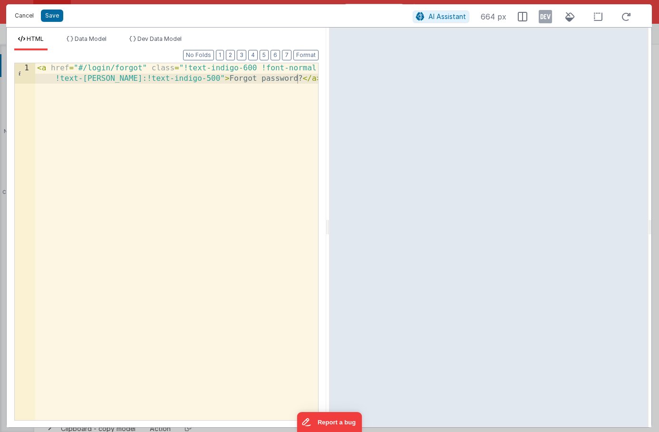
click at [27, 17] on button "Cancel" at bounding box center [24, 15] width 29 height 13
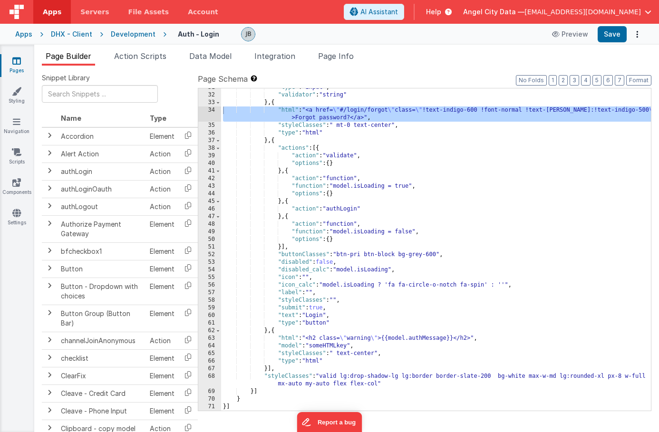
scroll to position [248, 0]
click at [568, 38] on button "Preview" at bounding box center [570, 34] width 48 height 15
click at [24, 36] on div "Apps" at bounding box center [23, 34] width 17 height 10
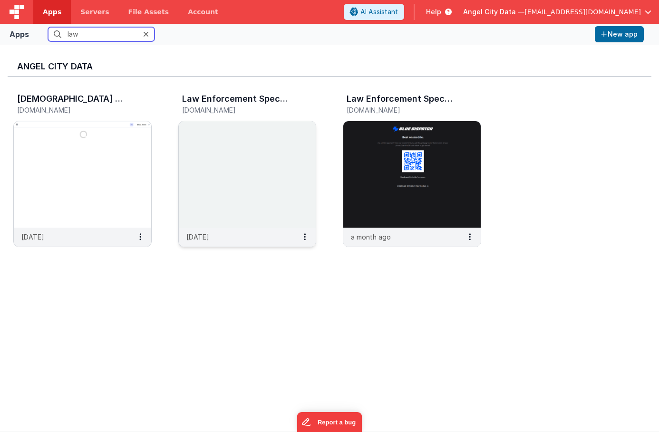
type input "law"
click at [190, 177] on img at bounding box center [247, 174] width 137 height 107
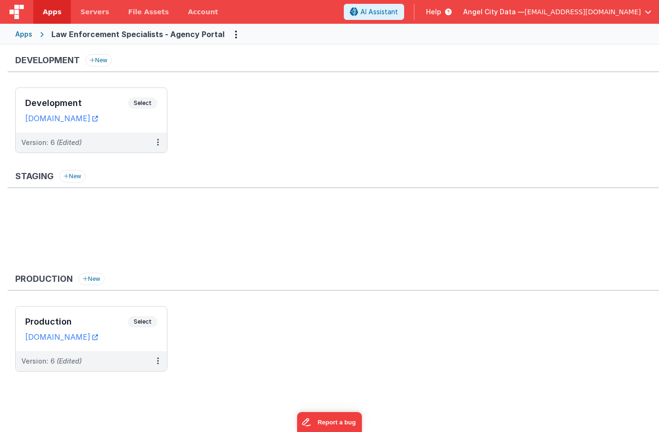
click at [72, 78] on div "Development New Development Select URLs [DOMAIN_NAME] Version: 6 (Edited)" at bounding box center [333, 108] width 651 height 108
click at [78, 103] on h3 "Development" at bounding box center [76, 103] width 103 height 10
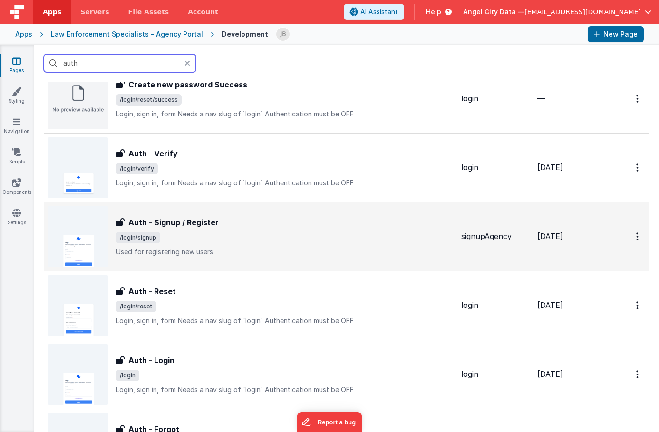
scroll to position [148, 0]
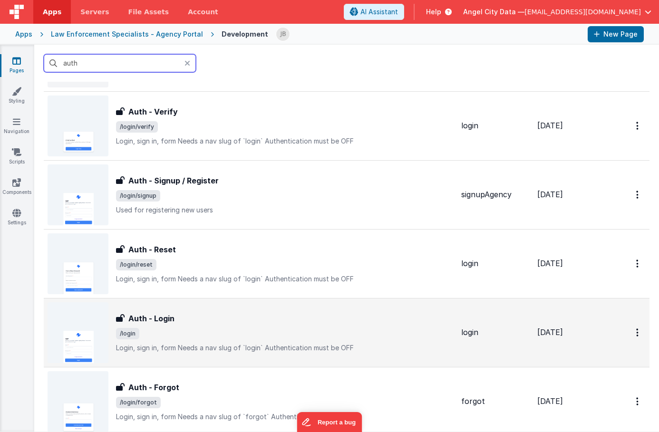
type input "auth"
click at [166, 310] on div "Auth - Login Auth - Login /login Login, sign in, formNeeds a nav slug of `logi…" at bounding box center [251, 332] width 406 height 61
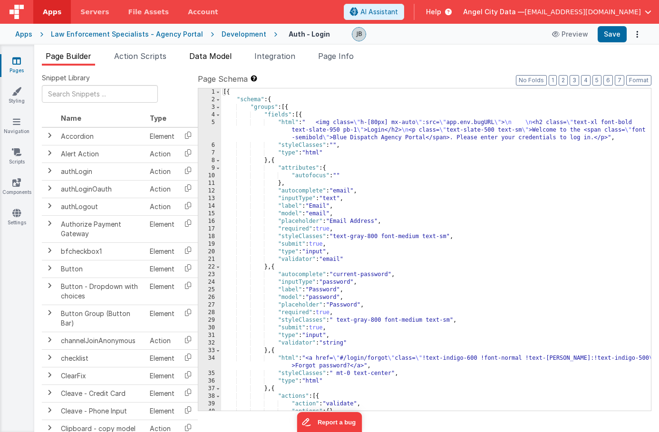
click at [197, 59] on span "Data Model" at bounding box center [210, 56] width 42 height 10
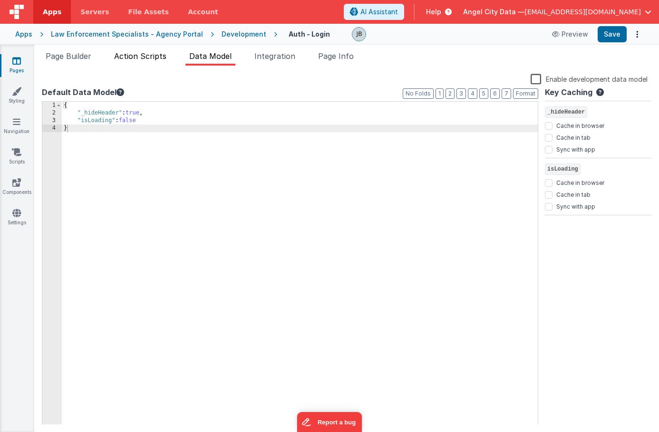
click at [144, 58] on span "Action Scripts" at bounding box center [140, 56] width 52 height 10
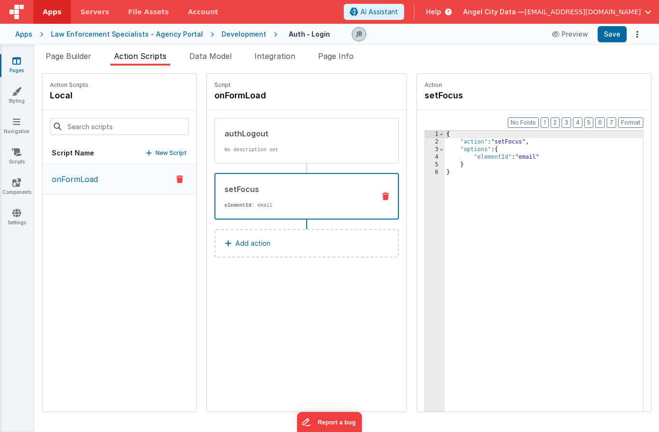
click at [224, 191] on div "setFocus" at bounding box center [295, 189] width 143 height 11
click at [216, 141] on div "authLogout No description set" at bounding box center [291, 141] width 153 height 26
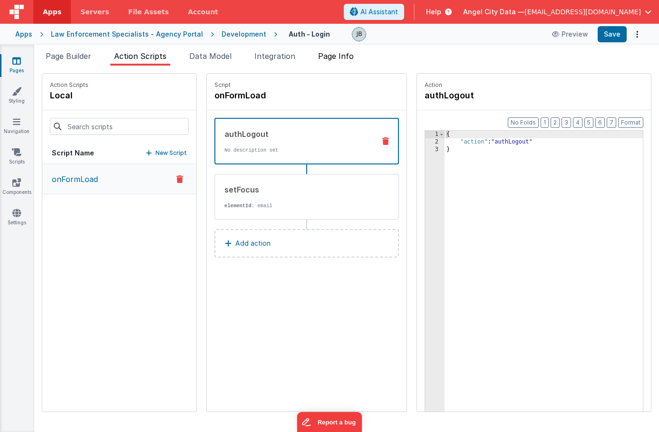
click at [343, 53] on span "Page Info" at bounding box center [336, 56] width 36 height 10
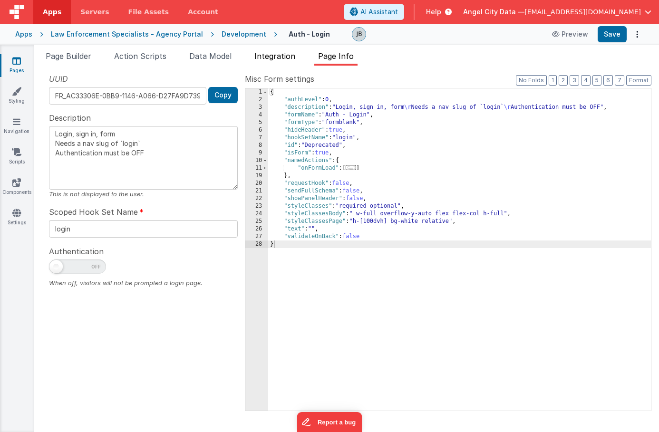
click at [268, 54] on span "Integration" at bounding box center [274, 56] width 41 height 10
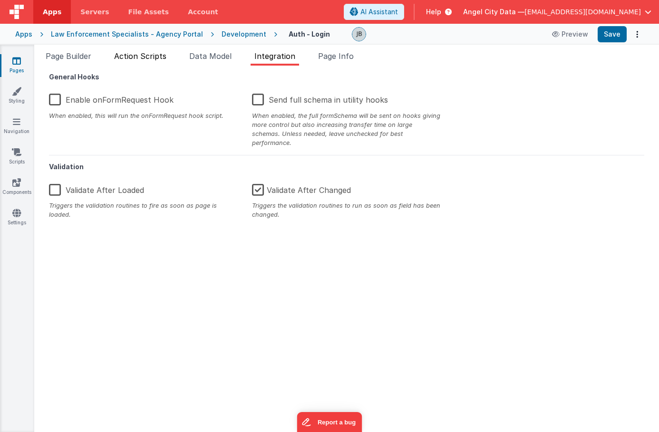
click at [142, 54] on span "Action Scripts" at bounding box center [140, 56] width 52 height 10
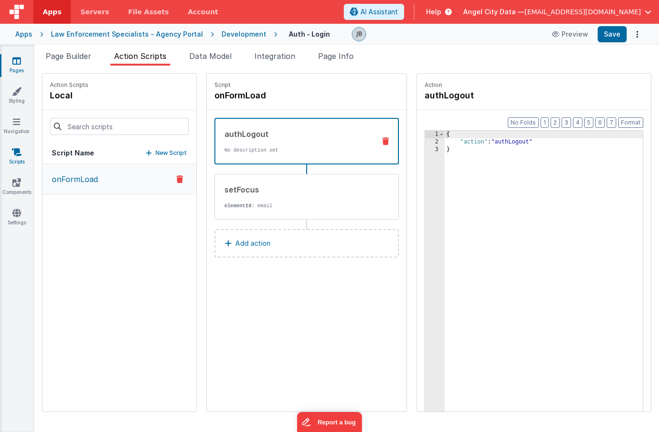
click at [17, 159] on link "Scripts" at bounding box center [17, 156] width 34 height 19
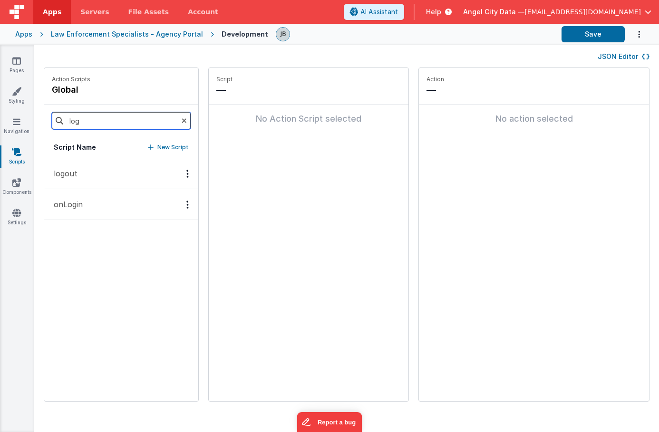
click at [87, 123] on input "log" at bounding box center [121, 120] width 139 height 17
click at [87, 197] on button "onLogin" at bounding box center [121, 204] width 154 height 31
click at [87, 168] on button "logout" at bounding box center [121, 173] width 154 height 31
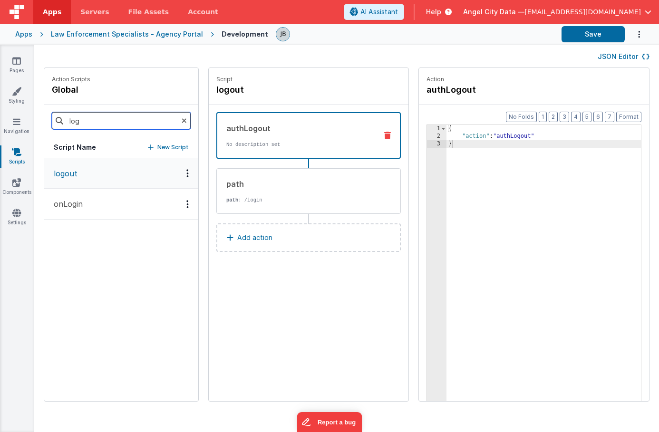
click at [125, 121] on input "log" at bounding box center [121, 120] width 139 height 17
type input "v"
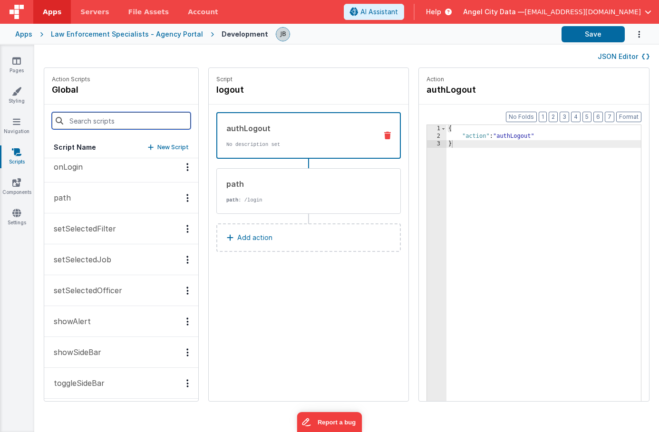
scroll to position [290, 0]
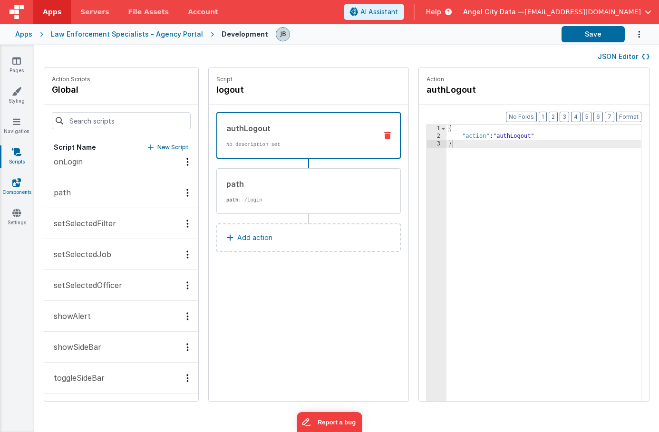
click at [25, 191] on link "Components" at bounding box center [17, 187] width 34 height 19
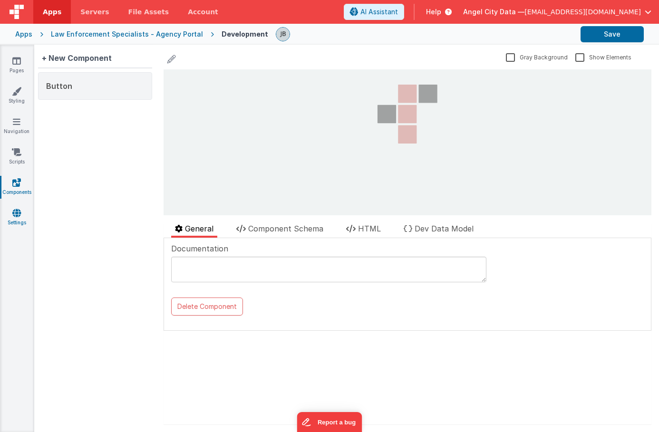
click at [21, 216] on link "Settings" at bounding box center [17, 217] width 34 height 19
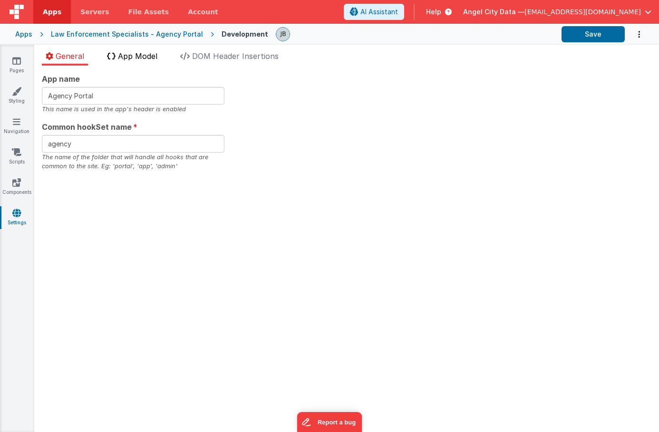
click at [146, 56] on span "App Model" at bounding box center [137, 56] width 39 height 10
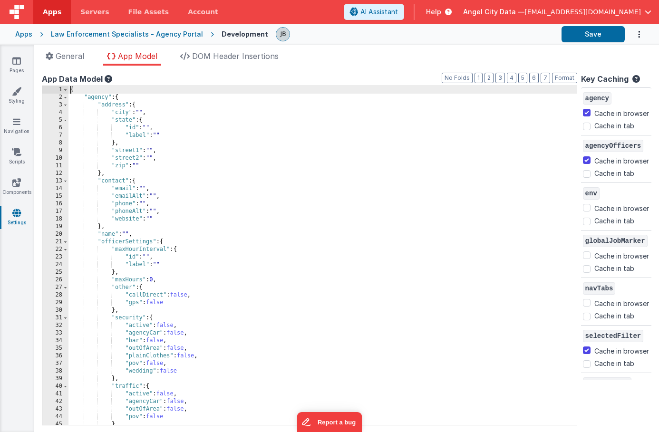
click at [68, 99] on div "2" at bounding box center [55, 98] width 26 height 8
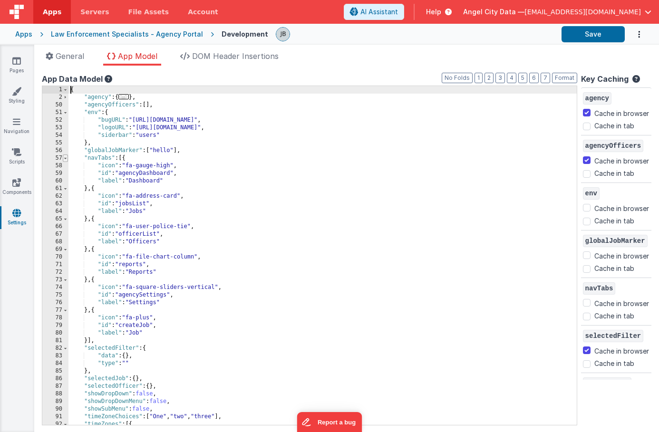
click at [65, 156] on span at bounding box center [65, 159] width 5 height 8
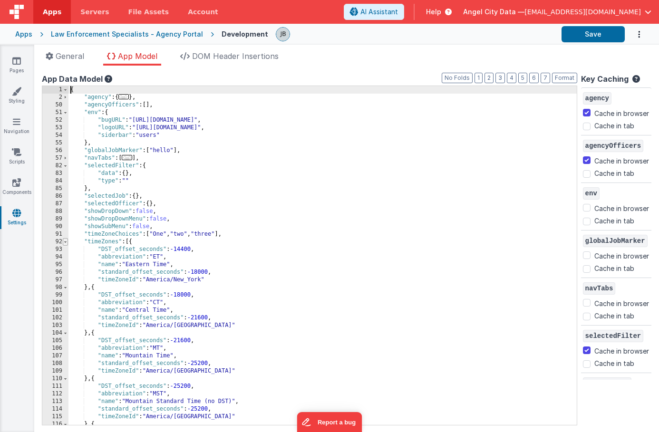
click at [64, 240] on span at bounding box center [65, 242] width 5 height 8
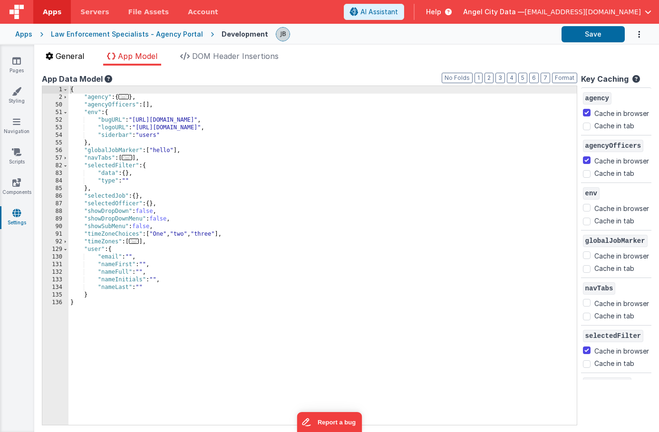
click at [66, 58] on span "General" at bounding box center [70, 56] width 29 height 10
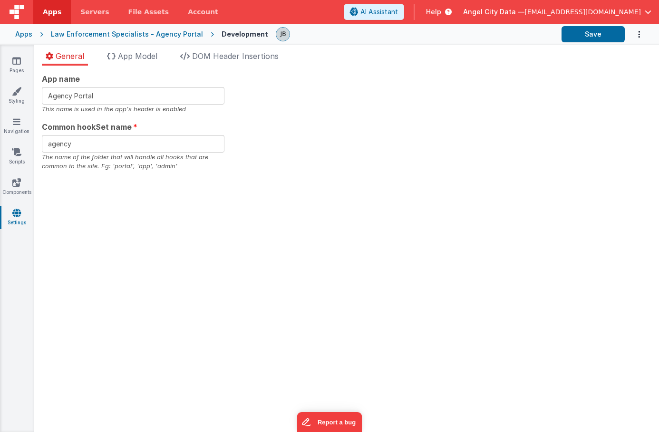
click at [41, 66] on div "App name Agency Portal This name is used in the app's header is enabled Common …" at bounding box center [346, 249] width 625 height 367
click at [19, 64] on icon at bounding box center [16, 61] width 9 height 10
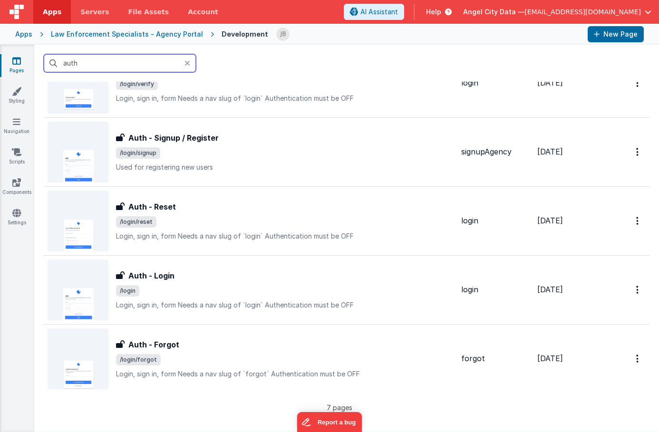
scroll to position [194, 0]
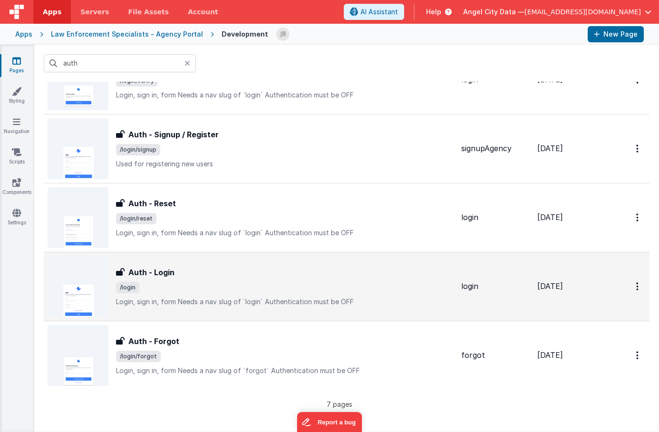
click at [155, 273] on h3 "Auth - Login" at bounding box center [151, 272] width 46 height 11
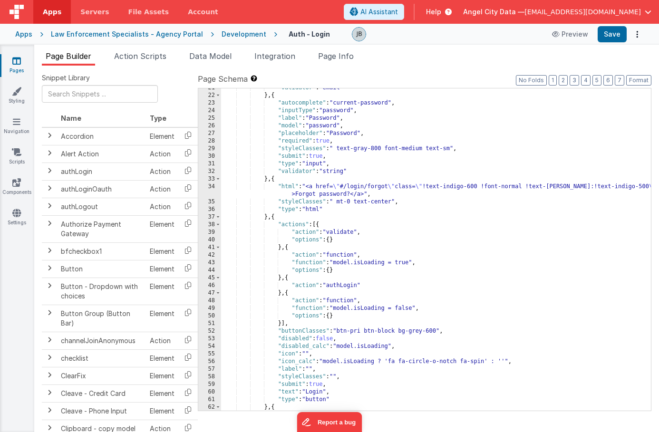
scroll to position [172, 0]
click at [288, 222] on div ""validator" : "email" } , { "autocomplete" : "current-password" , "inputType" :…" at bounding box center [436, 253] width 430 height 338
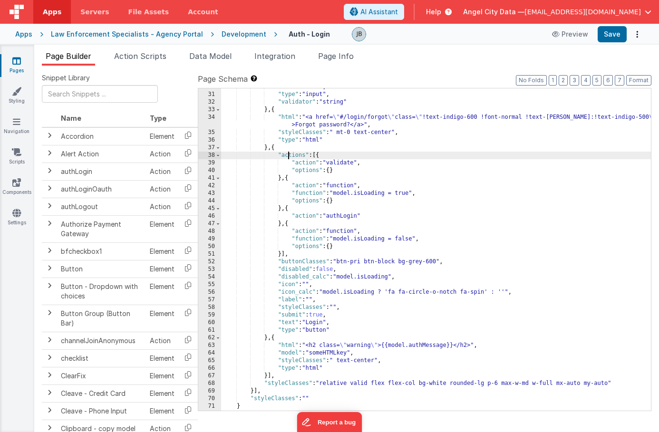
scroll to position [241, 0]
click at [318, 325] on div ""submit" : true , "type" : "input" , "validator" : "string" } , { "html" : "<a …" at bounding box center [436, 252] width 430 height 338
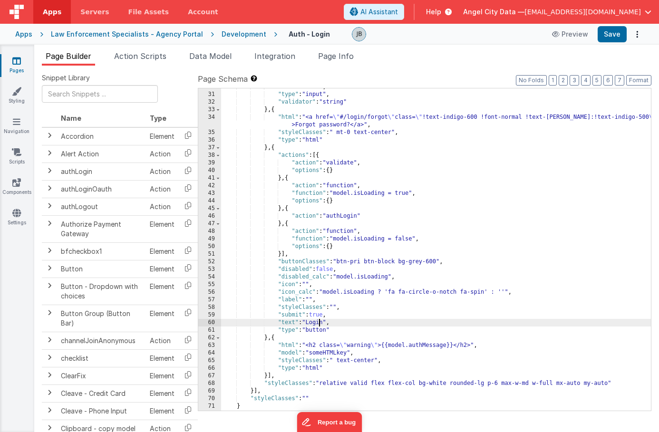
click at [318, 325] on div ""submit" : true , "type" : "input" , "validator" : "string" } , { "html" : "<a …" at bounding box center [436, 252] width 430 height 338
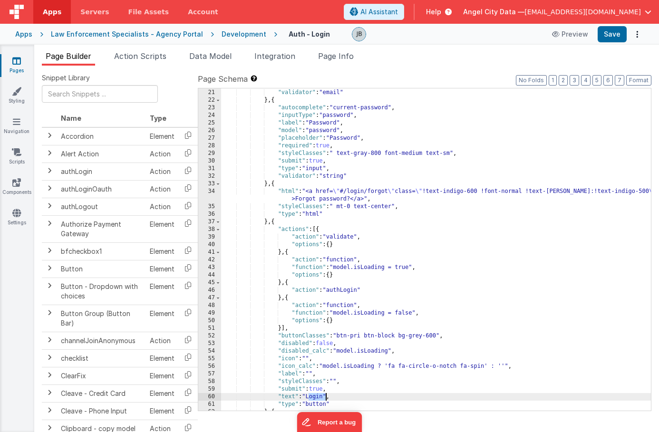
scroll to position [174, 0]
